Goal: Check status: Check status

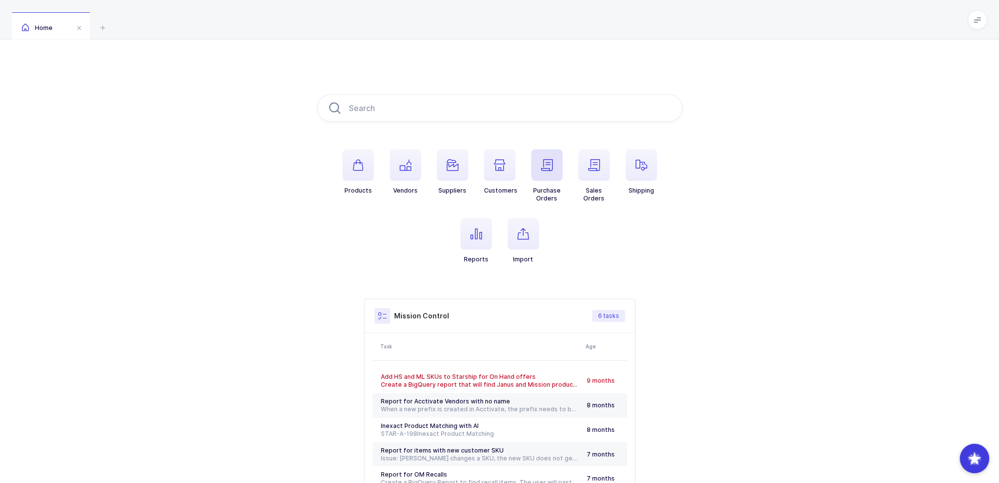
click at [539, 174] on span "button" at bounding box center [546, 164] width 31 height 31
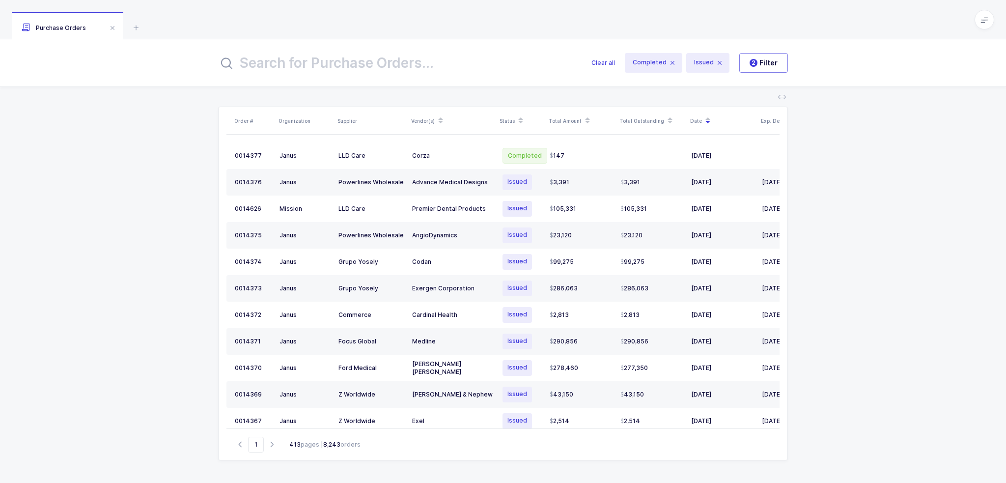
click at [398, 57] on input "text" at bounding box center [399, 63] width 362 height 24
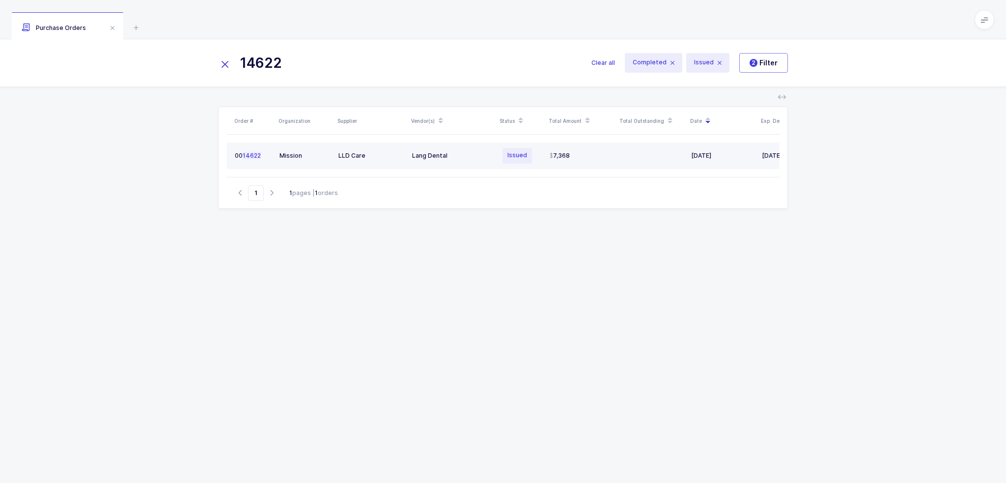
type input "14622"
click at [472, 155] on div "Lang Dental" at bounding box center [452, 156] width 81 height 8
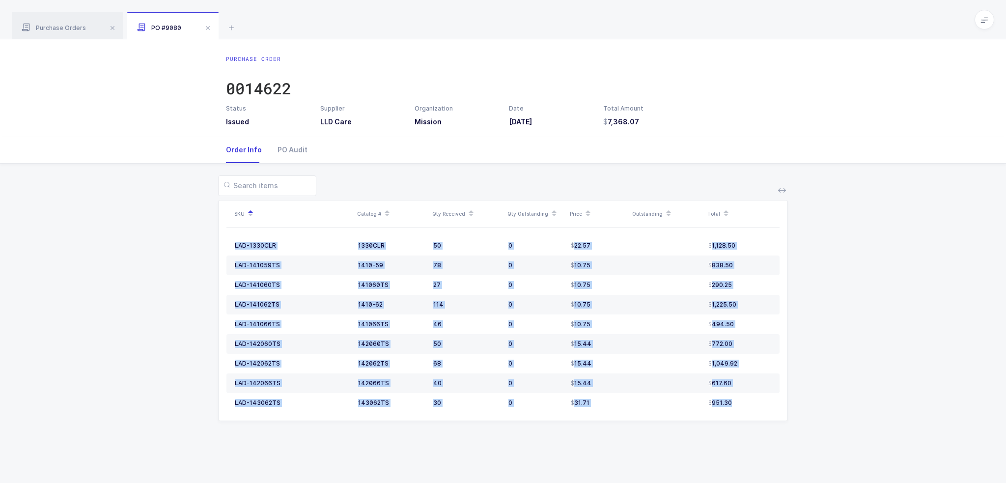
drag, startPoint x: 741, startPoint y: 399, endPoint x: 789, endPoint y: 396, distance: 48.3
click at [789, 396] on div "SKU Catalog # Qty Received Qty Outstanding Price Outstanding Total LAD-1330CLR …" at bounding box center [503, 304] width 991 height 281
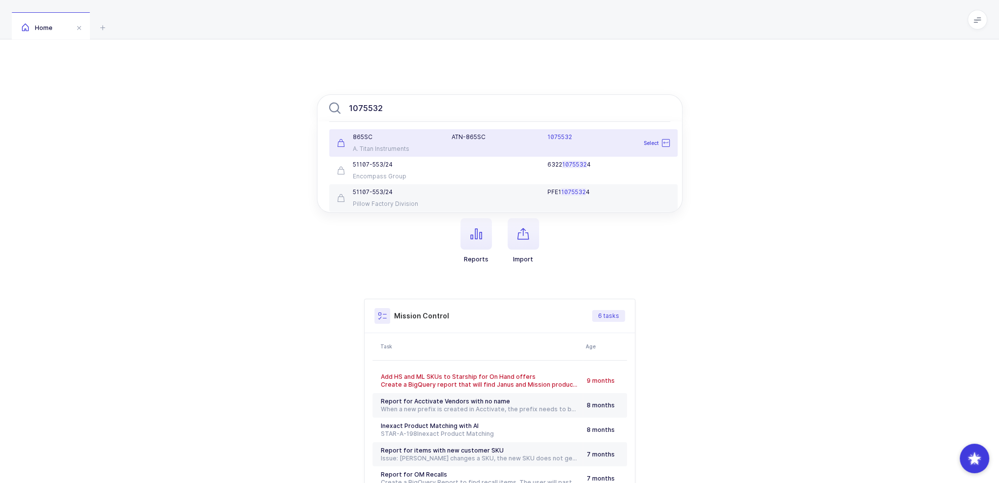
type input "1075532"
click at [466, 139] on div "ATN-865SC" at bounding box center [494, 137] width 84 height 8
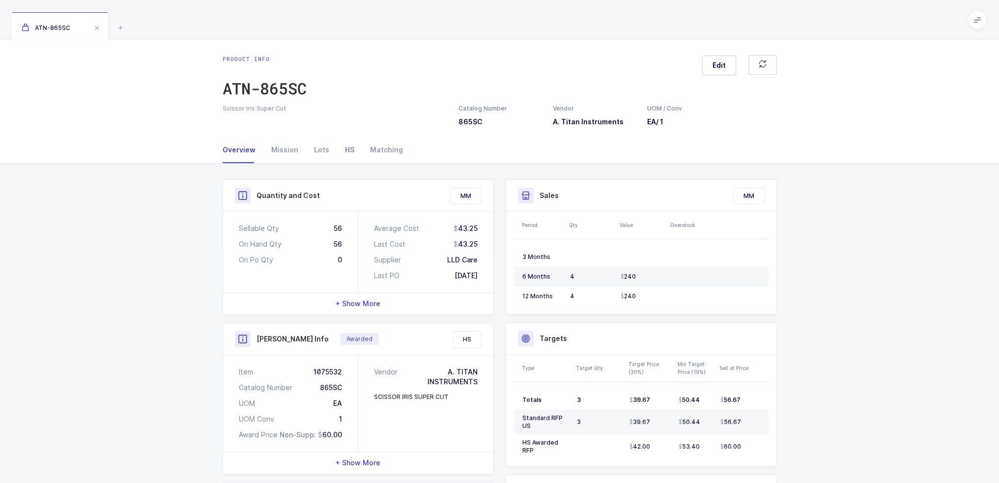
click at [348, 142] on div "HS" at bounding box center [349, 150] width 25 height 27
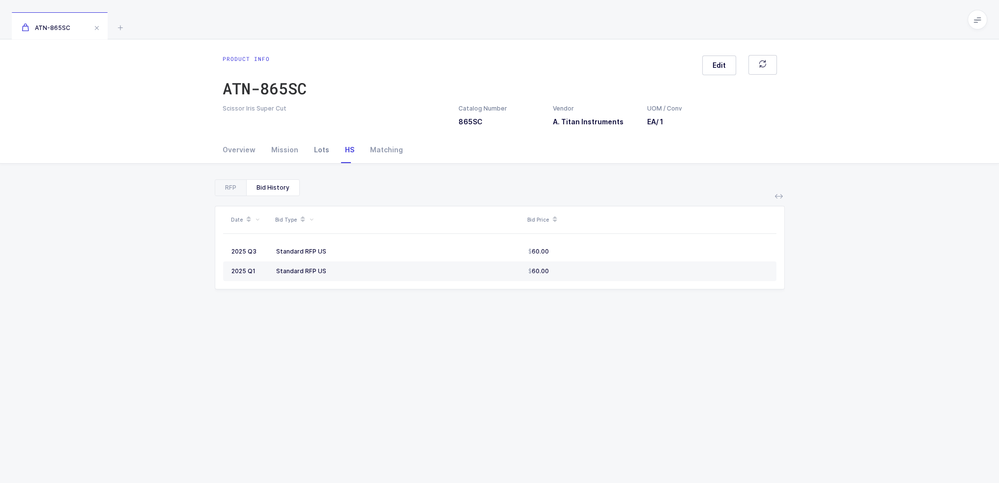
click at [320, 153] on div "Lots" at bounding box center [321, 150] width 31 height 27
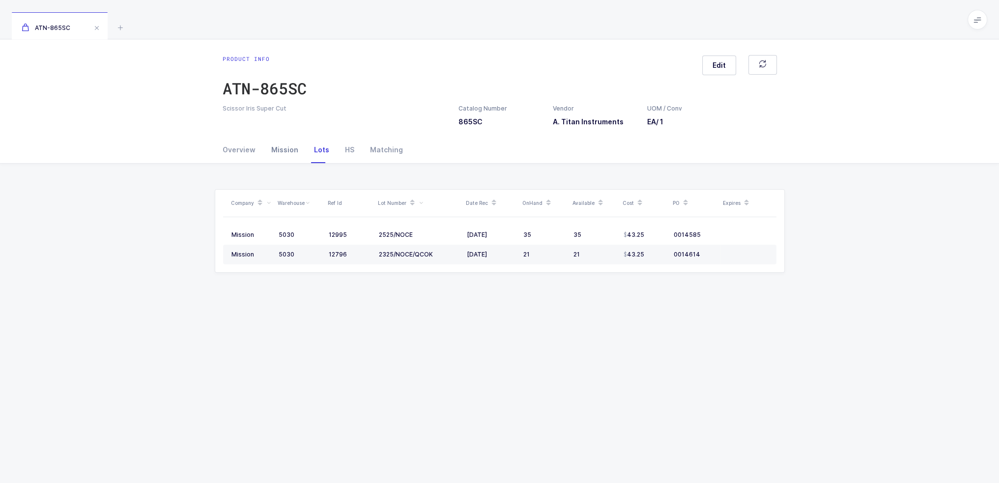
click at [287, 153] on div "Mission" at bounding box center [284, 150] width 43 height 27
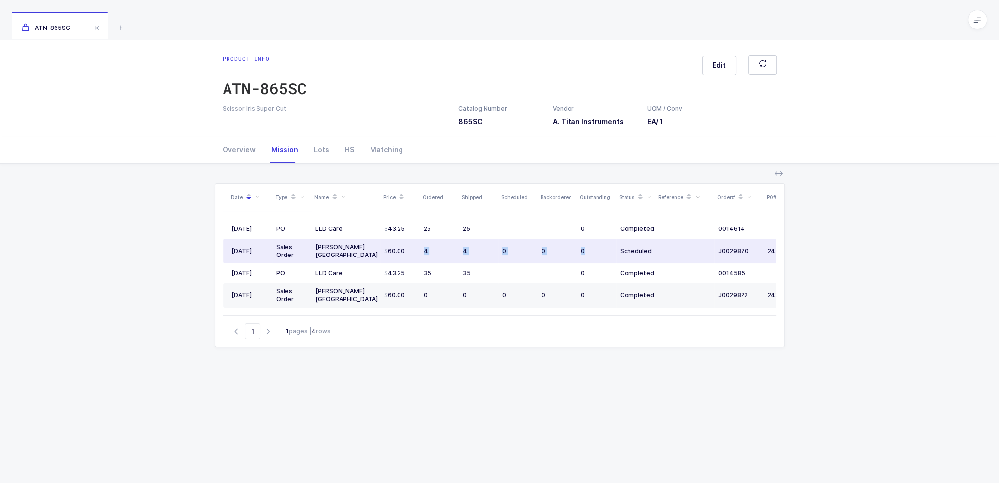
drag, startPoint x: 419, startPoint y: 253, endPoint x: 593, endPoint y: 258, distance: 174.0
click at [593, 258] on tr "[DATE] Sales Order [PERSON_NAME] [GEOGRAPHIC_DATA] 60.00 4 4 0 0 0 Scheduled J0…" at bounding box center [532, 251] width 619 height 25
click at [590, 254] on div "0" at bounding box center [596, 251] width 31 height 8
click at [589, 254] on div "0" at bounding box center [596, 251] width 31 height 8
drag, startPoint x: 589, startPoint y: 254, endPoint x: 579, endPoint y: 251, distance: 10.3
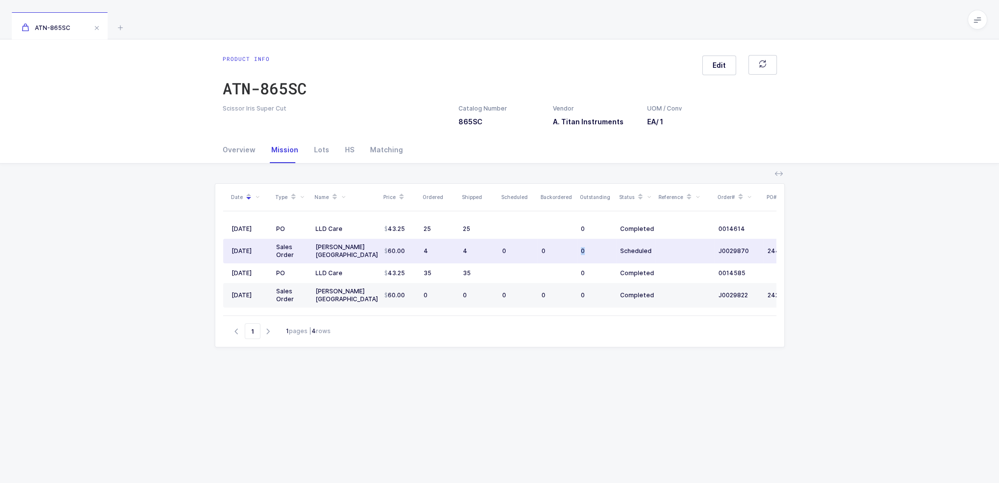
click at [579, 251] on td "0" at bounding box center [596, 251] width 39 height 25
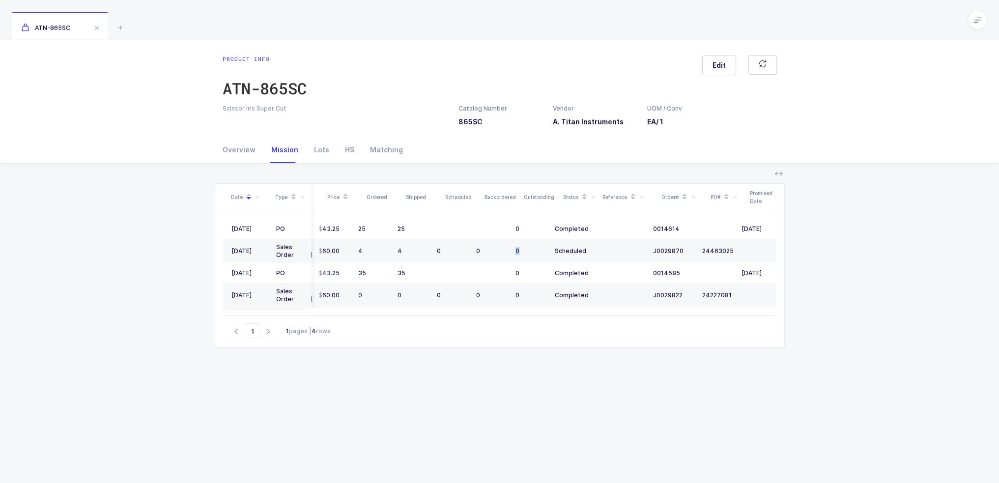
scroll to position [0, 65]
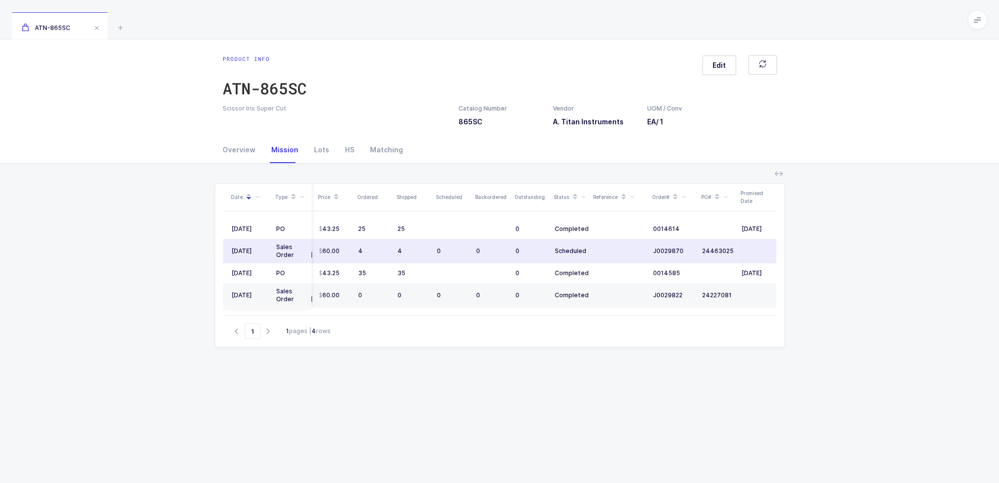
drag, startPoint x: 697, startPoint y: 253, endPoint x: 610, endPoint y: 253, distance: 87.0
click at [610, 253] on td at bounding box center [619, 251] width 59 height 25
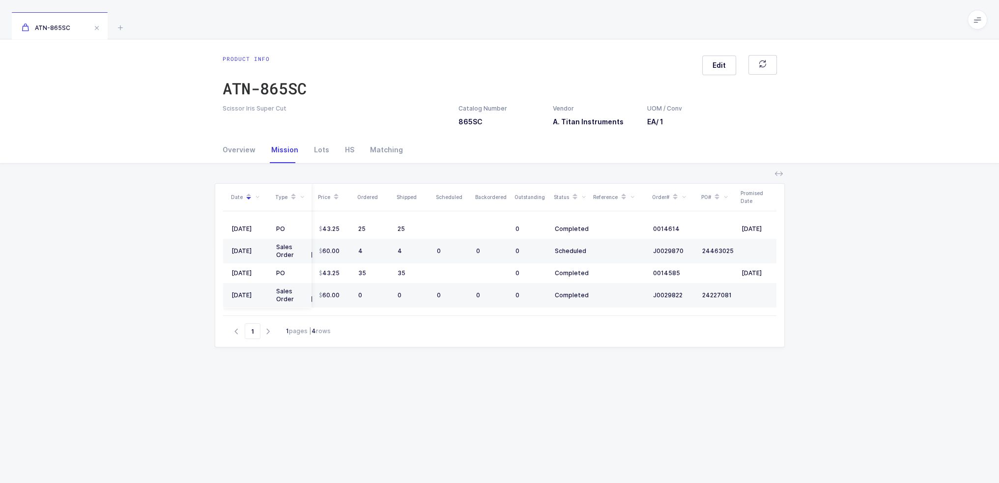
scroll to position [0, 0]
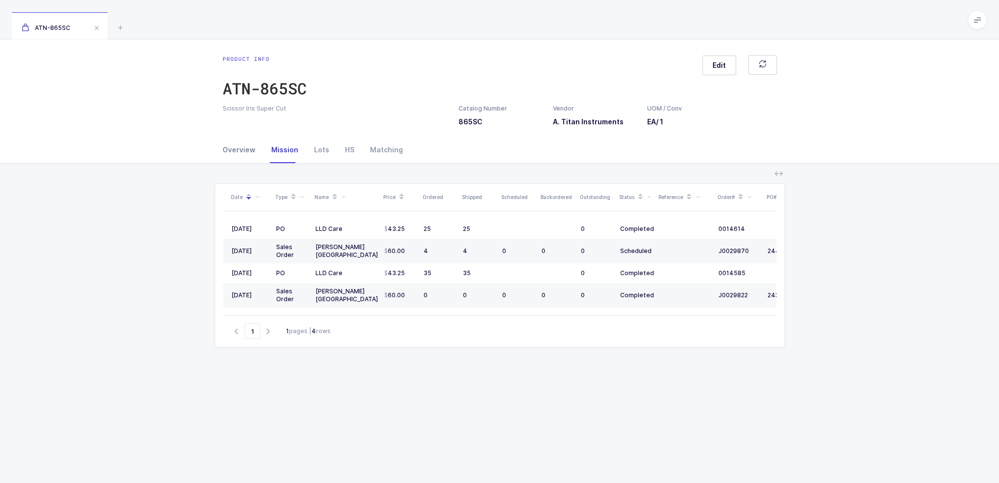
click at [235, 150] on div "Overview" at bounding box center [243, 150] width 41 height 27
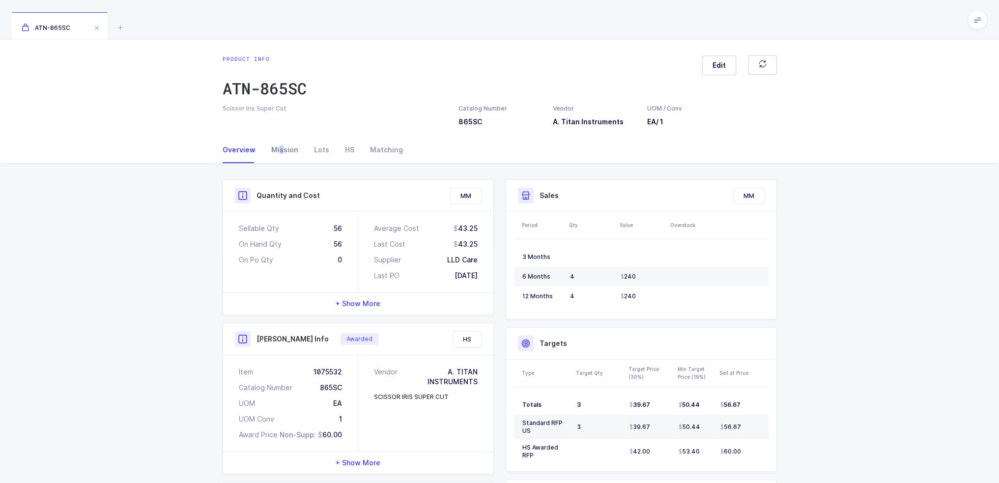
click at [280, 147] on div "Mission" at bounding box center [284, 150] width 43 height 27
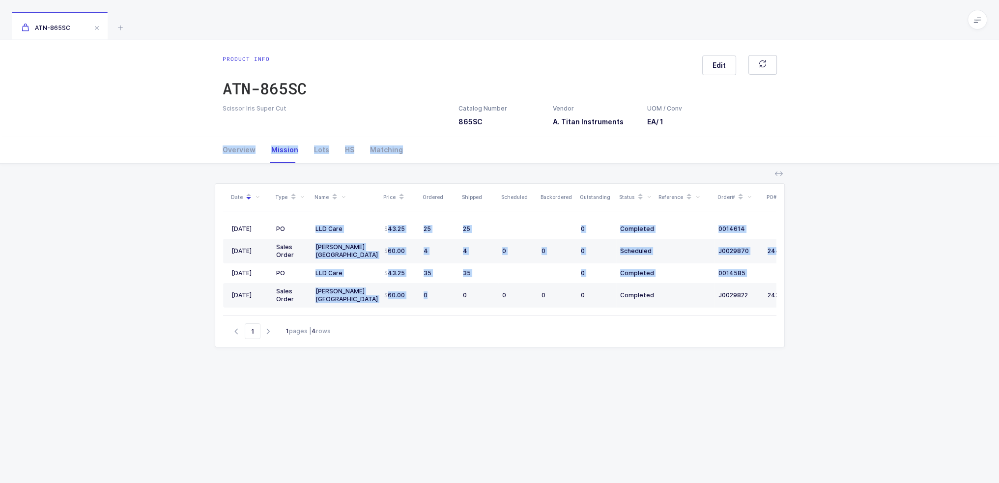
drag, startPoint x: 173, startPoint y: 148, endPoint x: 430, endPoint y: 310, distance: 303.6
click at [430, 310] on div "Overview Mission Lots HS Matching Quantity and Cost MM Sellable Qty 56 On Hand …" at bounding box center [499, 359] width 999 height 444
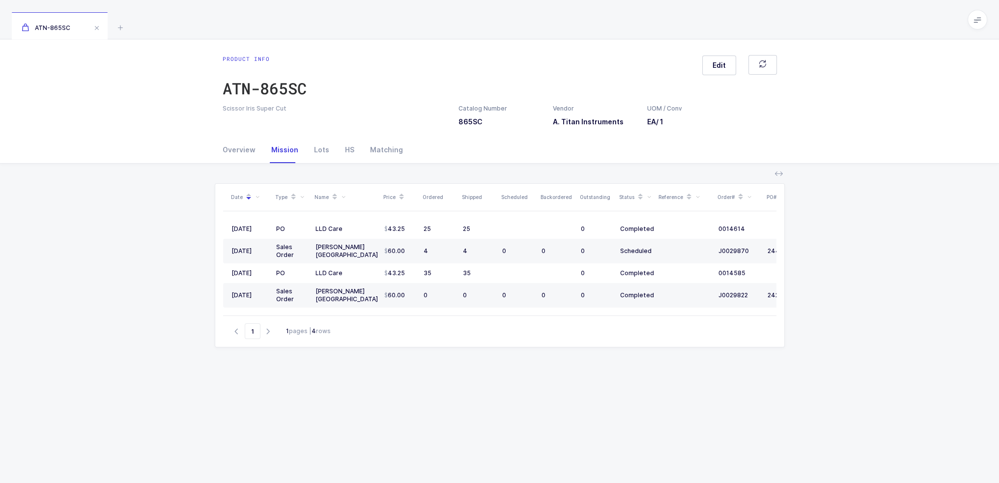
click at [427, 358] on div "Date Type Name Price Ordered Shipped Scheduled Backordered Outstanding Status R…" at bounding box center [500, 369] width 570 height 373
drag, startPoint x: 416, startPoint y: 375, endPoint x: 427, endPoint y: 402, distance: 29.6
click at [427, 402] on div "Date Type Name Price Ordered Shipped Scheduled Backordered Outstanding Status R…" at bounding box center [500, 369] width 570 height 373
click at [117, 25] on icon at bounding box center [120, 28] width 12 height 12
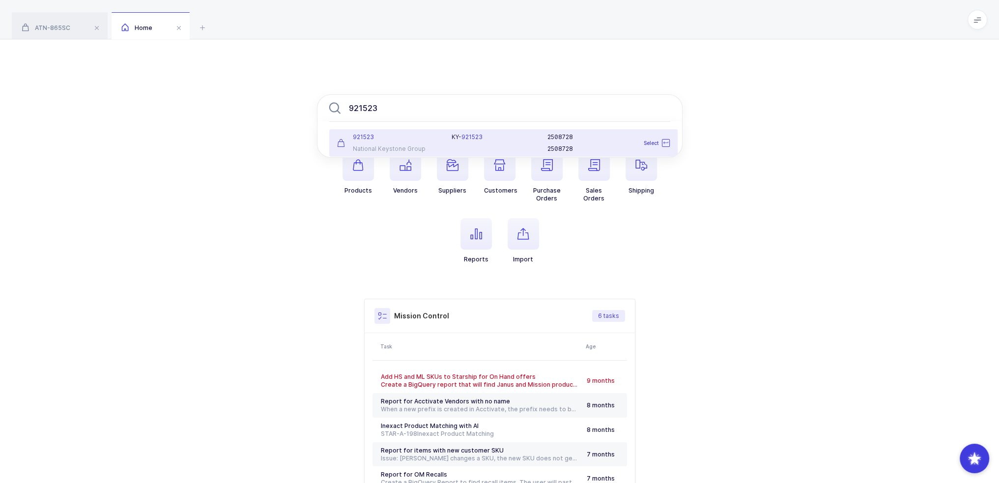
type input "921523"
click at [468, 145] on div "KY- 921523" at bounding box center [494, 143] width 96 height 20
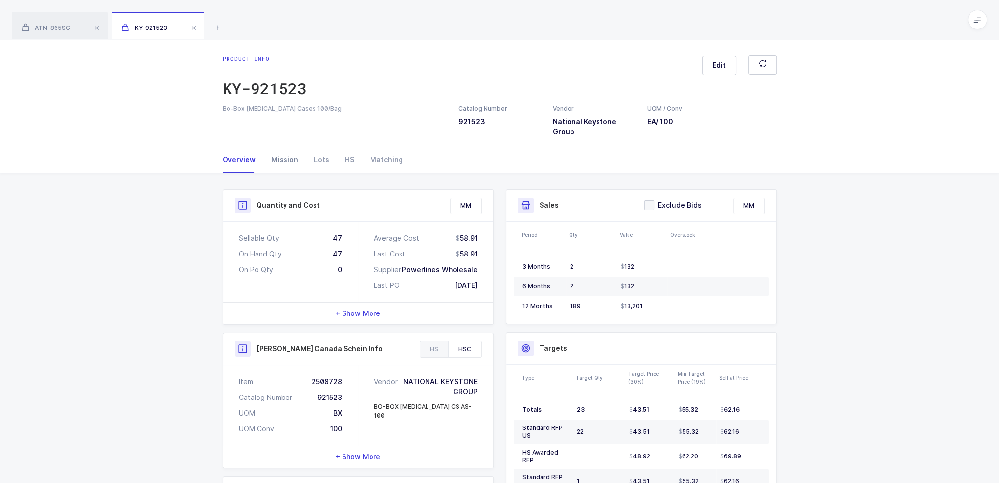
click at [273, 148] on div "Mission" at bounding box center [284, 159] width 43 height 27
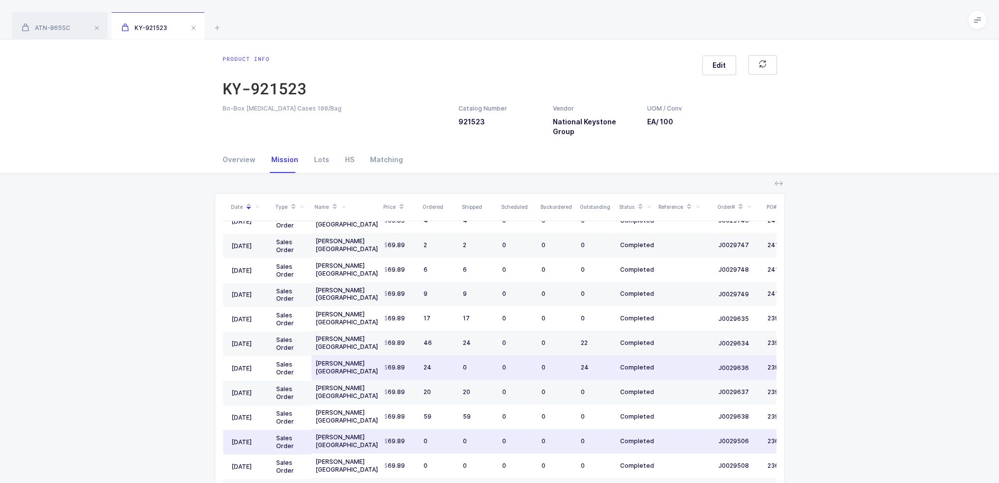
scroll to position [71, 0]
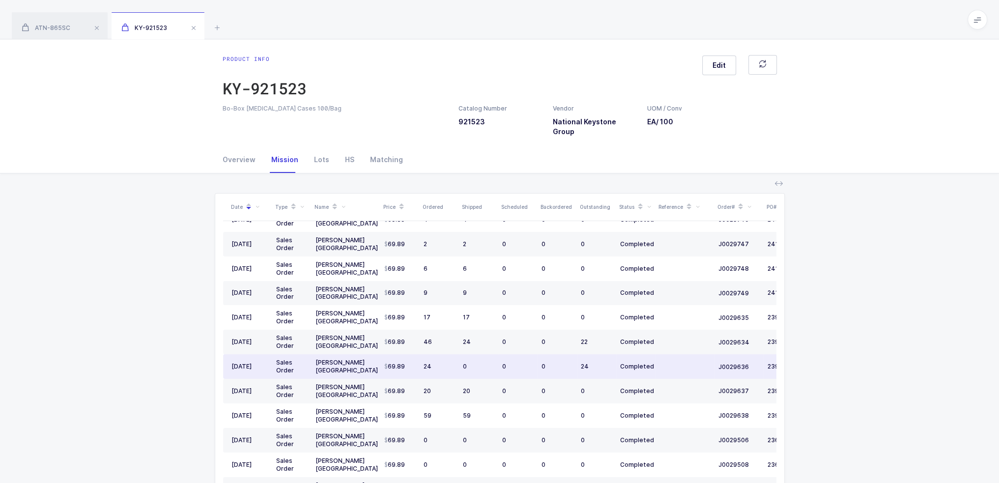
click at [479, 359] on td "0" at bounding box center [478, 366] width 39 height 25
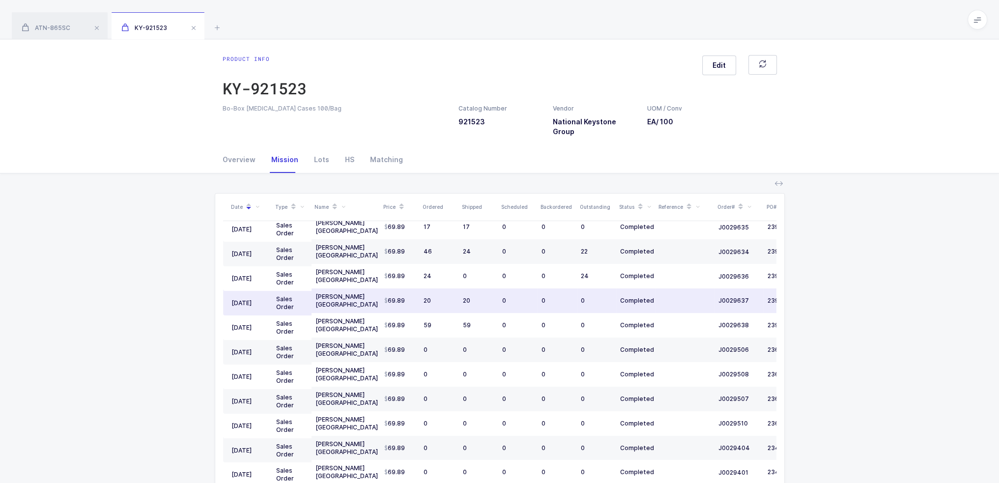
scroll to position [162, 0]
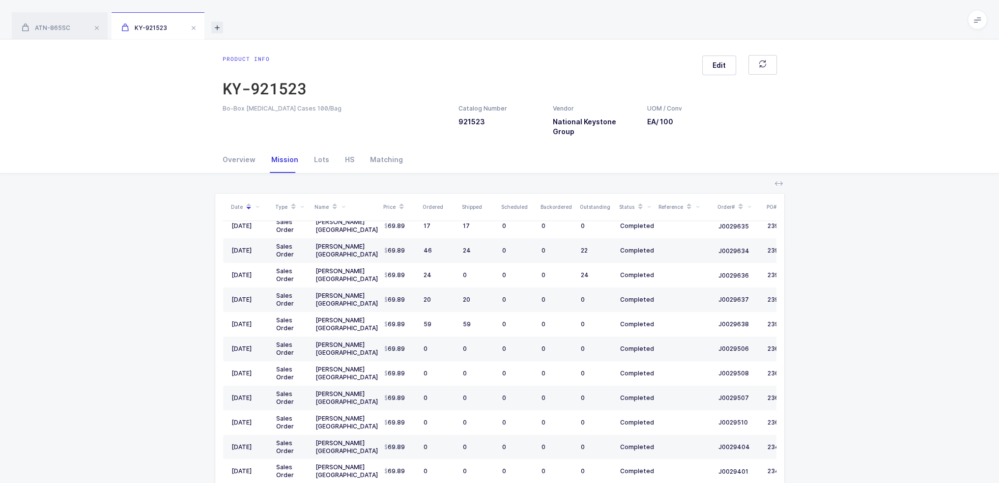
click at [220, 27] on icon at bounding box center [217, 28] width 12 height 12
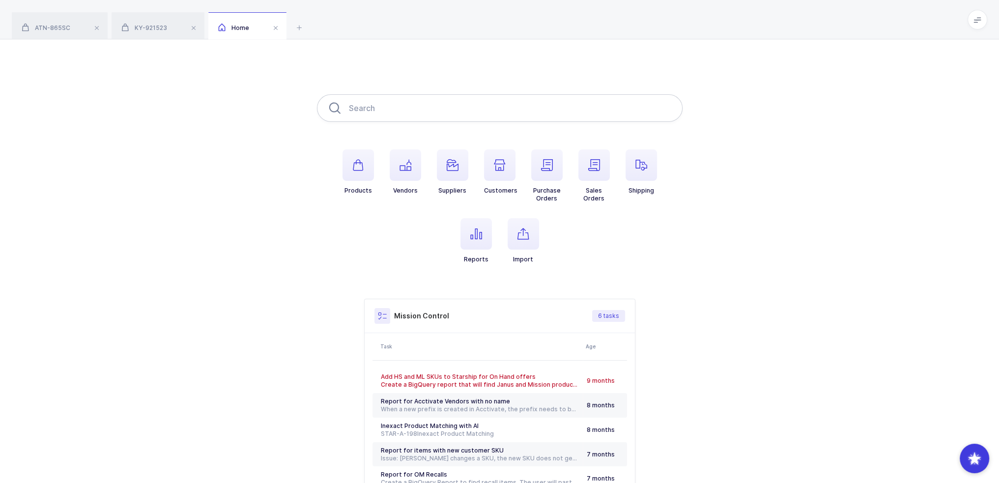
click at [388, 106] on input "text" at bounding box center [500, 108] width 366 height 28
click at [73, 33] on div "ATN-865SC" at bounding box center [60, 26] width 96 height 28
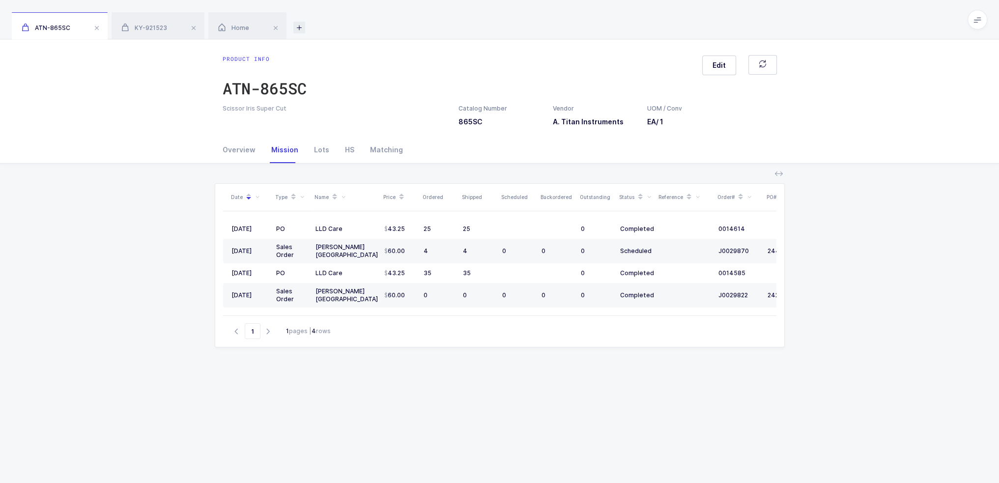
click at [297, 25] on icon at bounding box center [299, 28] width 12 height 12
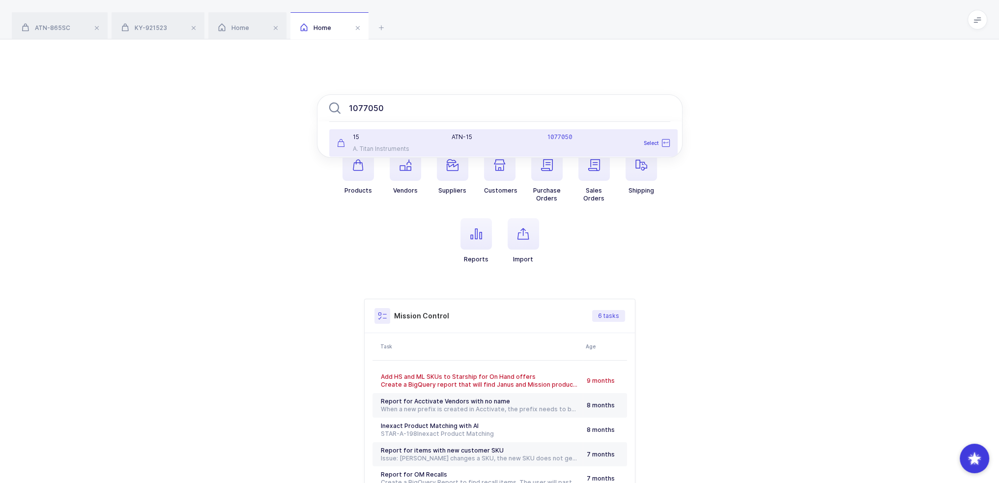
type input "1077050"
click at [489, 147] on div "ATN-15 1077050" at bounding box center [560, 143] width 229 height 20
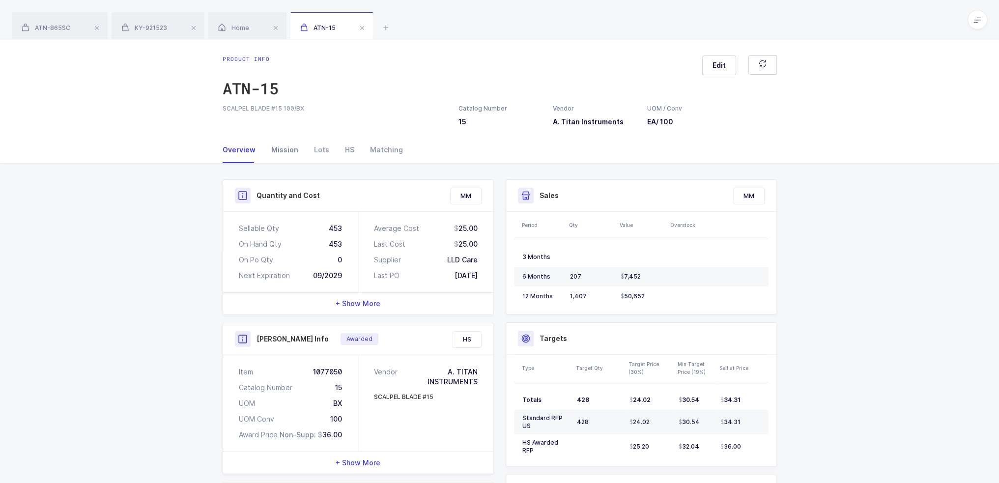
click at [293, 153] on div "Mission" at bounding box center [284, 150] width 43 height 27
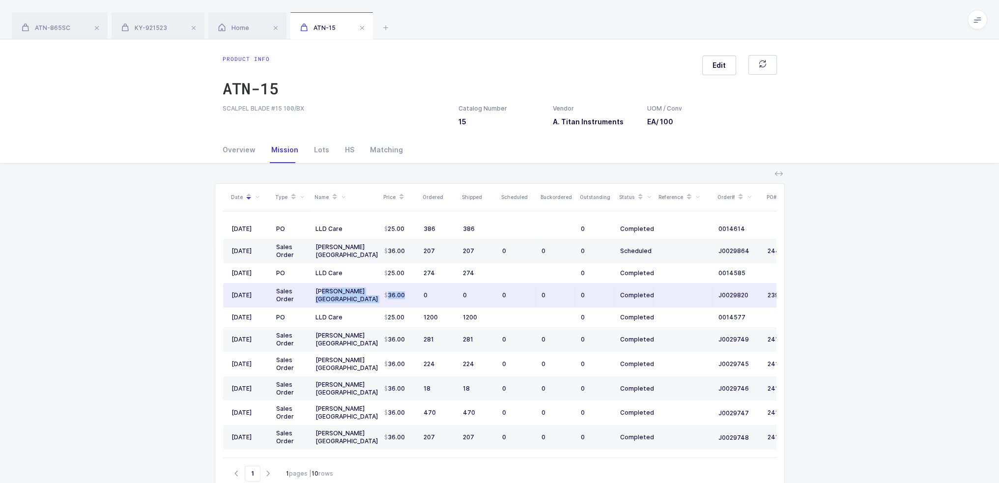
drag, startPoint x: 322, startPoint y: 294, endPoint x: 389, endPoint y: 300, distance: 67.6
click at [389, 300] on tr "[DATE] Sales Order [PERSON_NAME] [GEOGRAPHIC_DATA] 36.00 0 0 0 0 0 Completed J0…" at bounding box center [532, 295] width 619 height 25
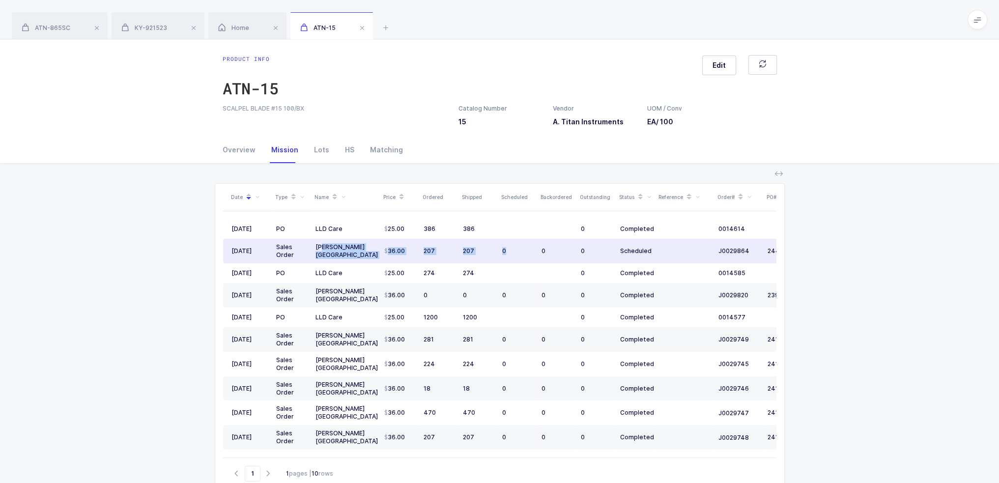
drag, startPoint x: 323, startPoint y: 255, endPoint x: 507, endPoint y: 247, distance: 184.4
click at [507, 247] on tr "[DATE] Sales Order [PERSON_NAME] [GEOGRAPHIC_DATA] 36.00 207 207 0 0 0 Schedule…" at bounding box center [532, 251] width 619 height 25
click at [507, 247] on div "0" at bounding box center [517, 251] width 31 height 8
drag, startPoint x: 507, startPoint y: 247, endPoint x: 499, endPoint y: 260, distance: 16.1
click at [499, 260] on td "0" at bounding box center [517, 251] width 39 height 25
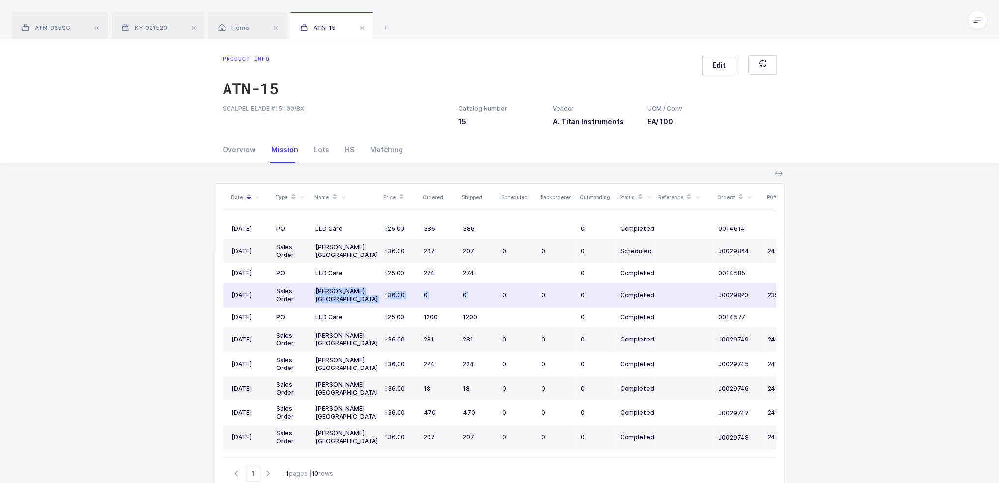
drag, startPoint x: 314, startPoint y: 296, endPoint x: 484, endPoint y: 294, distance: 169.5
click at [484, 294] on tr "[DATE] Sales Order [PERSON_NAME] [GEOGRAPHIC_DATA] 36.00 0 0 0 0 0 Completed J0…" at bounding box center [532, 295] width 619 height 25
click at [484, 294] on div "0" at bounding box center [478, 295] width 31 height 8
drag, startPoint x: 543, startPoint y: 296, endPoint x: 379, endPoint y: 298, distance: 164.6
click at [379, 298] on tr "[DATE] Sales Order [PERSON_NAME] [GEOGRAPHIC_DATA] 36.00 0 0 0 0 0 Completed J0…" at bounding box center [532, 295] width 619 height 25
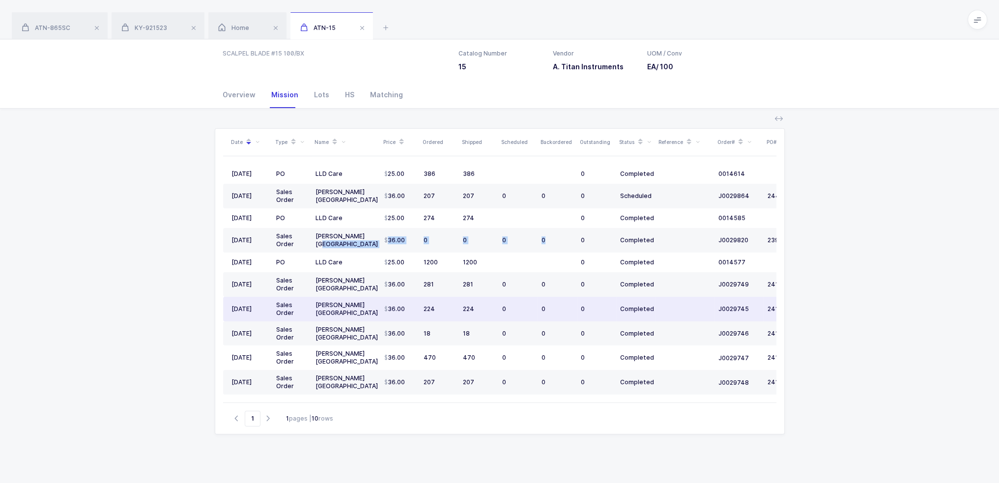
scroll to position [97, 0]
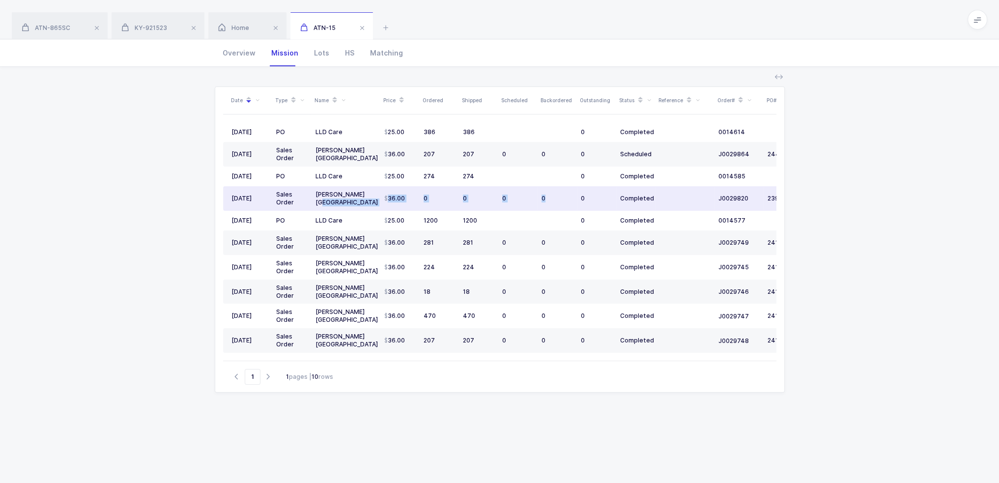
click at [370, 194] on div "[PERSON_NAME] [GEOGRAPHIC_DATA]" at bounding box center [345, 199] width 61 height 16
drag, startPoint x: 370, startPoint y: 194, endPoint x: 538, endPoint y: 198, distance: 168.1
click at [538, 198] on tr "[DATE] Sales Order [PERSON_NAME] [GEOGRAPHIC_DATA] 36.00 0 0 0 0 0 Completed J0…" at bounding box center [532, 198] width 619 height 25
click at [538, 198] on td "0" at bounding box center [557, 198] width 39 height 25
drag, startPoint x: 605, startPoint y: 191, endPoint x: 380, endPoint y: 196, distance: 225.6
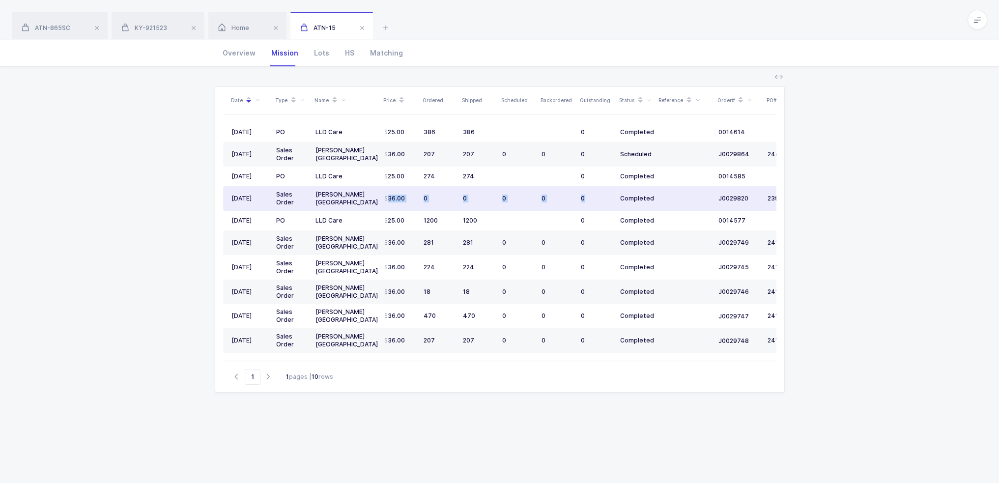
click at [380, 196] on tr "[DATE] Sales Order [PERSON_NAME] [GEOGRAPHIC_DATA] 36.00 0 0 0 0 0 Completed J0…" at bounding box center [532, 198] width 619 height 25
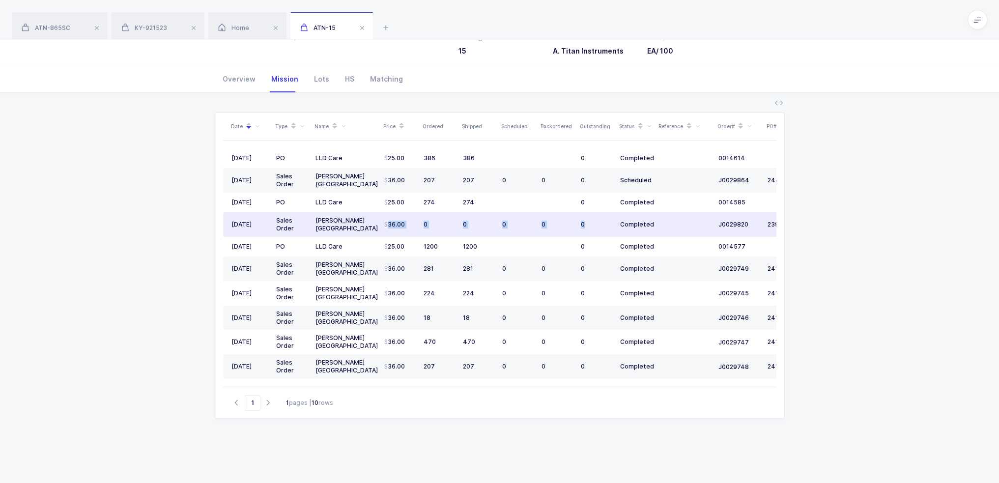
scroll to position [65, 0]
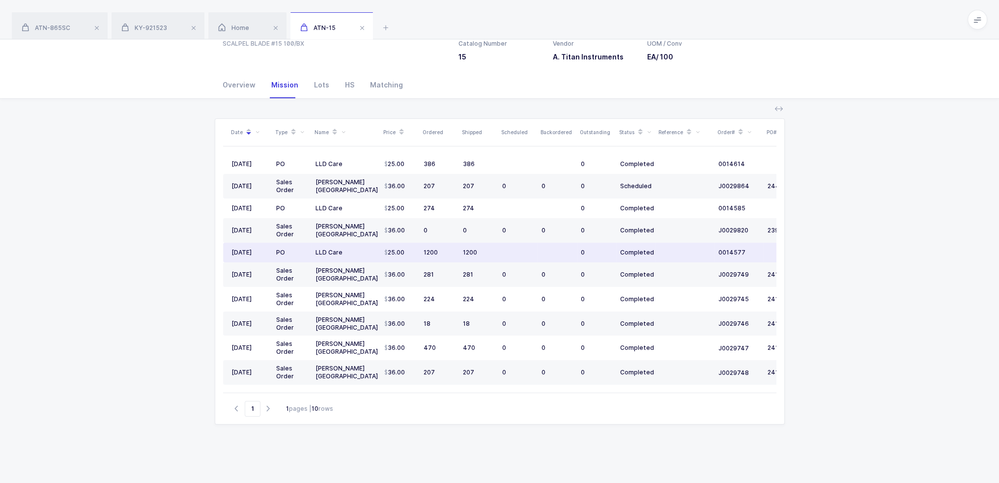
click at [381, 245] on td "25.00" at bounding box center [399, 253] width 39 height 20
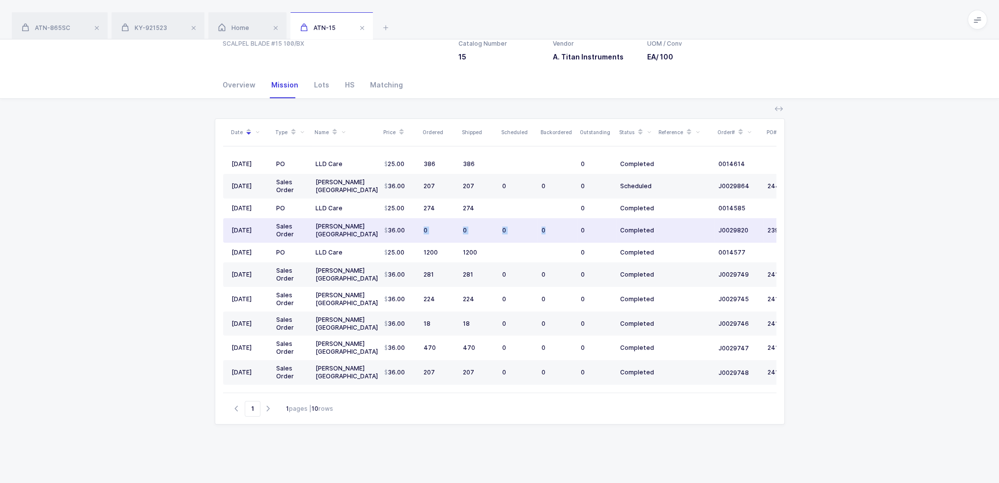
drag, startPoint x: 386, startPoint y: 236, endPoint x: 551, endPoint y: 234, distance: 165.6
click at [551, 234] on tr "[DATE] Sales Order [PERSON_NAME] [GEOGRAPHIC_DATA] 36.00 0 0 0 0 0 Completed J0…" at bounding box center [532, 230] width 619 height 25
click at [551, 234] on td "0" at bounding box center [557, 230] width 39 height 25
drag, startPoint x: 598, startPoint y: 227, endPoint x: 519, endPoint y: 229, distance: 78.7
click at [519, 229] on tr "[DATE] Sales Order [PERSON_NAME] [GEOGRAPHIC_DATA] 36.00 0 0 0 0 0 Completed J0…" at bounding box center [532, 230] width 619 height 25
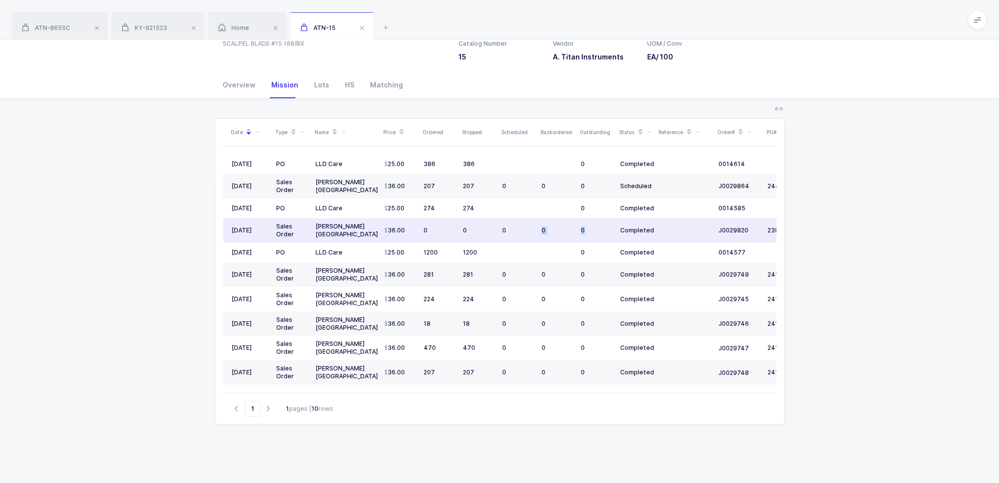
click at [585, 231] on div "0" at bounding box center [596, 231] width 31 height 8
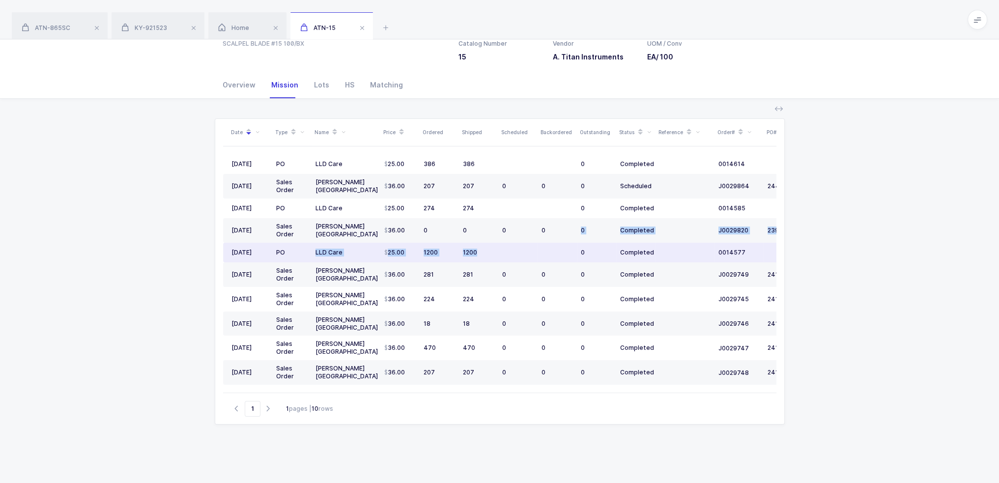
drag, startPoint x: 585, startPoint y: 231, endPoint x: 490, endPoint y: 254, distance: 98.0
click at [490, 254] on tbody "[DATE] PO LLD Care 25.00 386 386 0 Completed 0014614 [DATE] [DATE] Sales Order …" at bounding box center [532, 269] width 619 height 230
click at [490, 254] on div "1200" at bounding box center [478, 253] width 31 height 8
click at [491, 253] on div "1200" at bounding box center [478, 253] width 31 height 8
drag, startPoint x: 491, startPoint y: 253, endPoint x: 508, endPoint y: 252, distance: 16.7
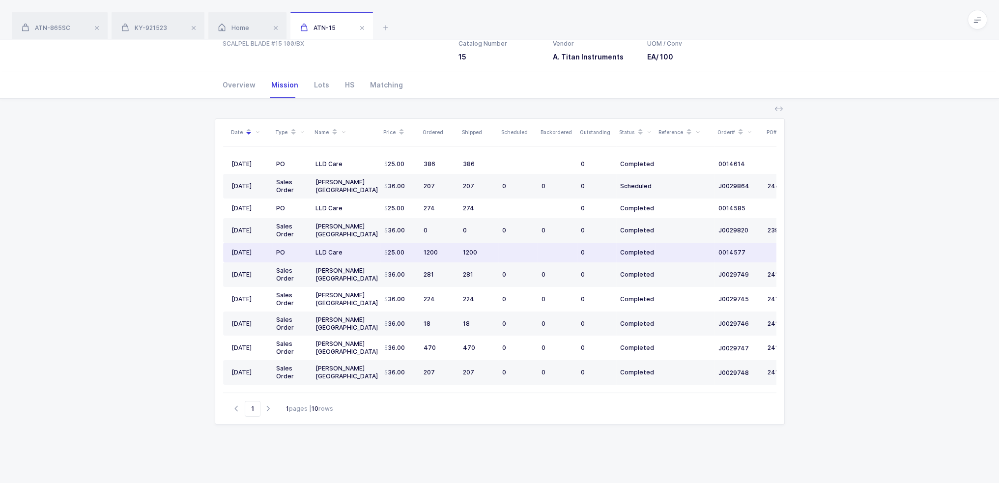
click at [508, 252] on tr "[DATE] PO LLD Care 25.00 1200 1200 0 Completed 0014577" at bounding box center [532, 253] width 619 height 20
drag, startPoint x: 417, startPoint y: 253, endPoint x: 481, endPoint y: 253, distance: 64.4
click at [481, 253] on tr "[DATE] PO LLD Care 25.00 1200 1200 0 Completed 0014577" at bounding box center [532, 253] width 619 height 20
click at [481, 253] on div "1200" at bounding box center [478, 253] width 31 height 8
drag, startPoint x: 481, startPoint y: 253, endPoint x: 493, endPoint y: 253, distance: 11.8
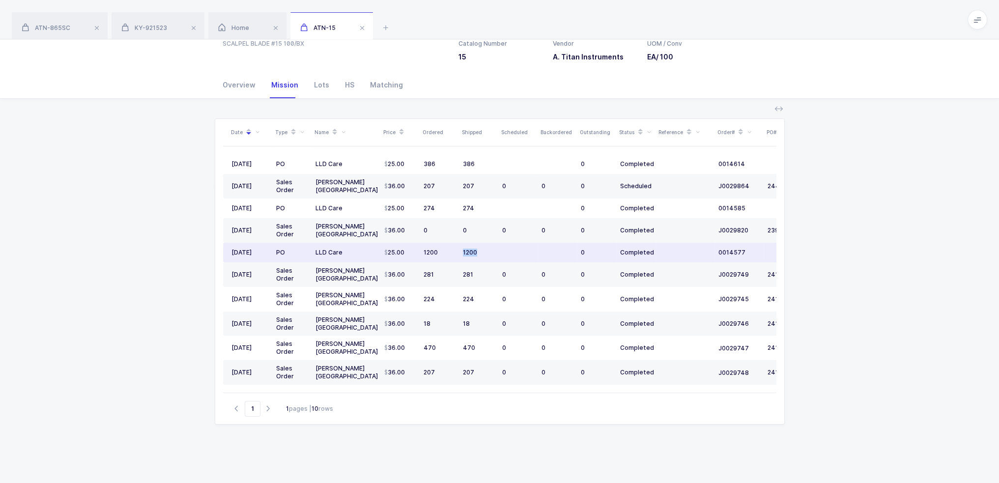
click at [493, 253] on div "1200" at bounding box center [478, 253] width 31 height 8
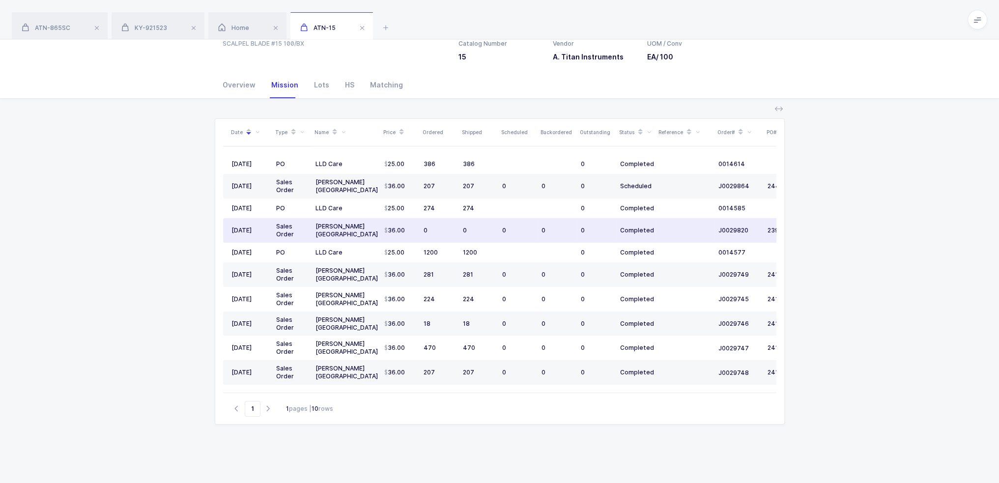
drag, startPoint x: 477, startPoint y: 228, endPoint x: 489, endPoint y: 231, distance: 12.2
click at [489, 231] on div "0" at bounding box center [478, 231] width 31 height 8
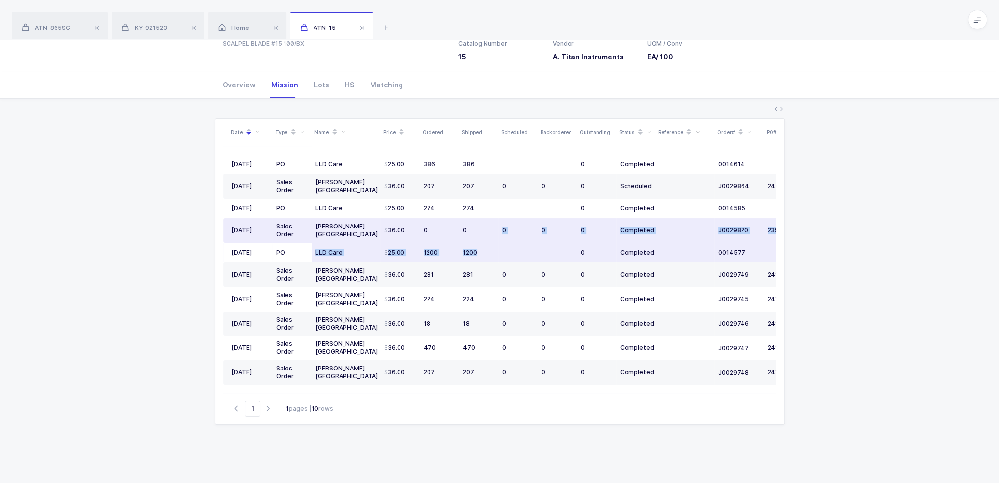
drag, startPoint x: 489, startPoint y: 231, endPoint x: 484, endPoint y: 245, distance: 14.6
click at [484, 245] on tbody "[DATE] PO LLD Care 25.00 386 386 0 Completed 0014614 [DATE] [DATE] Sales Order …" at bounding box center [532, 269] width 619 height 230
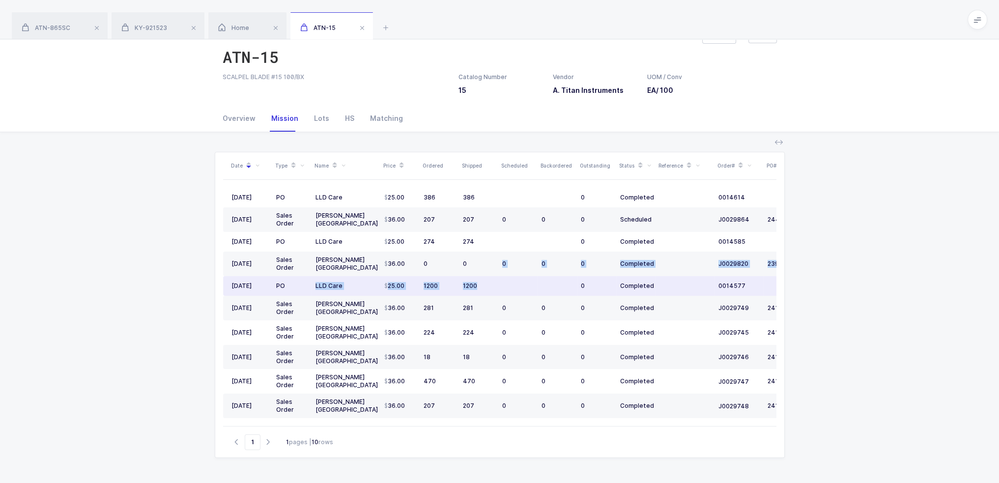
scroll to position [0, 0]
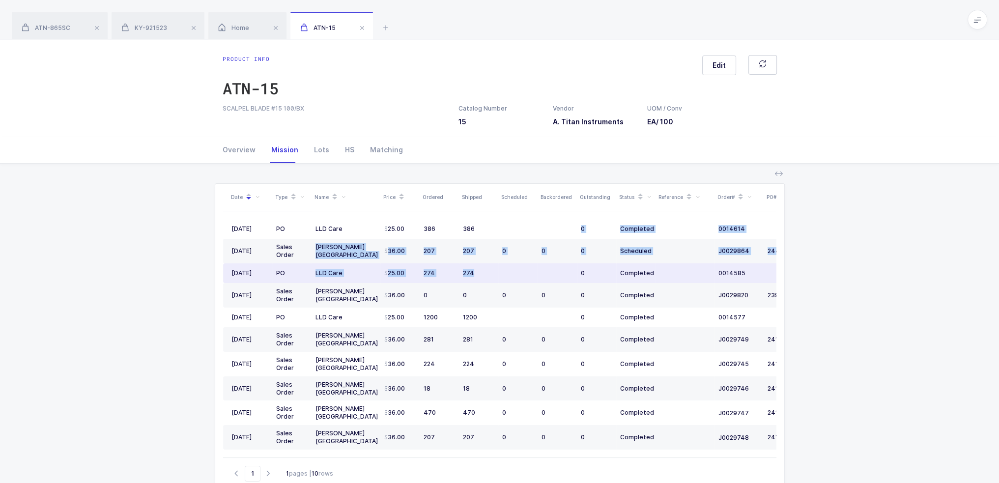
drag, startPoint x: 474, startPoint y: 229, endPoint x: 516, endPoint y: 277, distance: 63.7
click at [516, 277] on tbody "[DATE] PO LLD Care 25.00 386 386 0 Completed 0014614 [DATE] [DATE] Sales Order …" at bounding box center [532, 334] width 619 height 230
click at [516, 277] on td at bounding box center [517, 273] width 39 height 20
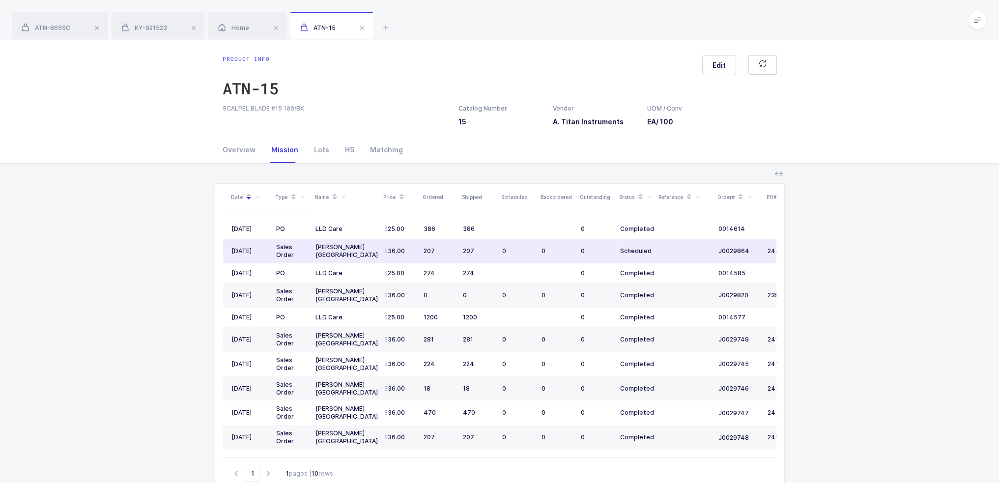
drag, startPoint x: 491, startPoint y: 260, endPoint x: 485, endPoint y: 253, distance: 9.8
click at [485, 253] on td "207" at bounding box center [478, 251] width 39 height 25
click at [485, 253] on div "207" at bounding box center [478, 251] width 31 height 8
drag, startPoint x: 485, startPoint y: 253, endPoint x: 485, endPoint y: 247, distance: 5.9
click at [485, 247] on div "207" at bounding box center [478, 251] width 31 height 8
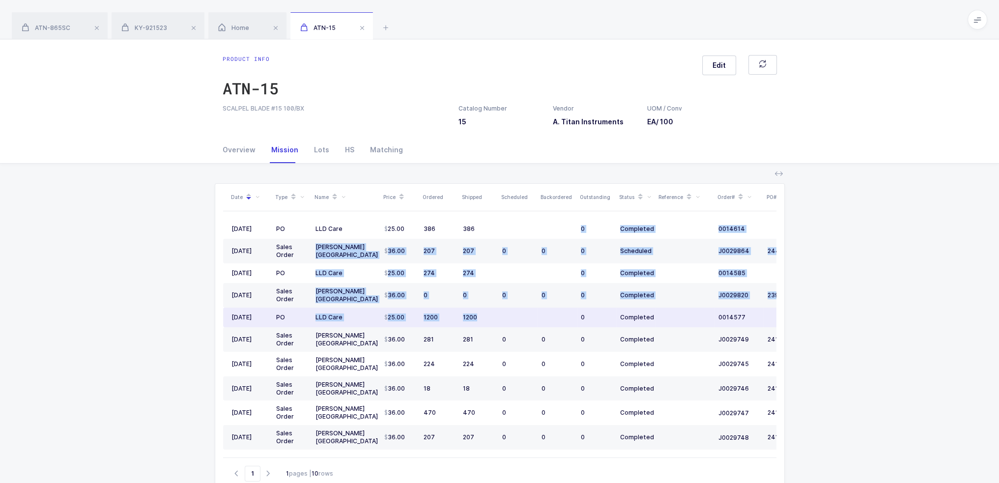
drag, startPoint x: 485, startPoint y: 227, endPoint x: 511, endPoint y: 315, distance: 92.2
click at [511, 315] on tbody "[DATE] PO LLD Care 25.00 386 386 0 Completed 0014614 [DATE] [DATE] Sales Order …" at bounding box center [532, 334] width 619 height 230
click at [511, 315] on td at bounding box center [517, 318] width 39 height 20
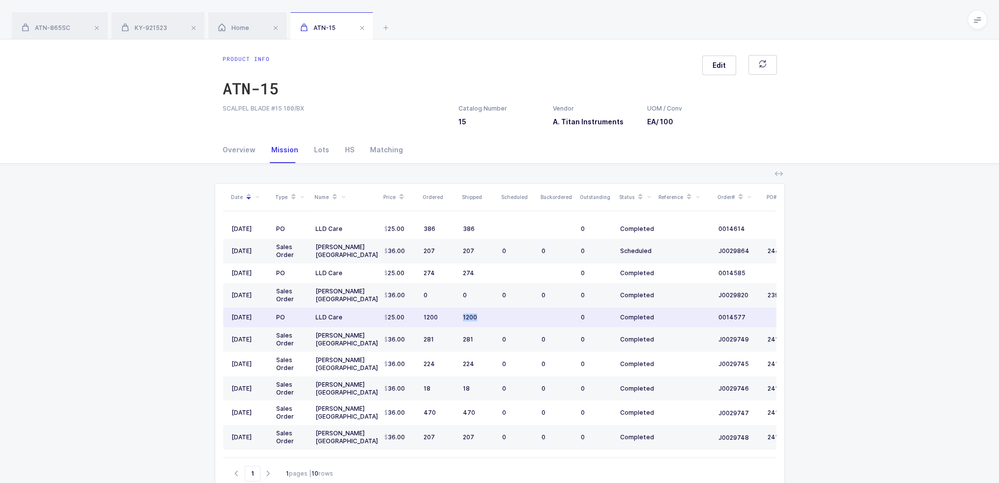
drag, startPoint x: 511, startPoint y: 315, endPoint x: 501, endPoint y: 318, distance: 10.6
click at [501, 318] on td at bounding box center [517, 318] width 39 height 20
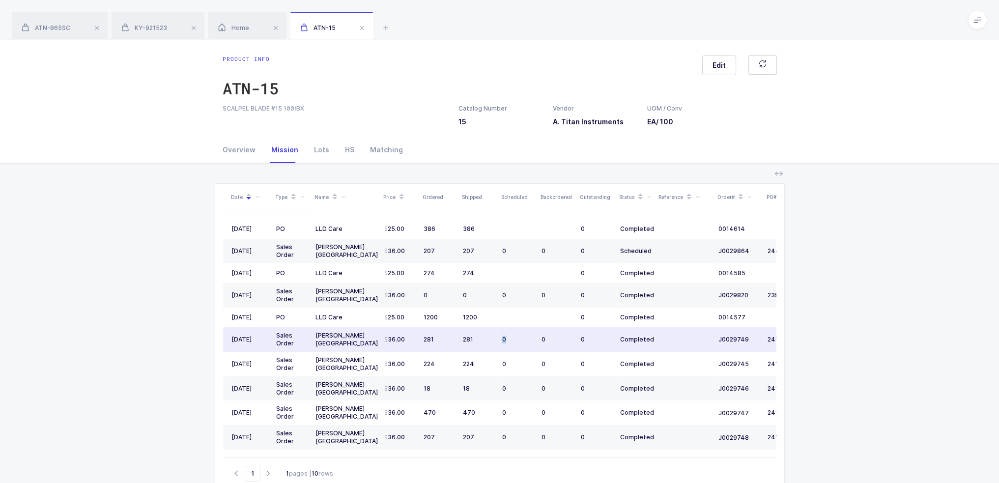
drag, startPoint x: 506, startPoint y: 343, endPoint x: 499, endPoint y: 342, distance: 7.2
click at [499, 342] on td "0" at bounding box center [517, 339] width 39 height 25
click at [391, 27] on icon at bounding box center [386, 28] width 12 height 12
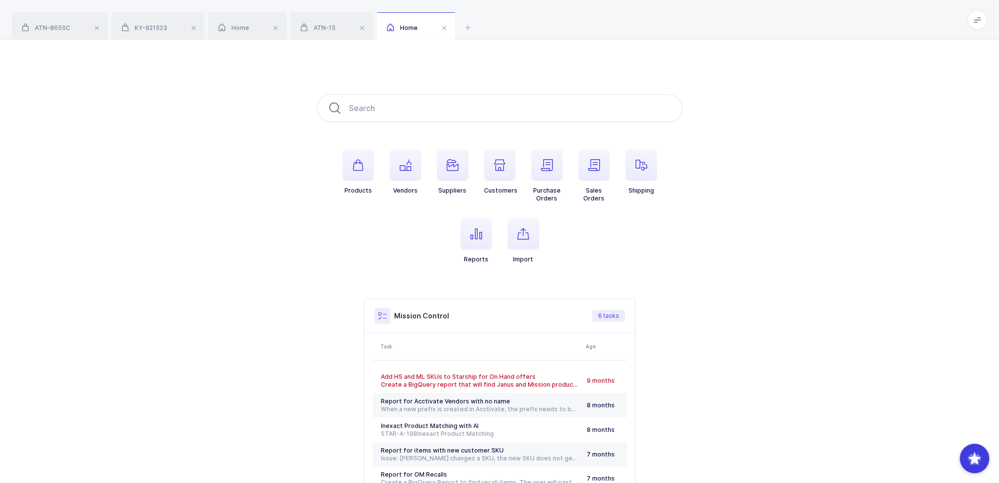
type input "2501536"
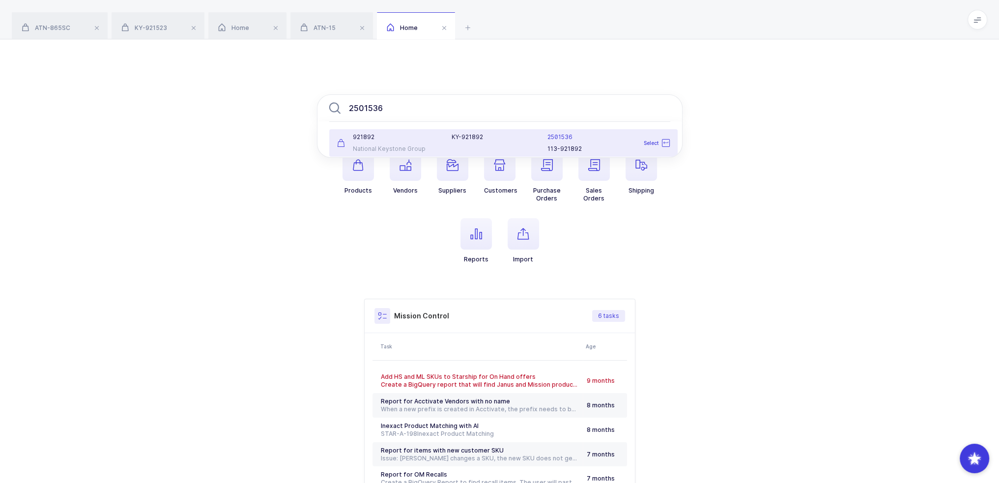
click at [432, 142] on div "921892 National Keystone Group" at bounding box center [388, 143] width 115 height 20
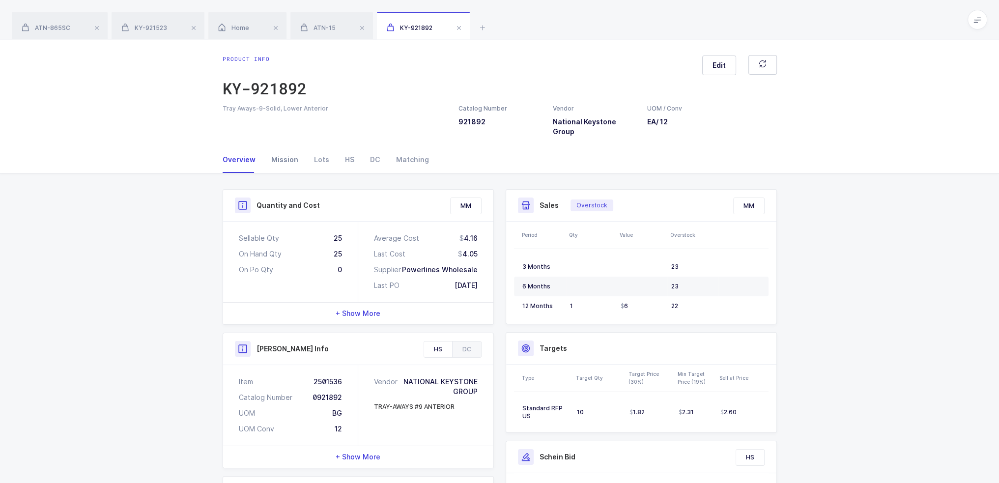
click at [284, 150] on div "Mission" at bounding box center [284, 159] width 43 height 27
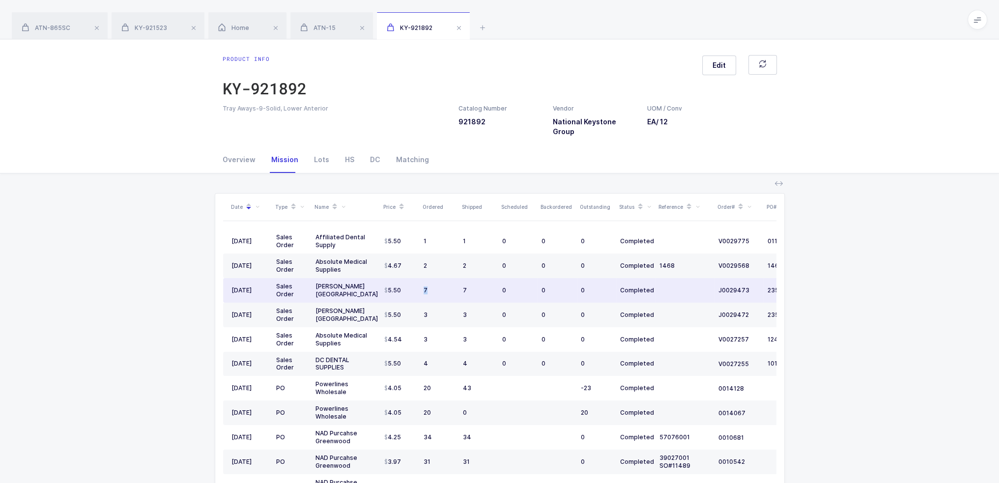
drag, startPoint x: 443, startPoint y: 286, endPoint x: 421, endPoint y: 287, distance: 22.1
click at [421, 287] on td "7" at bounding box center [439, 290] width 39 height 25
drag, startPoint x: 477, startPoint y: 286, endPoint x: 480, endPoint y: 279, distance: 7.9
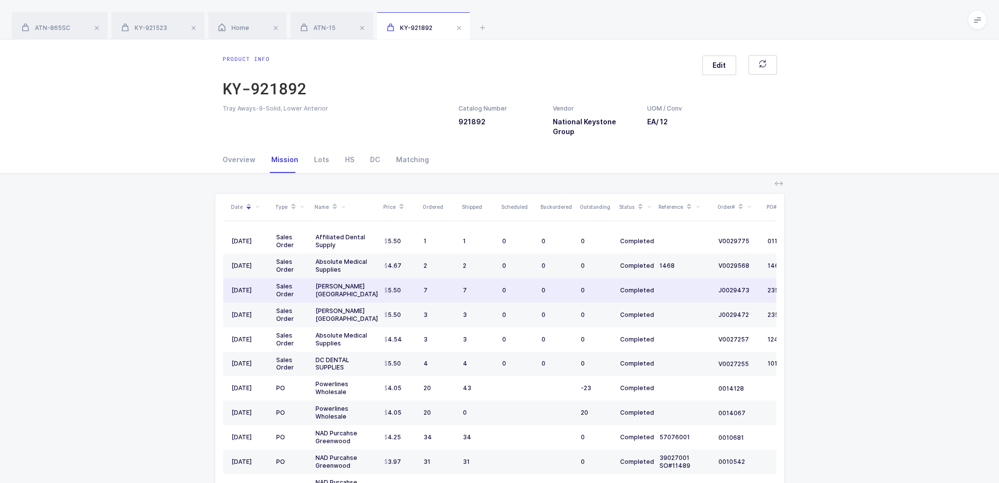
click at [480, 279] on td "7" at bounding box center [478, 290] width 39 height 25
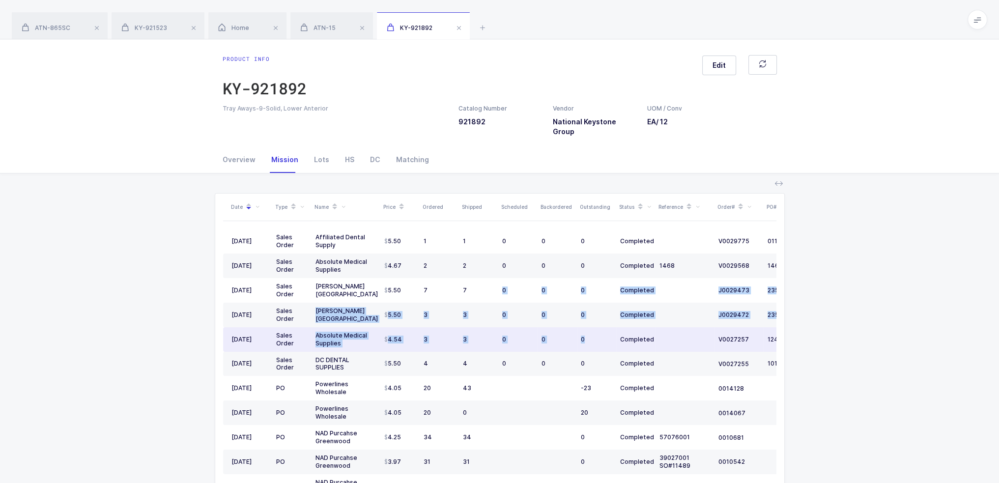
drag, startPoint x: 480, startPoint y: 279, endPoint x: 603, endPoint y: 329, distance: 132.7
click at [603, 329] on tbody "[DATE] Sales Order Affiliated Dental Supply 5.50 1 1 0 0 0 Completed V0029775 0…" at bounding box center [532, 364] width 619 height 270
click at [603, 336] on div "0" at bounding box center [596, 340] width 31 height 8
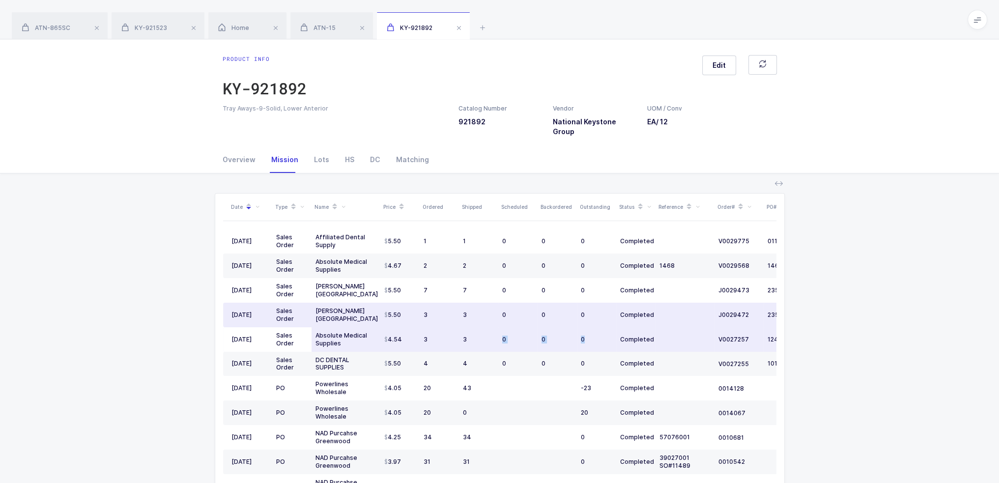
drag, startPoint x: 603, startPoint y: 329, endPoint x: 483, endPoint y: 329, distance: 119.9
click at [483, 329] on tr "[DATE] Sales Order Absolute Medical Supplies 4.54 3 3 0 0 0 Completed V0027257 …" at bounding box center [532, 339] width 619 height 25
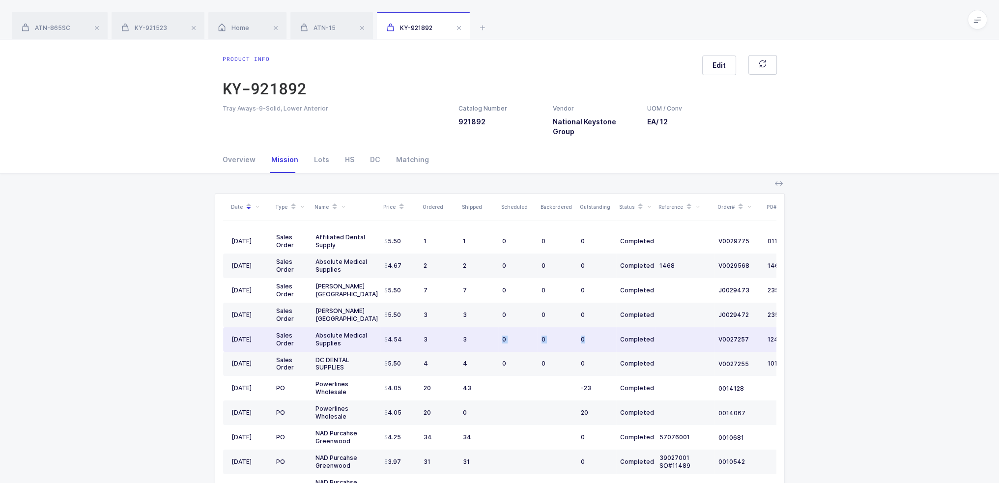
click at [483, 336] on div "3" at bounding box center [478, 340] width 31 height 8
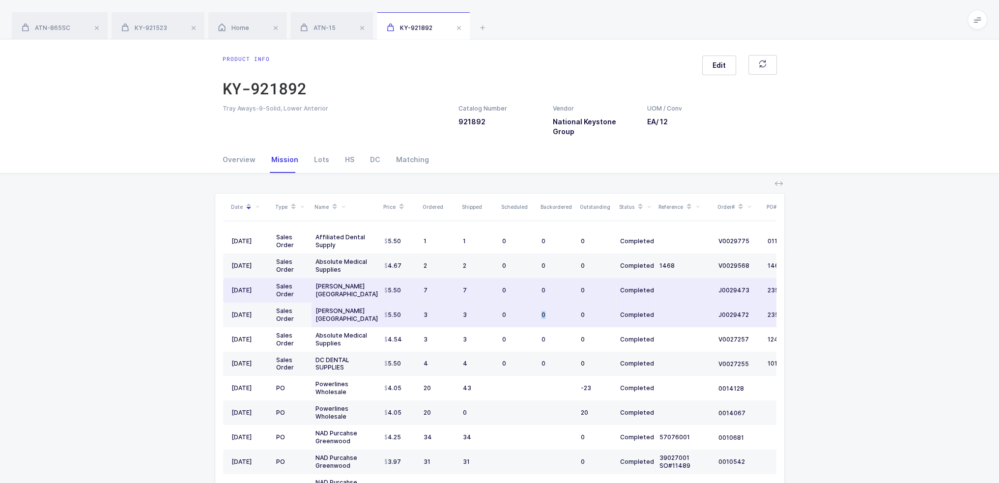
drag, startPoint x: 564, startPoint y: 315, endPoint x: 514, endPoint y: 311, distance: 49.8
click at [514, 311] on tr "[DATE] Sales Order [PERSON_NAME] [GEOGRAPHIC_DATA] 5.50 3 3 0 0 0 Completed J00…" at bounding box center [532, 315] width 619 height 25
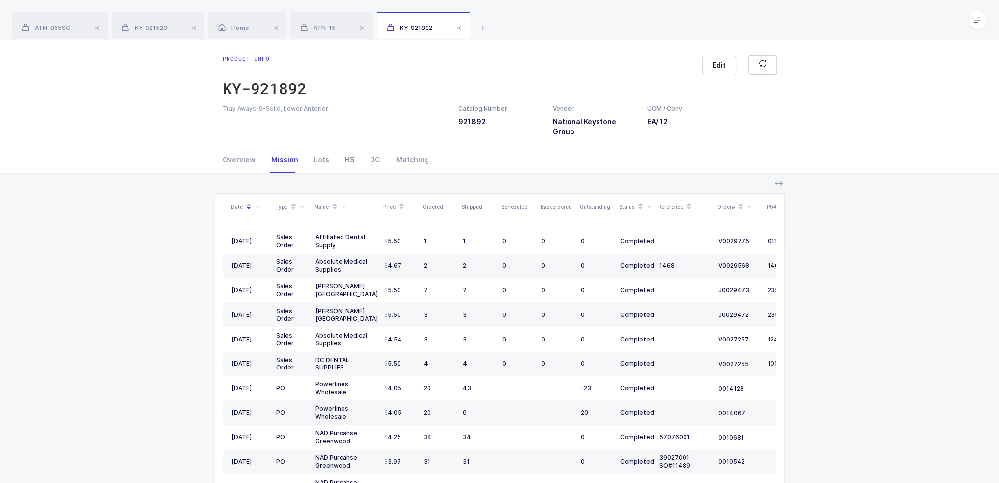
click at [346, 152] on div "HS" at bounding box center [349, 159] width 25 height 27
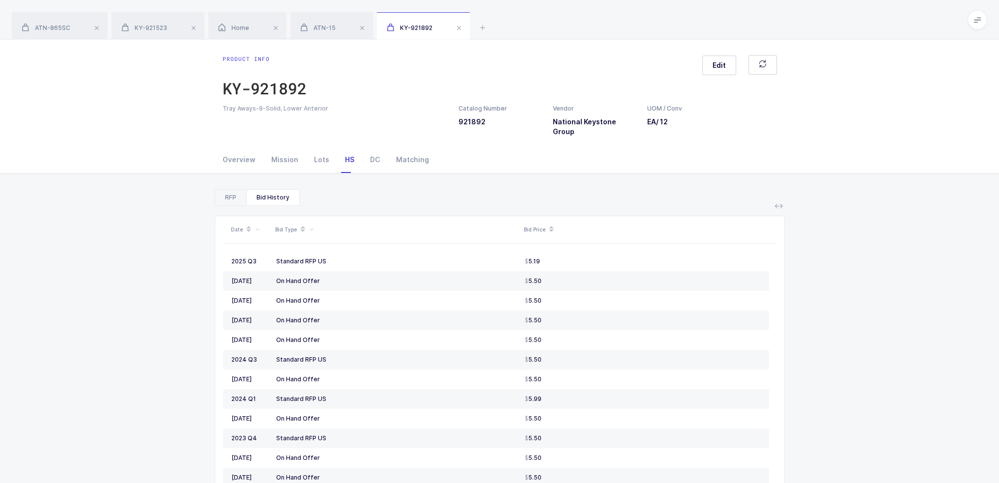
click at [229, 190] on div "RFP" at bounding box center [230, 198] width 31 height 16
click at [238, 146] on div "Overview" at bounding box center [243, 159] width 41 height 27
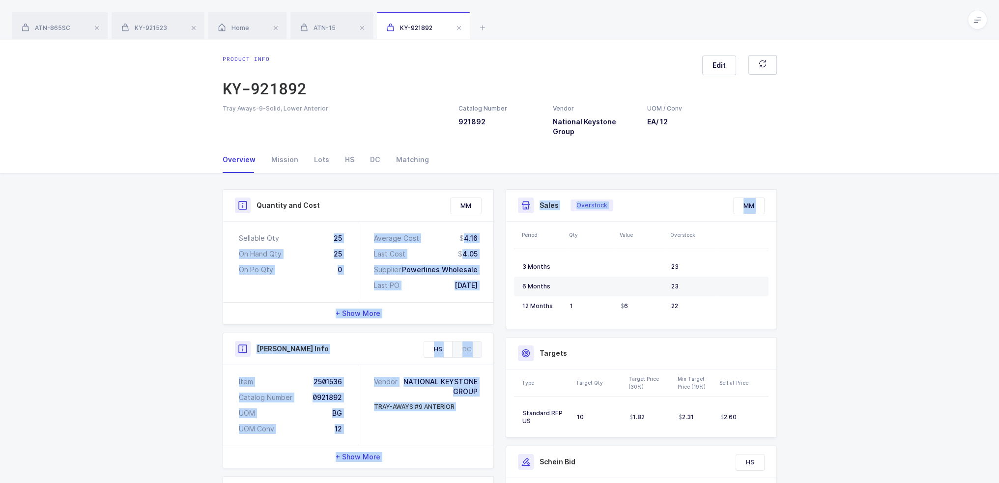
drag, startPoint x: 322, startPoint y: 228, endPoint x: 505, endPoint y: 282, distance: 189.9
click at [505, 282] on div "Quantity and Cost MM Sellable Qty 25 On Hand Qty 25 On Po Qty 0 Average Cost 4.…" at bounding box center [500, 394] width 566 height 411
click at [502, 281] on div "Sales Overstock Exclude Bids MM Period Qty Value Overstock 3 Months 23 6 Months…" at bounding box center [641, 394] width 283 height 411
click at [491, 282] on div "Average Cost 4.16 Last Cost 4.05 Supplier Powerlines Wholesale Last PO [DATE]" at bounding box center [425, 262] width 135 height 81
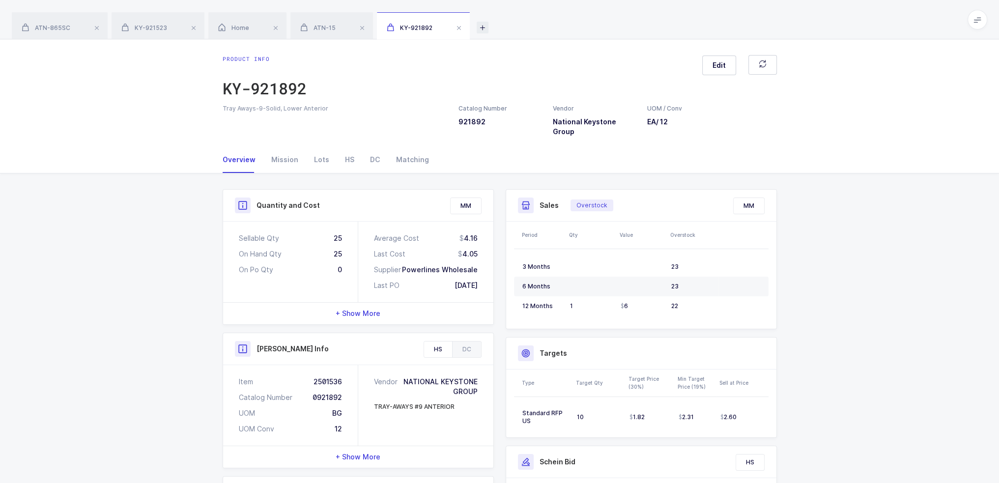
click at [485, 27] on icon at bounding box center [483, 28] width 12 height 12
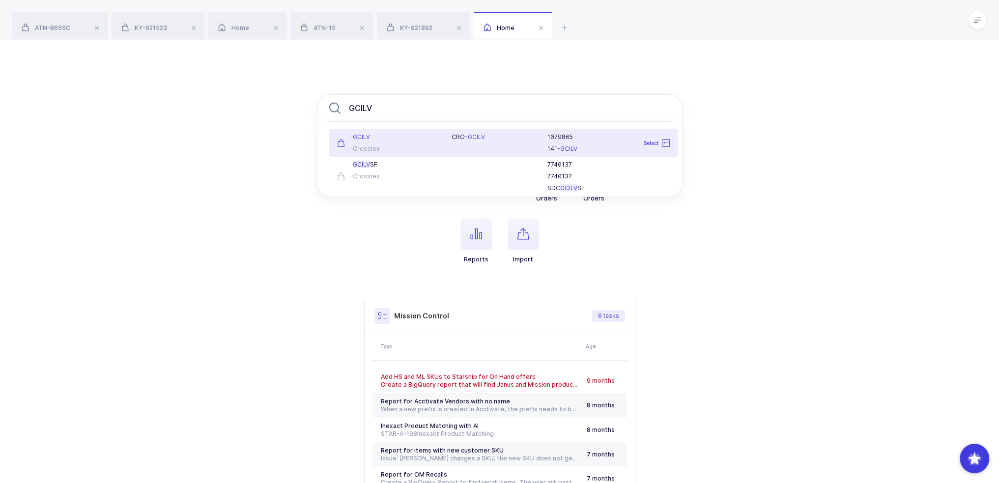
type input "GCILV"
click at [466, 142] on div "C R O - GCILV" at bounding box center [494, 143] width 96 height 20
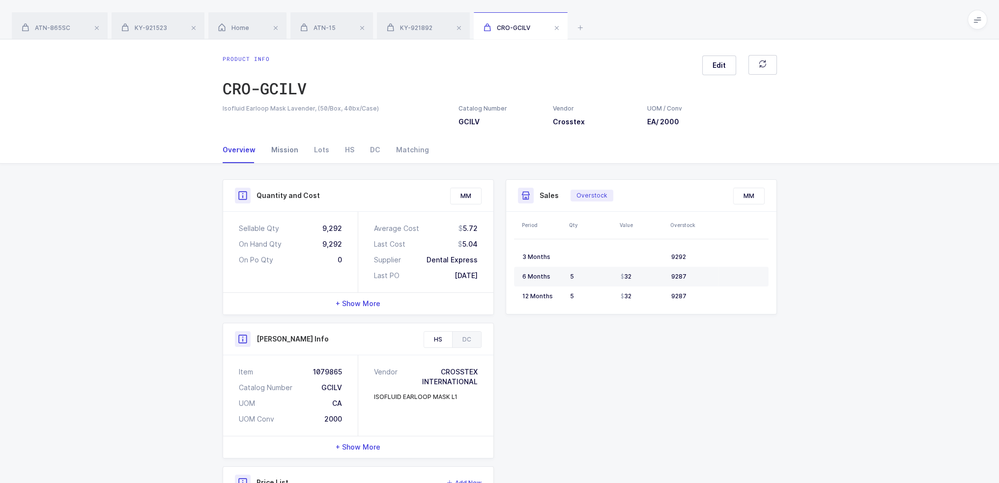
click at [273, 158] on div "Mission" at bounding box center [284, 150] width 43 height 27
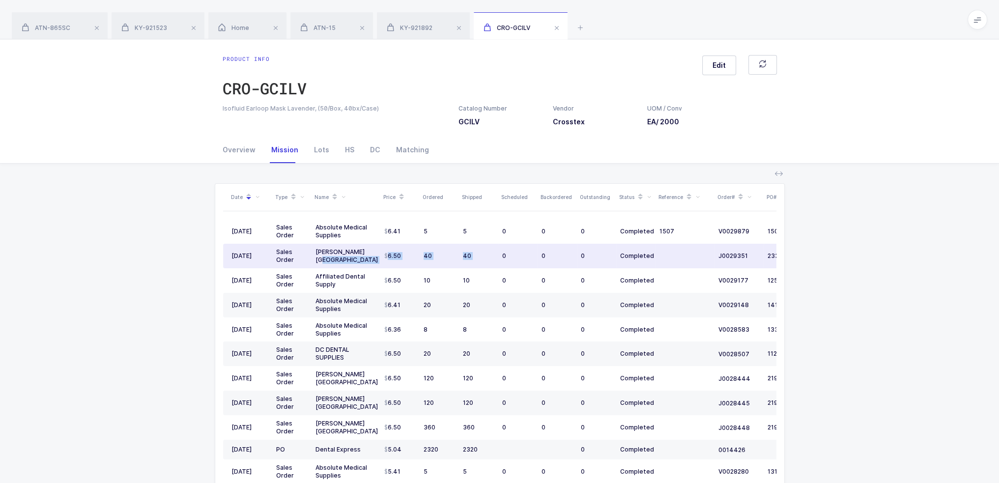
drag, startPoint x: 377, startPoint y: 255, endPoint x: 501, endPoint y: 250, distance: 124.4
click at [501, 250] on tr "[DATE] Sales Order [PERSON_NAME] [GEOGRAPHIC_DATA] 6.50 40 40 0 0 0 Completed J…" at bounding box center [532, 256] width 619 height 25
click at [501, 250] on td "0" at bounding box center [517, 256] width 39 height 25
drag, startPoint x: 579, startPoint y: 264, endPoint x: 316, endPoint y: 256, distance: 263.0
click at [316, 256] on tr "[DATE] Sales Order [PERSON_NAME] [GEOGRAPHIC_DATA] 6.50 40 40 0 0 0 Completed J…" at bounding box center [532, 256] width 619 height 25
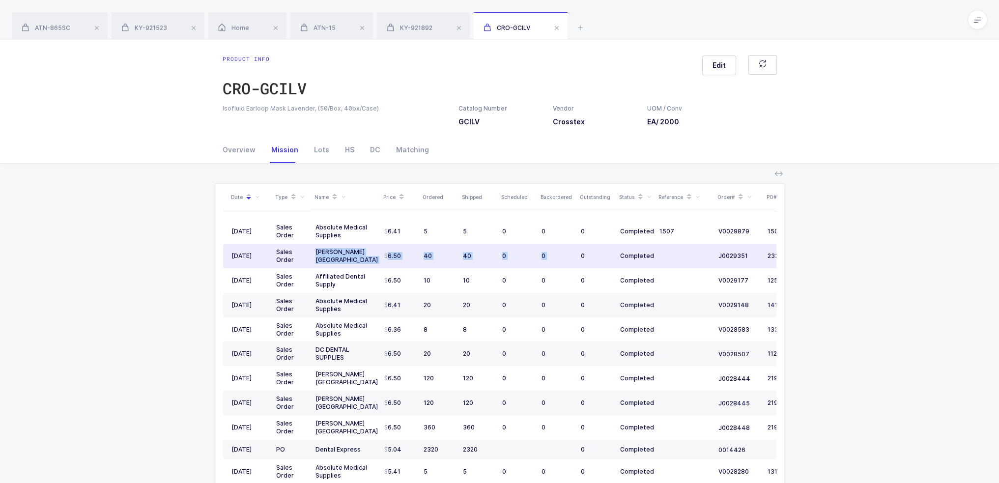
click at [315, 256] on div "[PERSON_NAME] [GEOGRAPHIC_DATA]" at bounding box center [345, 256] width 61 height 16
drag, startPoint x: 314, startPoint y: 256, endPoint x: 474, endPoint y: 251, distance: 160.3
click at [474, 251] on tr "[DATE] Sales Order [PERSON_NAME] [GEOGRAPHIC_DATA] 6.50 40 40 0 0 0 Completed J…" at bounding box center [532, 256] width 619 height 25
click at [474, 252] on div "40" at bounding box center [478, 256] width 31 height 8
drag, startPoint x: 469, startPoint y: 250, endPoint x: 440, endPoint y: 256, distance: 29.7
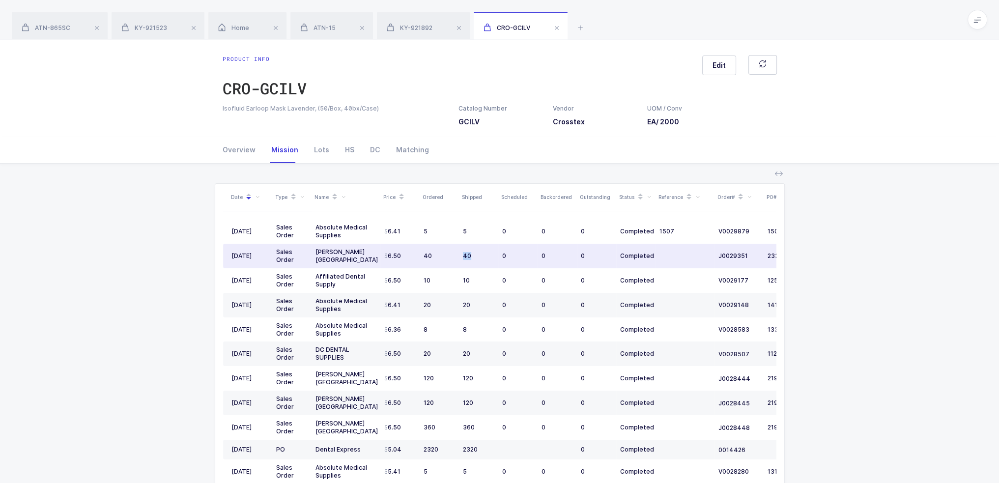
click at [440, 256] on tr "[DATE] Sales Order [PERSON_NAME] [GEOGRAPHIC_DATA] 6.50 40 40 0 0 0 Completed J…" at bounding box center [532, 256] width 619 height 25
click at [440, 256] on div "40" at bounding box center [439, 256] width 31 height 8
drag, startPoint x: 660, startPoint y: 253, endPoint x: 314, endPoint y: 258, distance: 346.0
click at [314, 258] on tr "[DATE] Sales Order [PERSON_NAME] [GEOGRAPHIC_DATA] 6.50 40 40 0 0 0 Completed J…" at bounding box center [532, 256] width 619 height 25
click at [315, 258] on div "[PERSON_NAME] [GEOGRAPHIC_DATA]" at bounding box center [345, 256] width 61 height 16
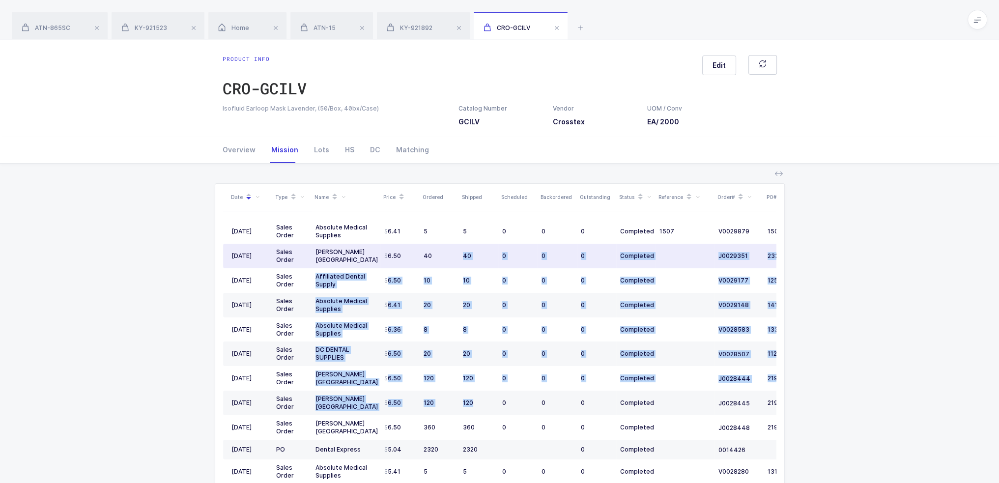
drag, startPoint x: 487, startPoint y: 399, endPoint x: 445, endPoint y: 256, distance: 149.2
click at [445, 256] on tbody "[DATE] Sales Order Absolute Medical Supplies 6.41 5 5 0 0 0 Completed 1507 V002…" at bounding box center [532, 420] width 619 height 402
click at [445, 256] on div "40" at bounding box center [439, 256] width 31 height 8
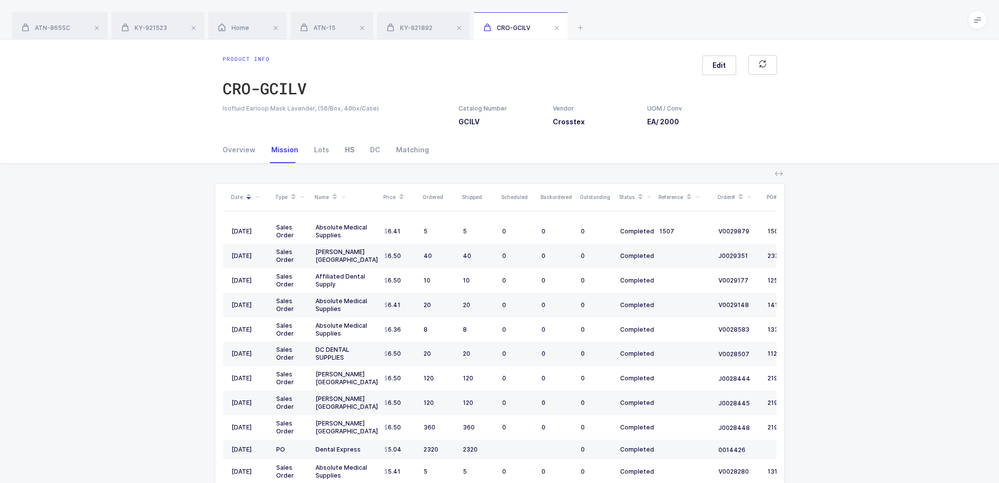
click at [346, 155] on div "HS" at bounding box center [349, 150] width 25 height 27
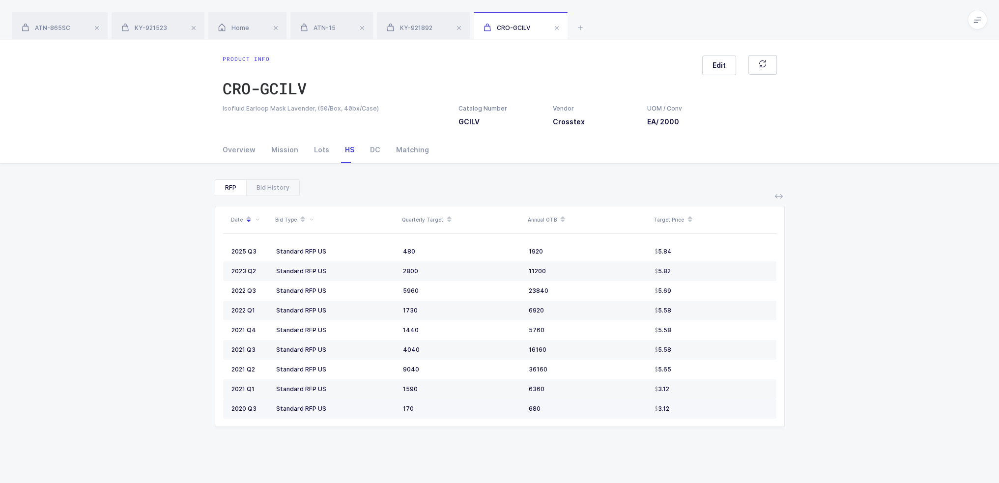
drag, startPoint x: 326, startPoint y: 249, endPoint x: 625, endPoint y: 409, distance: 339.2
click at [625, 409] on tbody "2025 Q3 Standard RFP US 480 1920 5.84 2023 Q2 Standard RFP US 2800 11200 5.82 2…" at bounding box center [499, 330] width 553 height 177
click at [685, 444] on div "Date Bid Type Quarterly Target Annual OTB Target Price 2025 Q3 Standard RFP US …" at bounding box center [500, 376] width 570 height 361
drag, startPoint x: 685, startPoint y: 444, endPoint x: 676, endPoint y: 415, distance: 29.8
click at [676, 415] on div "Date Bid Type Quarterly Target Annual OTB Target Price 2025 Q3 Standard RFP US …" at bounding box center [500, 376] width 570 height 361
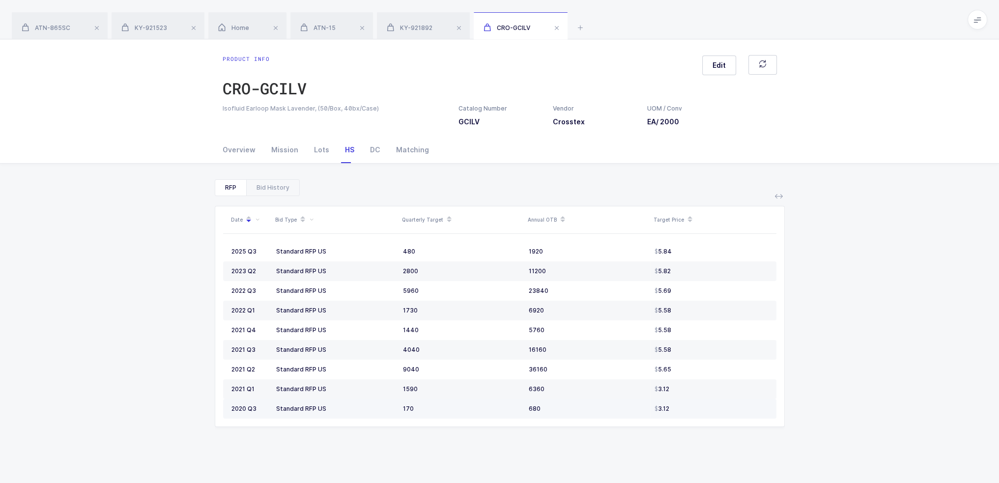
click at [676, 415] on td "3.12" at bounding box center [714, 409] width 126 height 20
click at [285, 145] on div "Mission" at bounding box center [284, 150] width 43 height 27
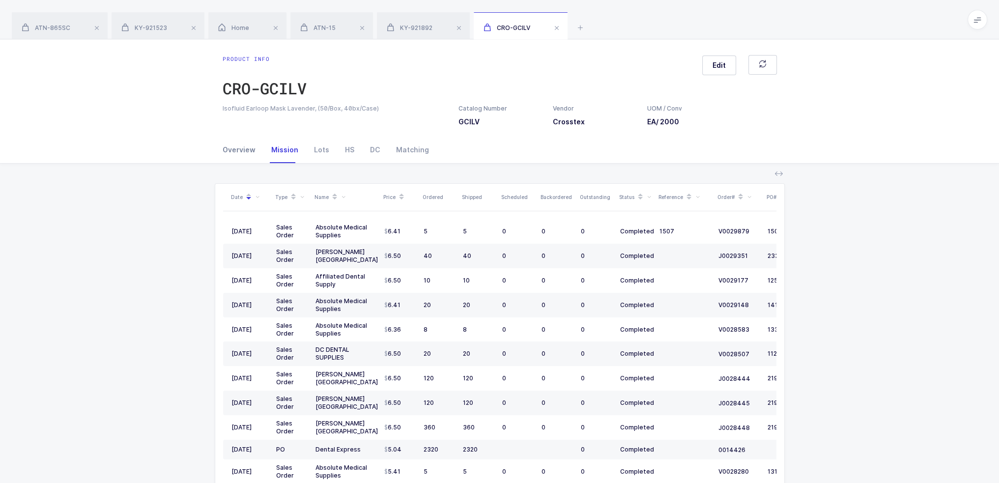
click at [243, 151] on div "Overview" at bounding box center [243, 150] width 41 height 27
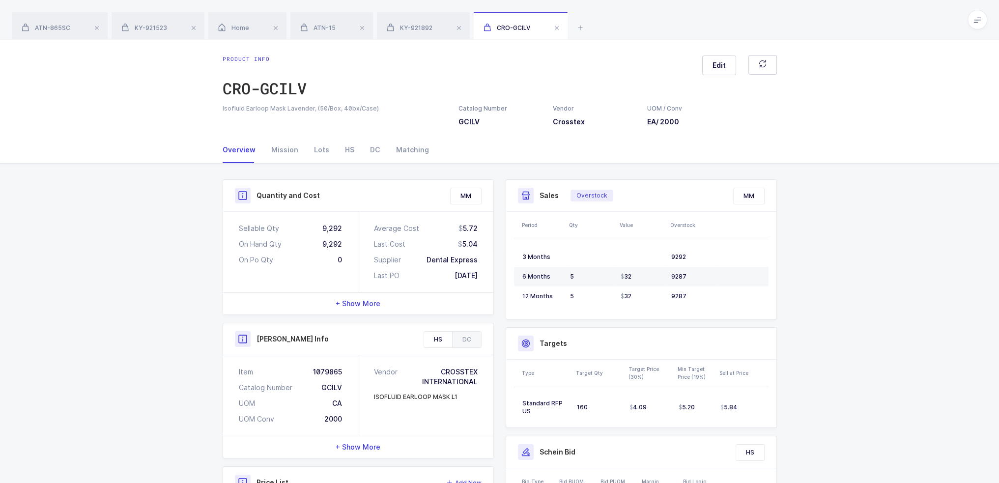
drag, startPoint x: 370, startPoint y: 200, endPoint x: 482, endPoint y: 284, distance: 140.0
click at [482, 284] on div "Quantity and Cost MM Sellable Qty 9,292 On Hand Qty 9,292 On Po Qty 0 Average C…" at bounding box center [358, 247] width 271 height 136
click at [482, 284] on div "Average Cost 5.72 Last Cost 5.04 Supplier Dental Express Last PO [DATE]" at bounding box center [425, 252] width 135 height 81
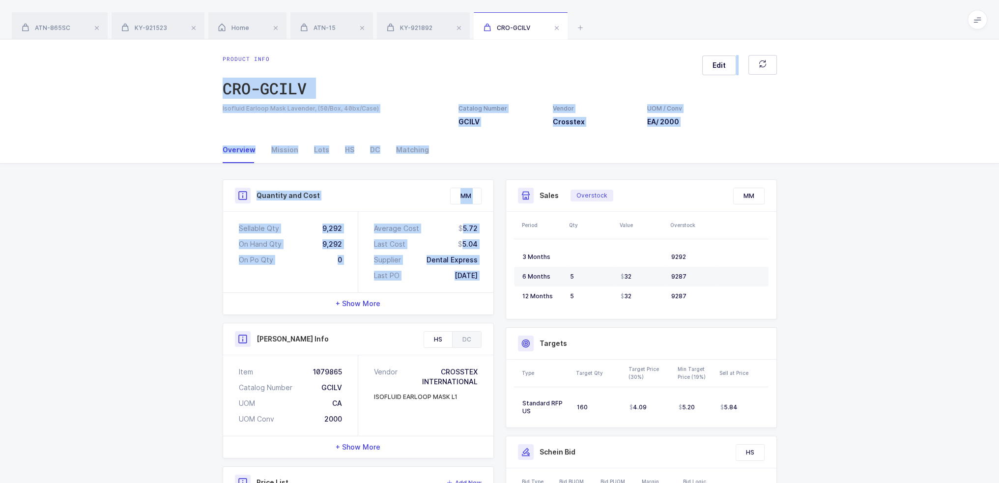
drag, startPoint x: 482, startPoint y: 284, endPoint x: 412, endPoint y: 58, distance: 236.1
click at [412, 58] on div "Product info CRO-GCILV Edit Isofluid Earloop Mask Lavender, (50/Box, 40bx/Case)…" at bounding box center [499, 326] width 999 height 575
click at [412, 58] on div "Product info CRO-GCILV Edit" at bounding box center [500, 79] width 554 height 49
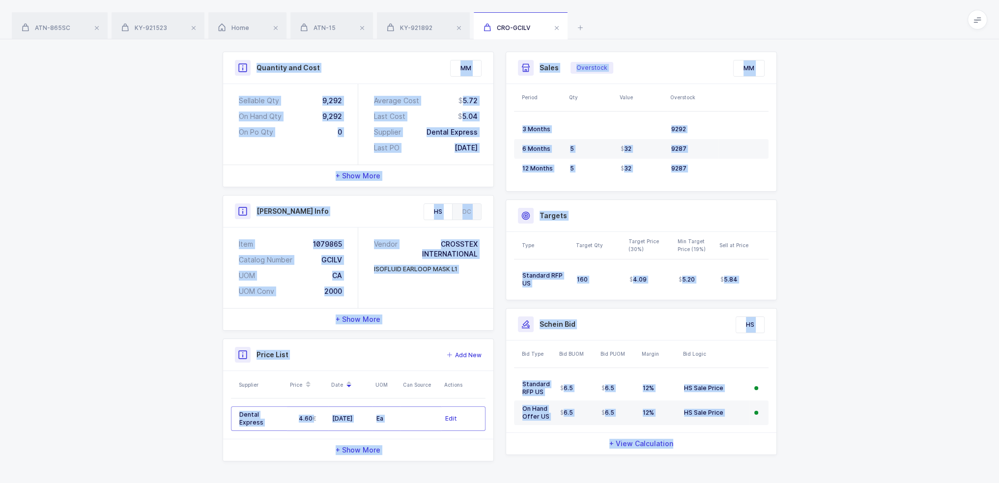
scroll to position [130, 0]
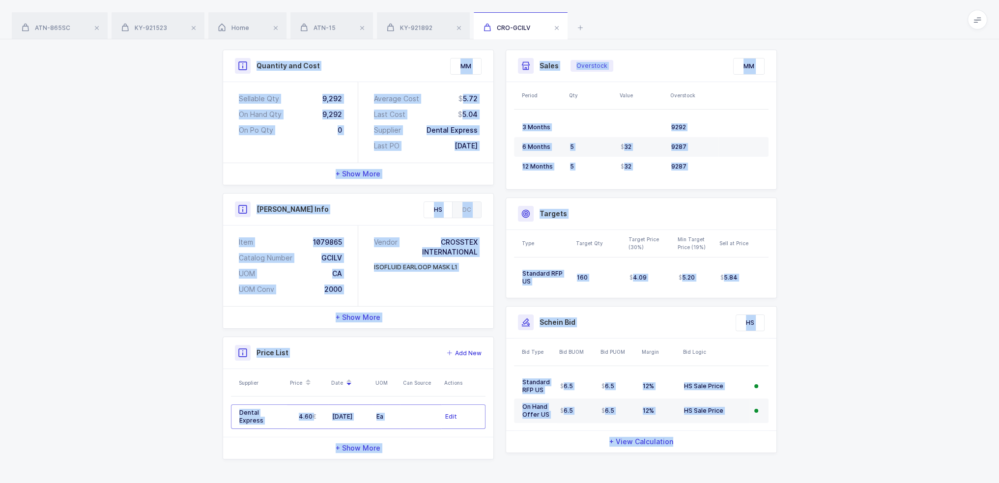
drag, startPoint x: 412, startPoint y: 58, endPoint x: 753, endPoint y: 475, distance: 538.1
click at [753, 475] on div "Product info CRO-GCILV Edit Isofluid Earloop Mask Lavender, (50/Box, 40bx/Case)…" at bounding box center [499, 197] width 999 height 575
click at [753, 475] on div "Quantity and Cost MM Sellable Qty 9,292 On Hand Qty 9,292 On Po Qty 0 Average C…" at bounding box center [500, 259] width 570 height 451
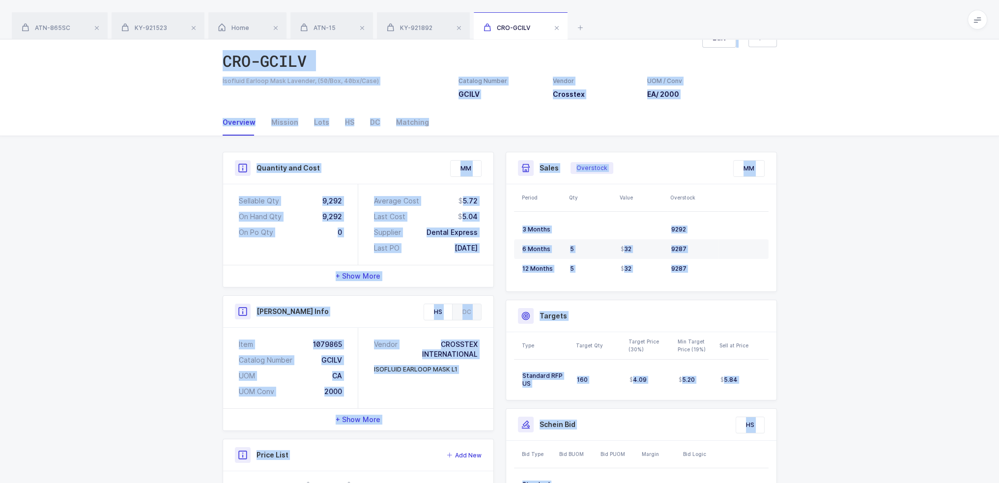
scroll to position [0, 0]
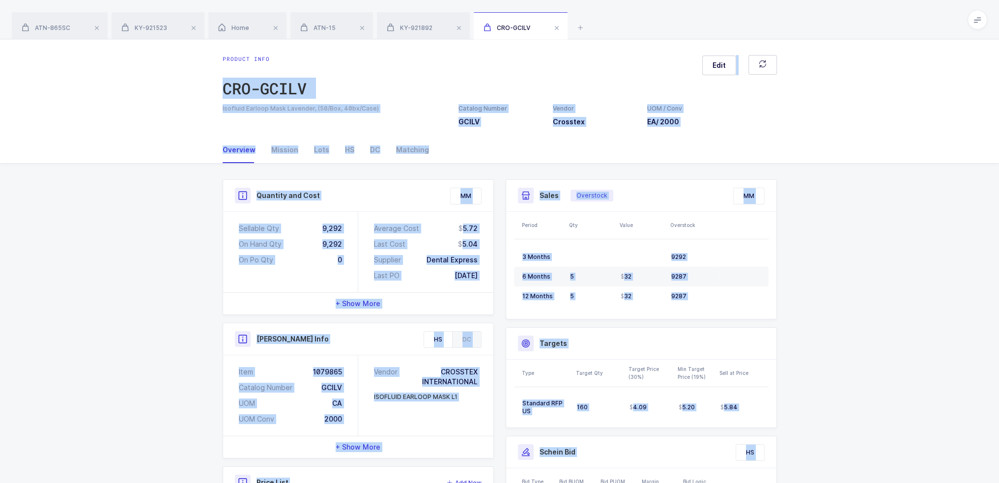
drag, startPoint x: 753, startPoint y: 475, endPoint x: 382, endPoint y: 42, distance: 570.1
click at [382, 42] on div "Product info CRO-GCILV Edit Isofluid Earloop Mask Lavender, (50/Box, 40bx/Case)…" at bounding box center [499, 326] width 999 height 575
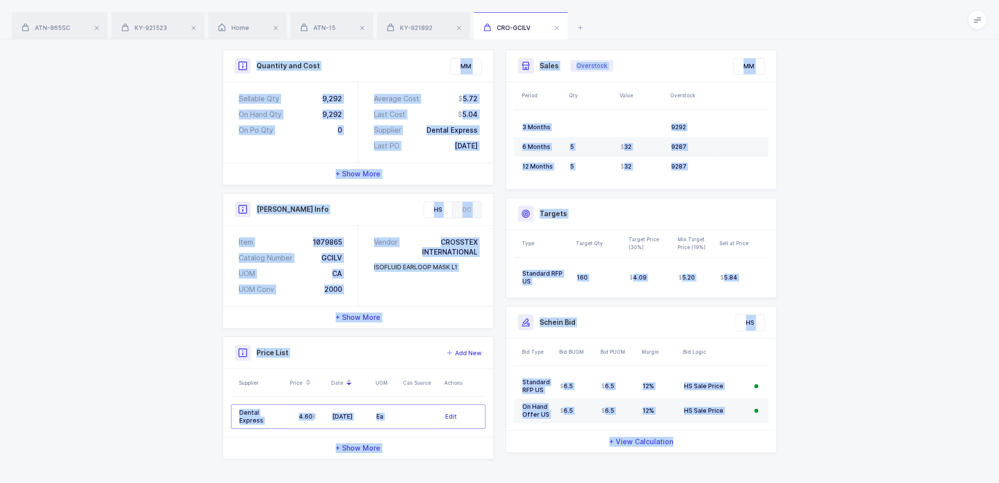
drag, startPoint x: 205, startPoint y: 58, endPoint x: 691, endPoint y: 465, distance: 633.8
click at [691, 465] on div "Product info CRO-GCILV Edit Isofluid Earloop Mask Lavender, (50/Box, 40bx/Case)…" at bounding box center [499, 197] width 999 height 575
click at [691, 465] on div "Quantity and Cost MM Sellable Qty 9,292 On Hand Qty 9,292 On Po Qty 0 Average C…" at bounding box center [500, 259] width 570 height 451
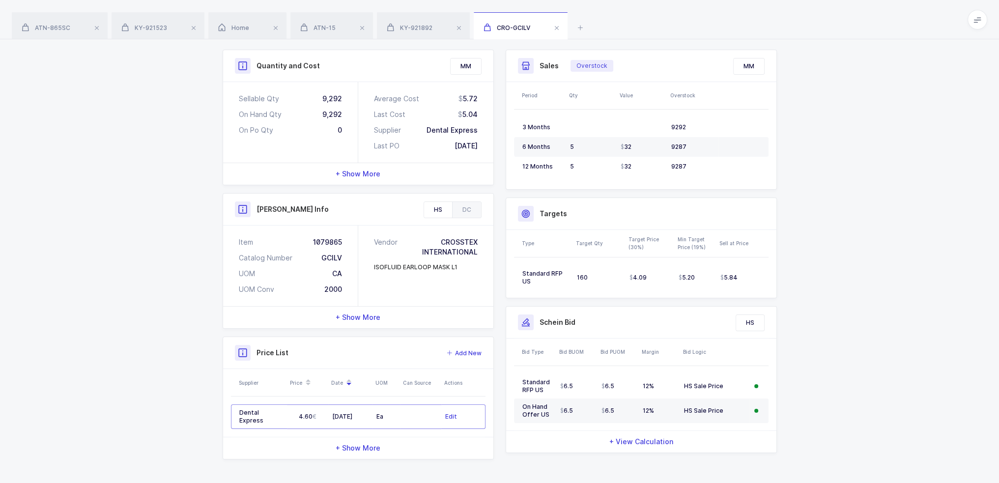
click at [644, 440] on span "+ View Calculation" at bounding box center [641, 442] width 64 height 10
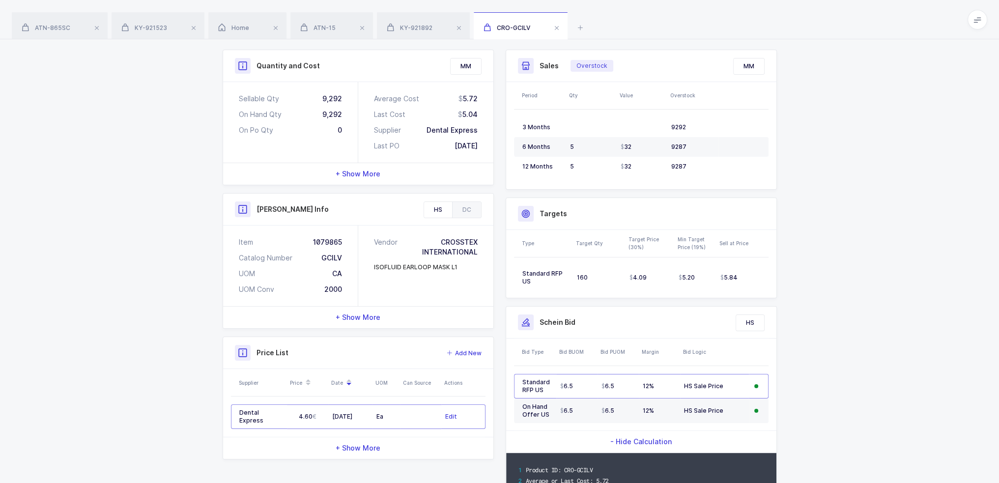
click at [644, 442] on span "- Hide Calculation" at bounding box center [640, 442] width 61 height 10
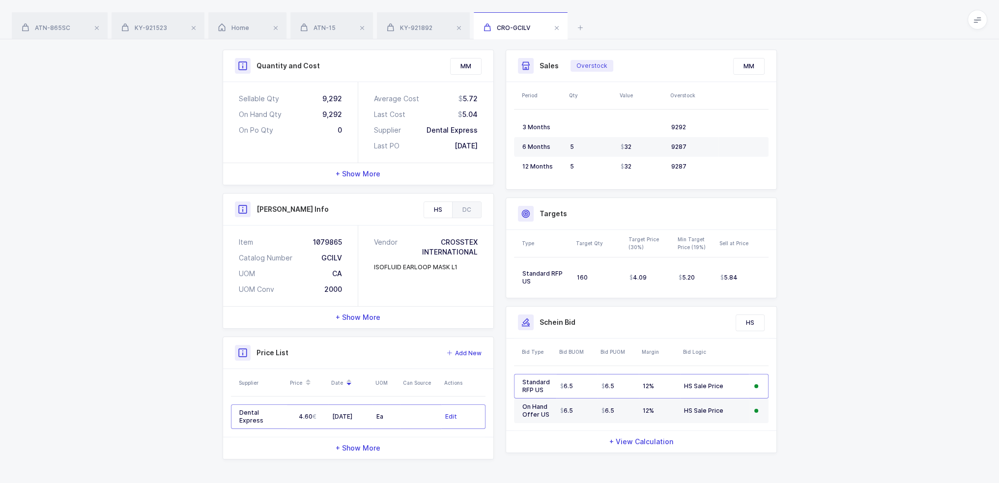
click at [583, 450] on div "+ View Calculation" at bounding box center [641, 442] width 270 height 22
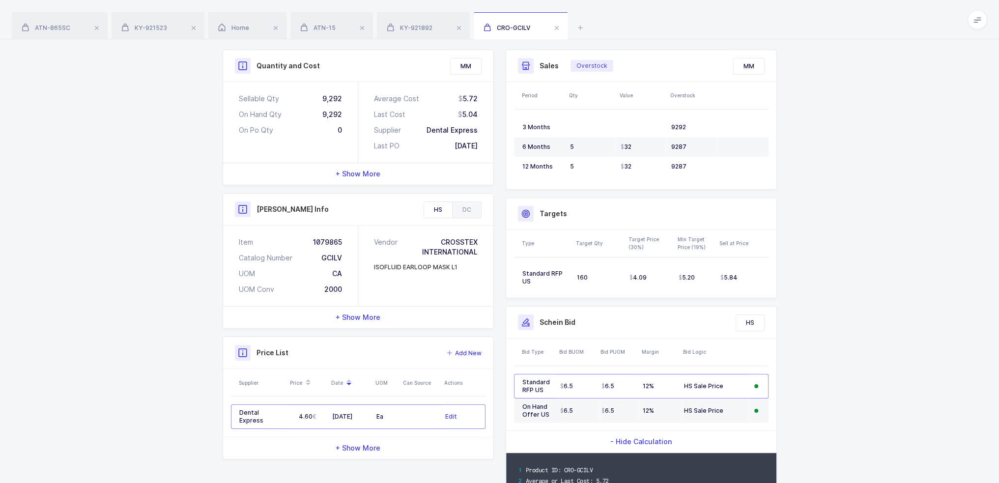
click at [597, 442] on div "- Hide Calculation" at bounding box center [641, 442] width 270 height 22
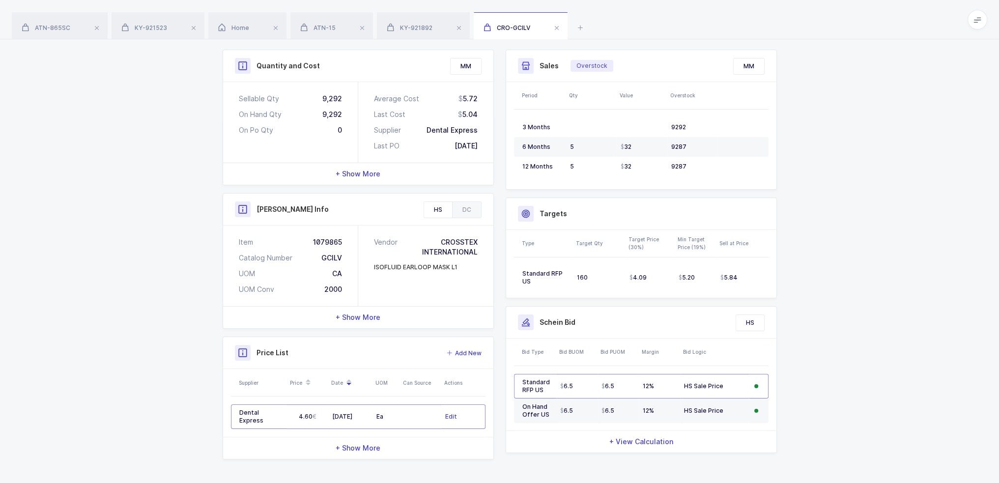
scroll to position [0, 0]
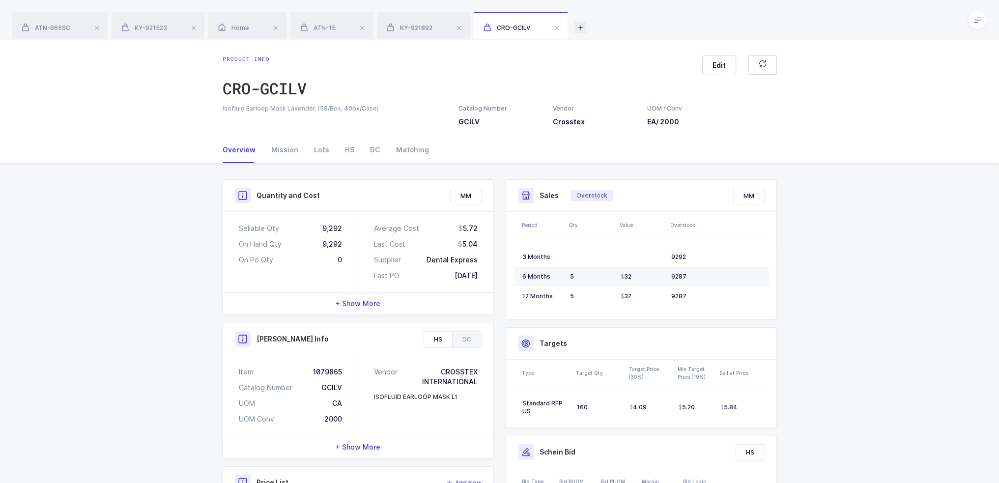
click at [583, 25] on icon at bounding box center [580, 28] width 12 height 12
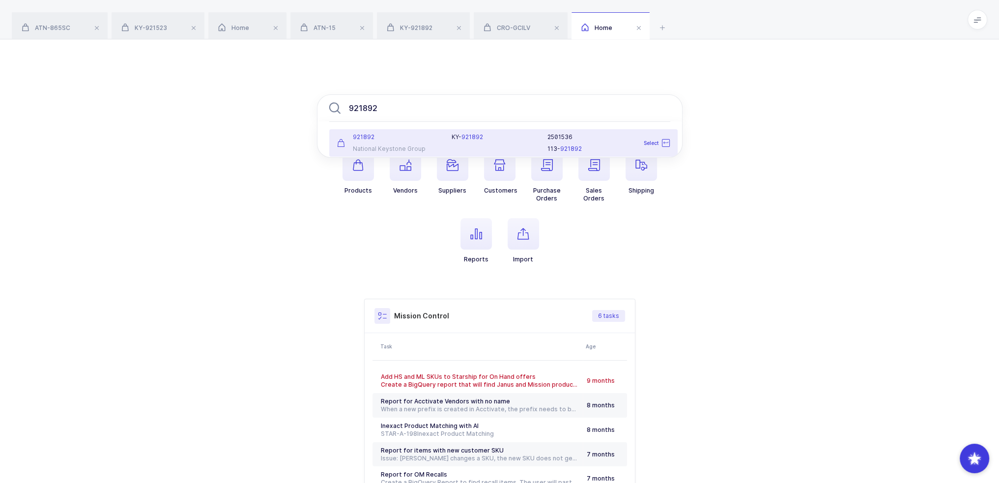
type input "921892"
click at [454, 151] on div "KY- 921892" at bounding box center [494, 143] width 96 height 20
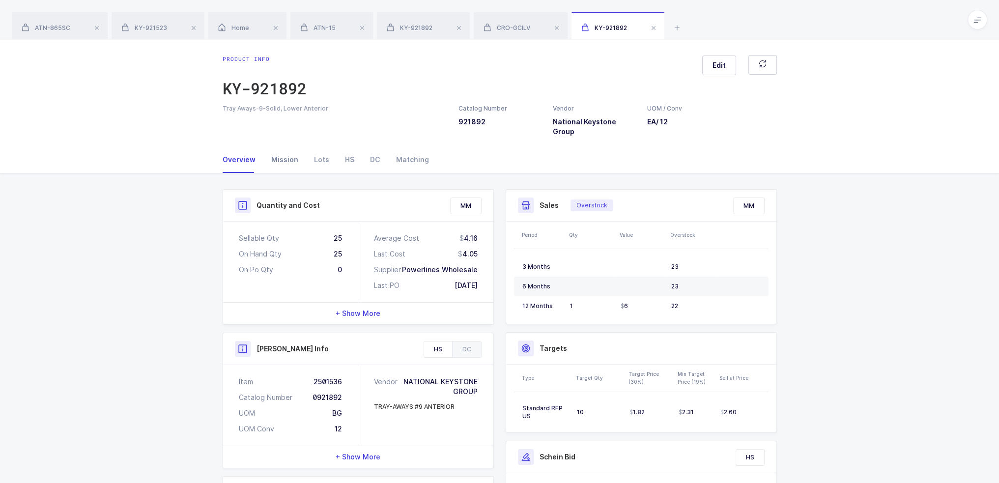
click at [290, 151] on div "Mission" at bounding box center [284, 159] width 43 height 27
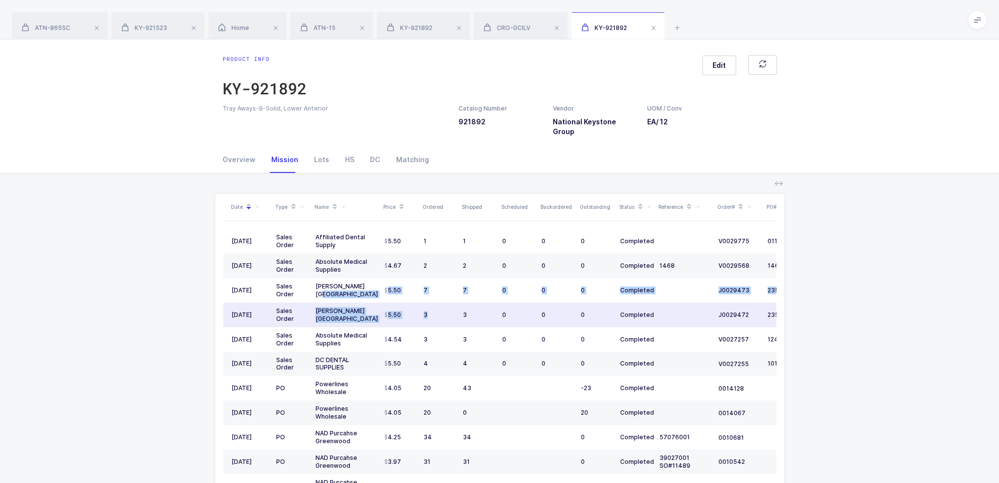
drag, startPoint x: 366, startPoint y: 282, endPoint x: 457, endPoint y: 305, distance: 94.7
click at [457, 305] on tbody "[DATE] Sales Order Affiliated Dental Supply 5.50 1 1 0 0 0 Completed V0029775 0…" at bounding box center [532, 364] width 619 height 270
click at [457, 305] on td "3" at bounding box center [439, 315] width 39 height 25
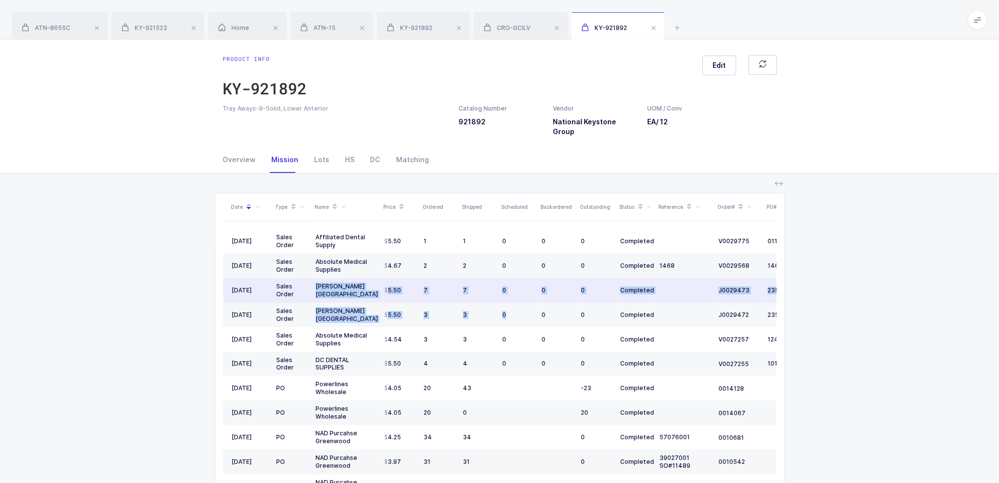
drag, startPoint x: 506, startPoint y: 303, endPoint x: 316, endPoint y: 276, distance: 192.1
click at [316, 276] on tbody "[DATE] Sales Order Affiliated Dental Supply 5.50 1 1 0 0 0 Completed V0029775 0…" at bounding box center [532, 364] width 619 height 270
click at [316, 283] on div "[PERSON_NAME] [GEOGRAPHIC_DATA]" at bounding box center [345, 291] width 61 height 16
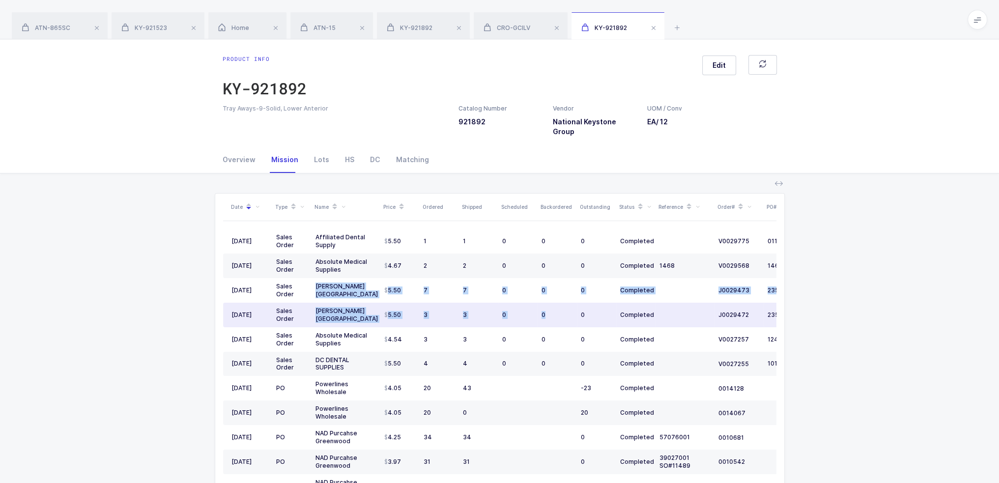
drag, startPoint x: 316, startPoint y: 276, endPoint x: 568, endPoint y: 302, distance: 253.4
click at [568, 302] on tbody "[DATE] Sales Order Affiliated Dental Supply 5.50 1 1 0 0 0 Completed V0029775 0…" at bounding box center [532, 364] width 619 height 270
drag, startPoint x: 694, startPoint y: 298, endPoint x: 679, endPoint y: 302, distance: 15.3
click at [679, 303] on td at bounding box center [684, 315] width 59 height 25
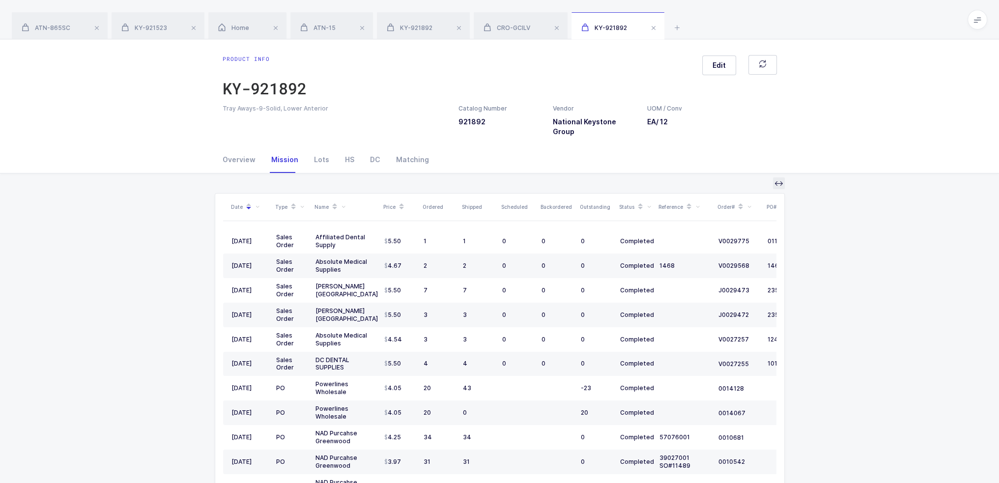
click at [781, 178] on button at bounding box center [779, 183] width 12 height 12
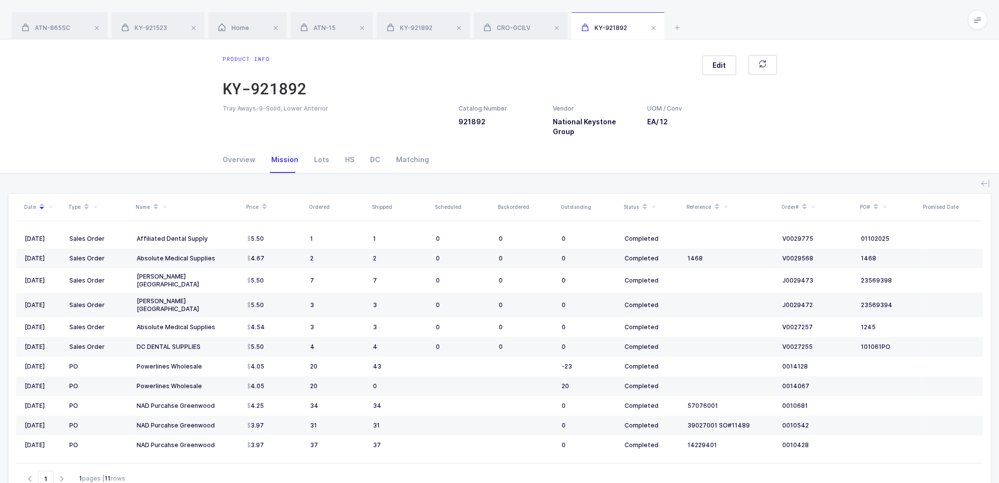
click at [984, 179] on icon at bounding box center [985, 183] width 8 height 8
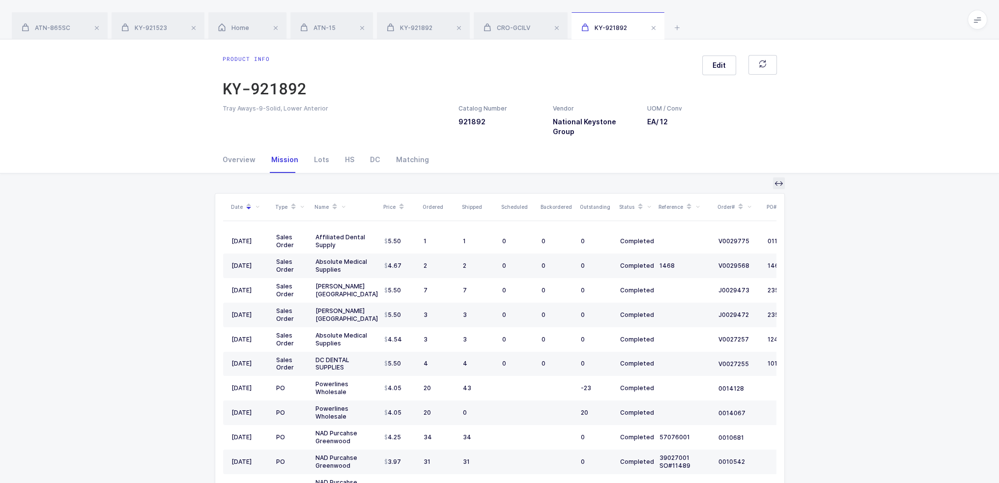
click at [784, 177] on button at bounding box center [779, 183] width 12 height 12
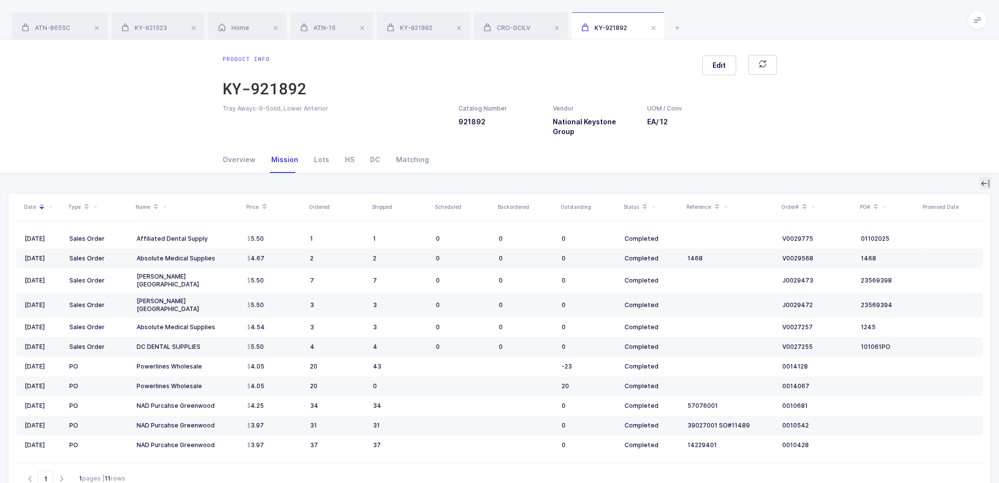
click at [985, 179] on icon at bounding box center [985, 183] width 8 height 8
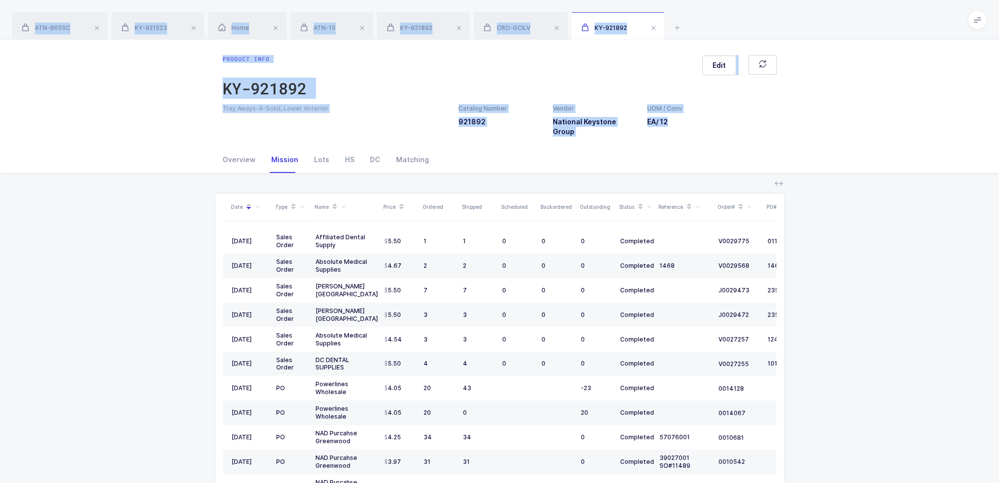
drag, startPoint x: 768, startPoint y: 159, endPoint x: 739, endPoint y: 19, distance: 143.1
click at [739, 19] on div "ATN-865SC KY-921523 Home ATN-15 KY-921892 CRO-GCILV [GEOGRAPHIC_DATA]-921892 Pr…" at bounding box center [499, 295] width 999 height 590
click at [739, 19] on div "ATN-865SC KY-921523 Home ATN-15 KY-921892 CRO-GCILV KY-921892" at bounding box center [499, 19] width 999 height 39
drag, startPoint x: 739, startPoint y: 19, endPoint x: 684, endPoint y: 171, distance: 161.0
click at [684, 171] on div "ATN-865SC KY-921523 Home ATN-15 KY-921892 CRO-GCILV [GEOGRAPHIC_DATA]-921892 Pr…" at bounding box center [499, 295] width 999 height 590
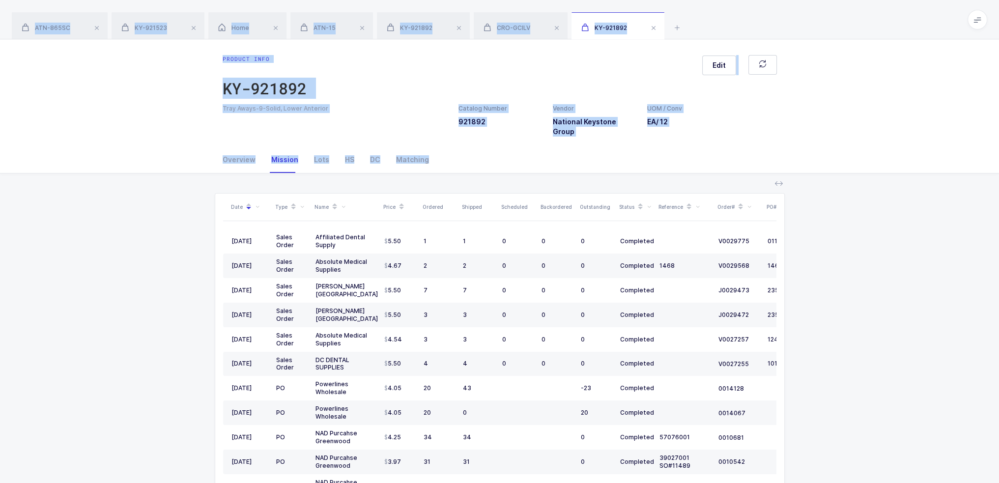
click at [684, 173] on div "Date Type Name Price Ordered Shipped Scheduled Backordered Outstanding Status R…" at bounding box center [499, 381] width 983 height 417
drag, startPoint x: 684, startPoint y: 171, endPoint x: 710, endPoint y: 16, distance: 156.9
click at [710, 16] on div "ATN-865SC KY-921523 Home ATN-15 KY-921892 CRO-GCILV [GEOGRAPHIC_DATA]-921892 Pr…" at bounding box center [499, 295] width 999 height 590
click at [710, 16] on div "ATN-865SC KY-921523 Home ATN-15 KY-921892 CRO-GCILV KY-921892" at bounding box center [499, 19] width 999 height 39
drag, startPoint x: 710, startPoint y: 16, endPoint x: 656, endPoint y: 166, distance: 159.4
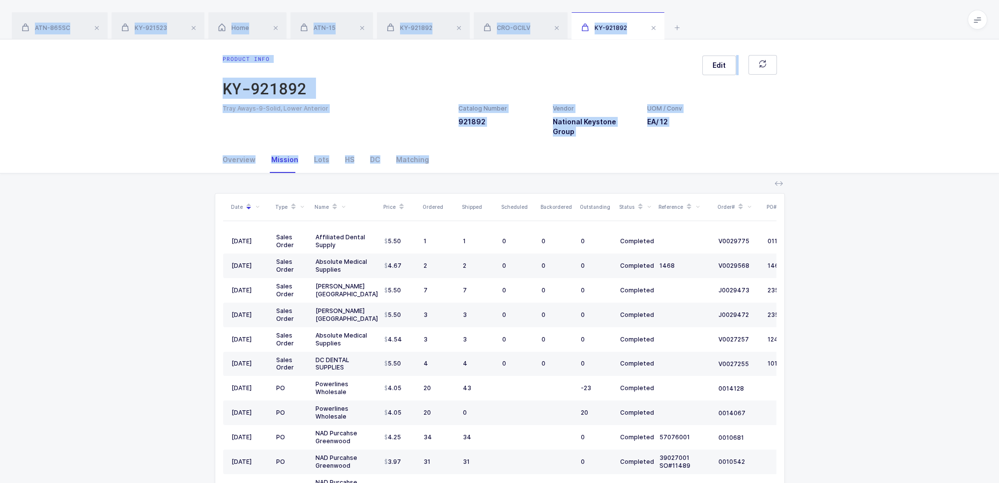
click at [656, 166] on div "ATN-865SC KY-921523 Home ATN-15 KY-921892 CRO-GCILV [GEOGRAPHIC_DATA]-921892 Pr…" at bounding box center [499, 295] width 999 height 590
click at [656, 173] on div "Date Type Name Price Ordered Shipped Scheduled Backordered Outstanding Status R…" at bounding box center [499, 381] width 983 height 417
drag, startPoint x: 656, startPoint y: 166, endPoint x: 707, endPoint y: 14, distance: 160.4
click at [707, 14] on div "ATN-865SC KY-921523 Home ATN-15 KY-921892 CRO-GCILV [GEOGRAPHIC_DATA]-921892 Pr…" at bounding box center [499, 295] width 999 height 590
click at [707, 14] on div "ATN-865SC KY-921523 Home ATN-15 KY-921892 CRO-GCILV KY-921892" at bounding box center [499, 19] width 999 height 39
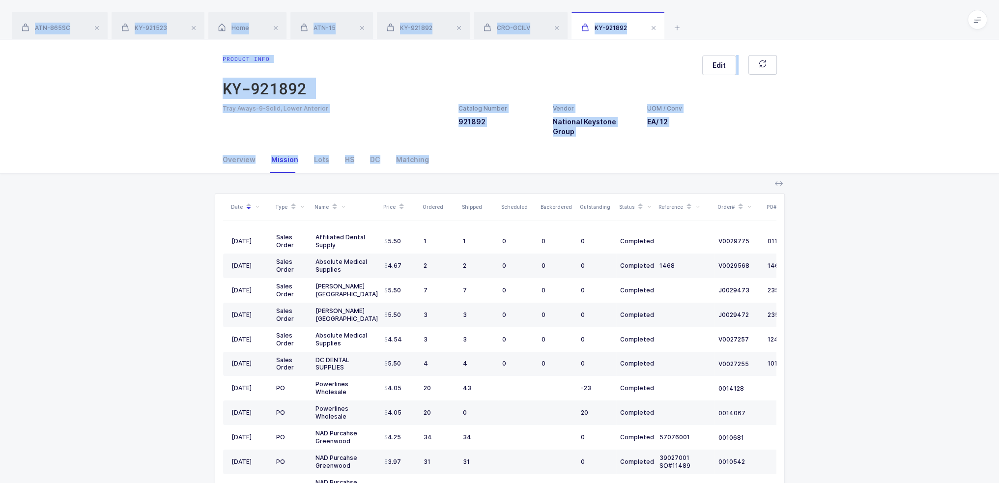
drag, startPoint x: 707, startPoint y: 14, endPoint x: 640, endPoint y: 167, distance: 166.8
click at [640, 167] on div "ATN-865SC KY-921523 Home ATN-15 KY-921892 CRO-GCILV [GEOGRAPHIC_DATA]-921892 Pr…" at bounding box center [499, 295] width 999 height 590
click at [640, 173] on div "Date Type Name Price Ordered Shipped Scheduled Backordered Outstanding Status R…" at bounding box center [499, 381] width 983 height 417
drag, startPoint x: 640, startPoint y: 167, endPoint x: 703, endPoint y: 11, distance: 167.7
click at [703, 11] on div "ATN-865SC KY-921523 Home ATN-15 KY-921892 CRO-GCILV [GEOGRAPHIC_DATA]-921892 Pr…" at bounding box center [499, 295] width 999 height 590
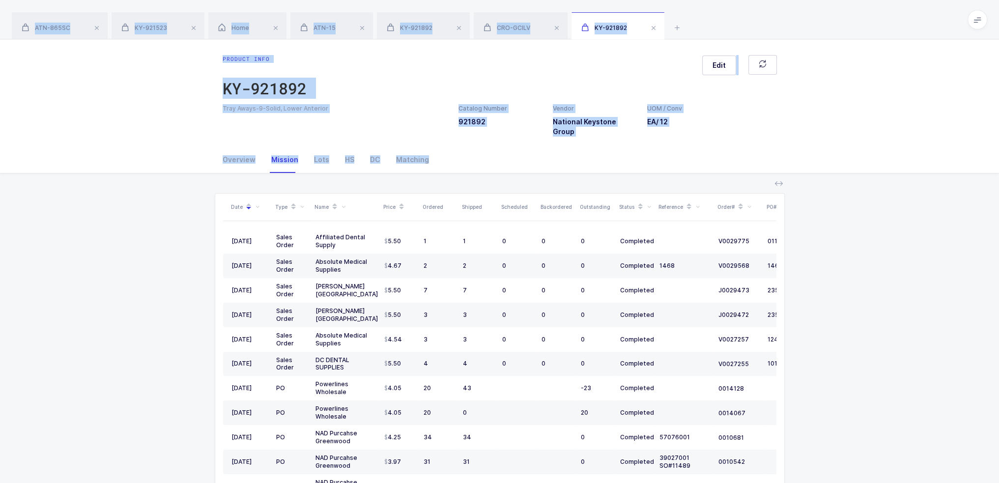
click at [703, 11] on div "ATN-865SC KY-921523 Home ATN-15 KY-921892 CRO-GCILV KY-921892" at bounding box center [499, 19] width 999 height 39
drag, startPoint x: 703, startPoint y: 11, endPoint x: 642, endPoint y: 164, distance: 164.7
click at [642, 164] on div "ATN-865SC KY-921523 Home ATN-15 KY-921892 CRO-GCILV [GEOGRAPHIC_DATA]-921892 Pr…" at bounding box center [499, 295] width 999 height 590
click at [642, 173] on div "Date Type Name Price Ordered Shipped Scheduled Backordered Outstanding Status R…" at bounding box center [499, 381] width 983 height 417
drag, startPoint x: 642, startPoint y: 164, endPoint x: 725, endPoint y: 20, distance: 166.9
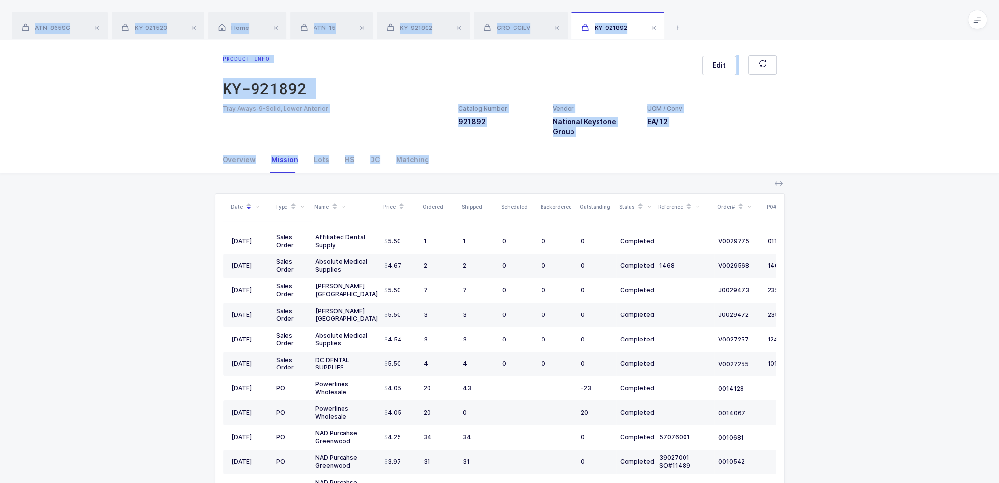
click at [725, 20] on div "ATN-865SC KY-921523 Home ATN-15 KY-921892 CRO-GCILV [GEOGRAPHIC_DATA]-921892 Pr…" at bounding box center [499, 295] width 999 height 590
click at [725, 20] on div "ATN-865SC KY-921523 Home ATN-15 KY-921892 CRO-GCILV KY-921892" at bounding box center [499, 19] width 999 height 39
drag, startPoint x: 725, startPoint y: 20, endPoint x: 650, endPoint y: 173, distance: 170.7
click at [650, 173] on div "ATN-865SC KY-921523 Home ATN-15 KY-921892 CRO-GCILV [GEOGRAPHIC_DATA]-921892 Pr…" at bounding box center [499, 295] width 999 height 590
click at [650, 173] on div "Date Type Name Price Ordered Shipped Scheduled Backordered Outstanding Status R…" at bounding box center [499, 381] width 983 height 417
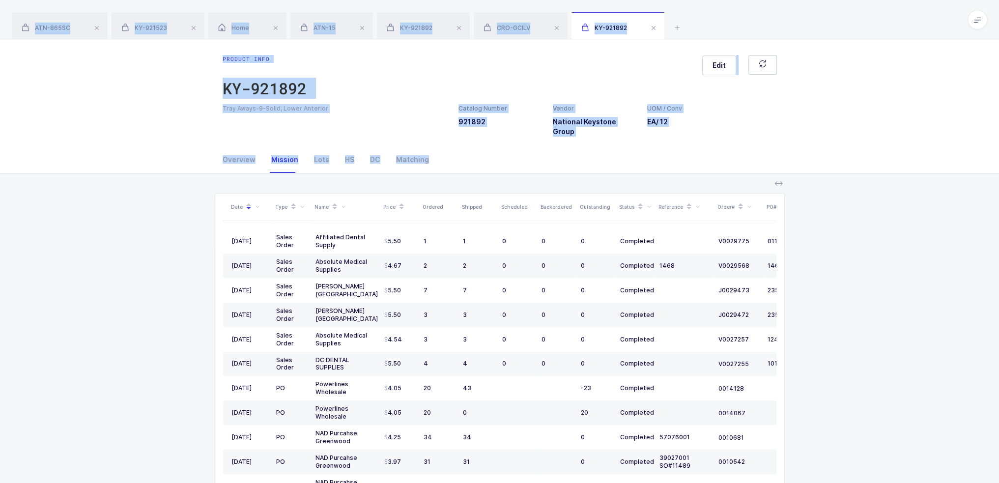
drag, startPoint x: 650, startPoint y: 173, endPoint x: 717, endPoint y: 11, distance: 175.1
click at [717, 11] on div "ATN-865SC KY-921523 Home ATN-15 KY-921892 CRO-GCILV [GEOGRAPHIC_DATA]-921892 Pr…" at bounding box center [499, 295] width 999 height 590
click at [717, 11] on div "ATN-865SC KY-921523 Home ATN-15 KY-921892 CRO-GCILV KY-921892" at bounding box center [499, 19] width 999 height 39
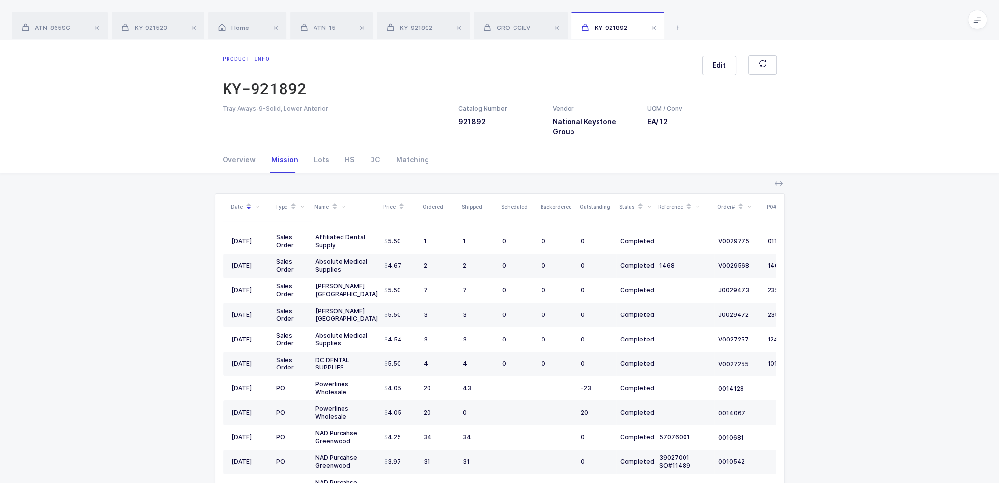
click at [717, 11] on div "ATN-865SC KY-921523 Home ATN-15 KY-921892 CRO-GCILV KY-921892" at bounding box center [499, 19] width 999 height 39
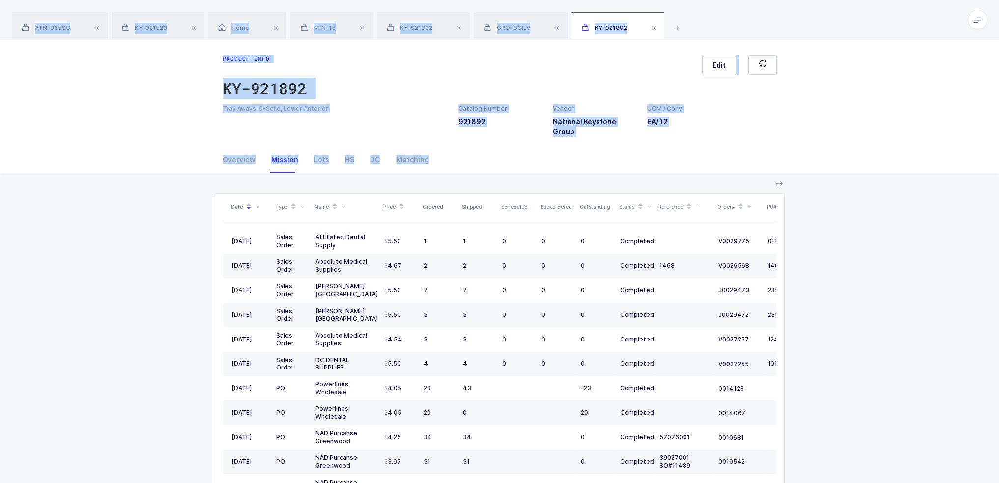
drag, startPoint x: 689, startPoint y: 177, endPoint x: 726, endPoint y: 19, distance: 162.0
click at [726, 19] on div "ATN-865SC KY-921523 Home ATN-15 KY-921892 CRO-GCILV [GEOGRAPHIC_DATA]-921892 Pr…" at bounding box center [499, 295] width 999 height 590
click at [726, 19] on div "ATN-865SC KY-921523 Home ATN-15 KY-921892 CRO-GCILV KY-921892" at bounding box center [499, 19] width 999 height 39
drag, startPoint x: 726, startPoint y: 19, endPoint x: 668, endPoint y: 168, distance: 159.8
click at [668, 168] on div "ATN-865SC KY-921523 Home ATN-15 KY-921892 CRO-GCILV [GEOGRAPHIC_DATA]-921892 Pr…" at bounding box center [499, 295] width 999 height 590
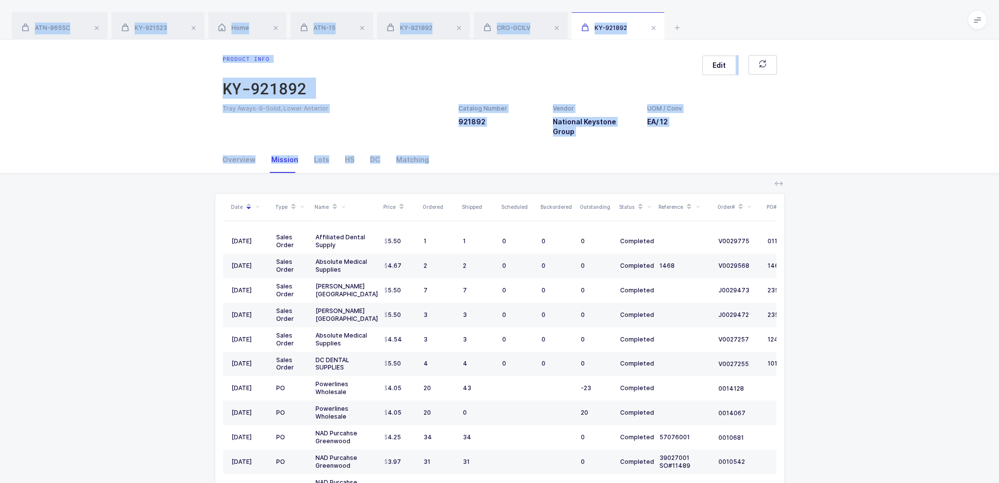
click at [668, 173] on div "Date Type Name Price Ordered Shipped Scheduled Backordered Outstanding Status R…" at bounding box center [499, 381] width 983 height 417
drag, startPoint x: 668, startPoint y: 168, endPoint x: 711, endPoint y: 23, distance: 151.0
click at [711, 23] on div "ATN-865SC KY-921523 Home ATN-15 KY-921892 CRO-GCILV [GEOGRAPHIC_DATA]-921892 Pr…" at bounding box center [499, 295] width 999 height 590
click at [711, 23] on div "ATN-865SC KY-921523 Home ATN-15 KY-921892 CRO-GCILV KY-921892" at bounding box center [499, 19] width 999 height 39
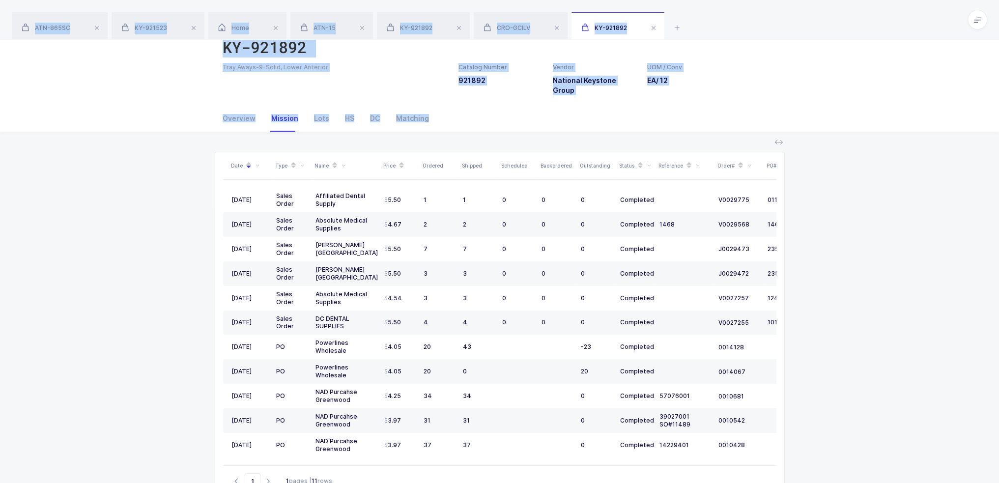
scroll to position [97, 0]
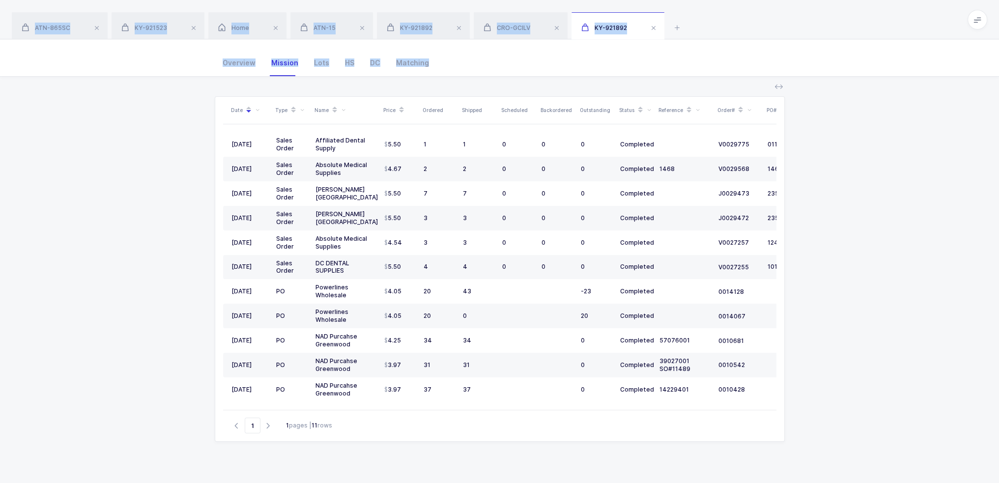
drag, startPoint x: 711, startPoint y: 23, endPoint x: 843, endPoint y: 465, distance: 461.7
click at [843, 465] on div "ATN-865SC KY-921523 Home ATN-15 KY-921892 CRO-GCILV [GEOGRAPHIC_DATA]-921892 Pr…" at bounding box center [499, 198] width 999 height 590
click at [843, 465] on div "Date Type Name Price Ordered Shipped Scheduled Backordered Outstanding Status R…" at bounding box center [499, 285] width 983 height 417
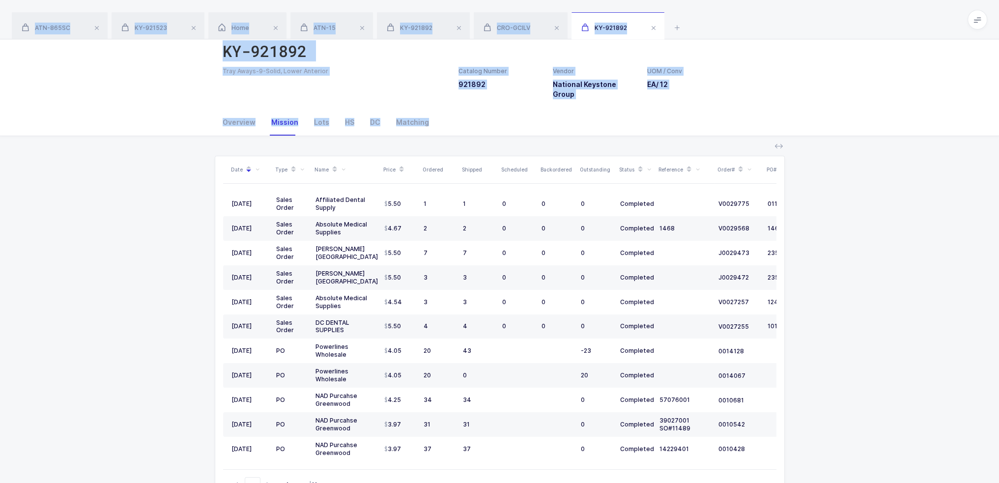
scroll to position [0, 0]
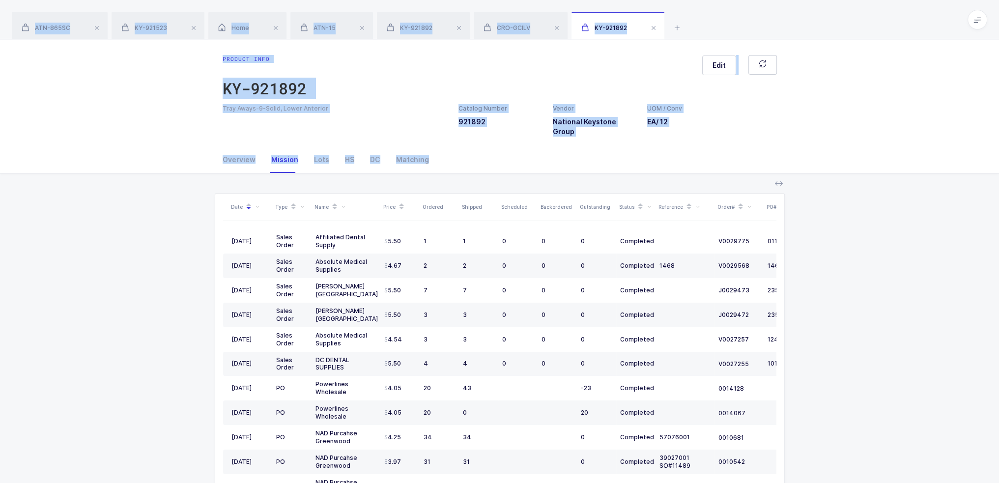
drag, startPoint x: 843, startPoint y: 465, endPoint x: 713, endPoint y: 13, distance: 470.3
click at [713, 13] on div "ATN-865SC KY-921523 Home ATN-15 KY-921892 CRO-GCILV [GEOGRAPHIC_DATA]-921892 Pr…" at bounding box center [499, 295] width 999 height 590
click at [713, 10] on div "ATN-865SC KY-921523 Home ATN-15 KY-921892 CRO-GCILV KY-921892" at bounding box center [499, 19] width 999 height 39
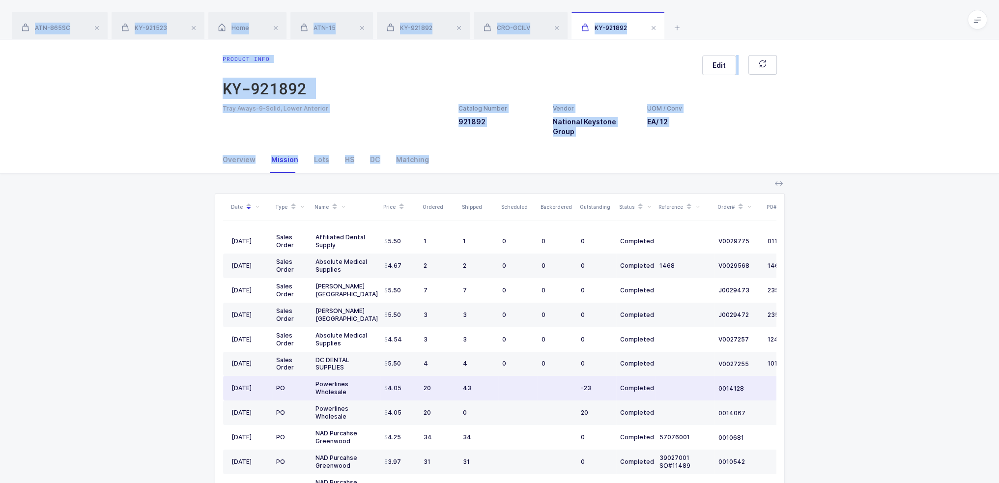
scroll to position [97, 0]
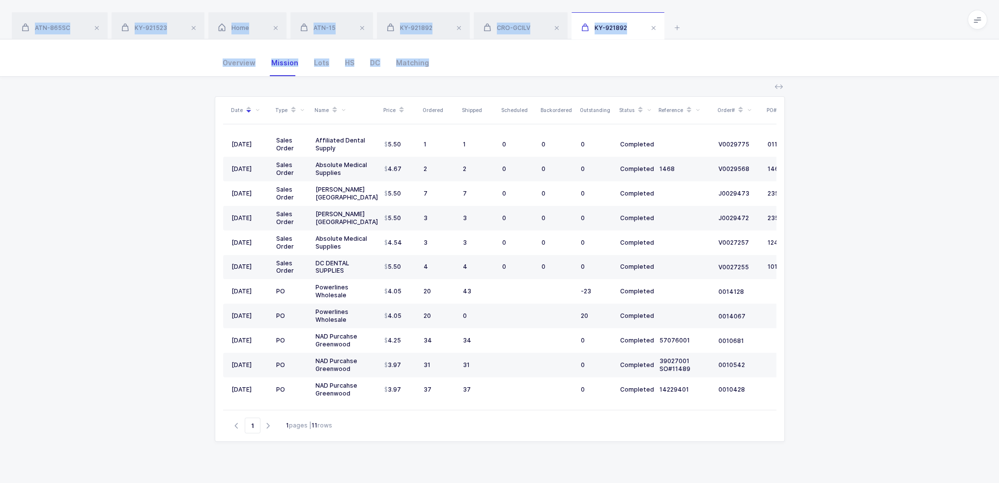
drag, startPoint x: 713, startPoint y: 10, endPoint x: 813, endPoint y: 435, distance: 436.5
click at [813, 435] on div "ATN-865SC KY-921523 Home ATN-15 KY-921892 CRO-GCILV [GEOGRAPHIC_DATA]-921892 Pr…" at bounding box center [499, 198] width 999 height 590
click at [813, 435] on div "Date Type Name Price Ordered Shipped Scheduled Backordered Outstanding Status R…" at bounding box center [499, 285] width 983 height 417
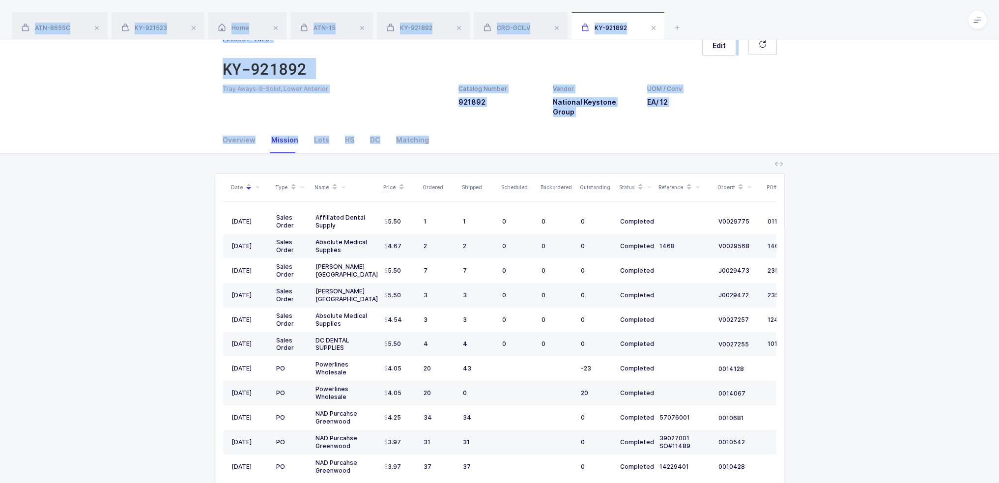
scroll to position [0, 0]
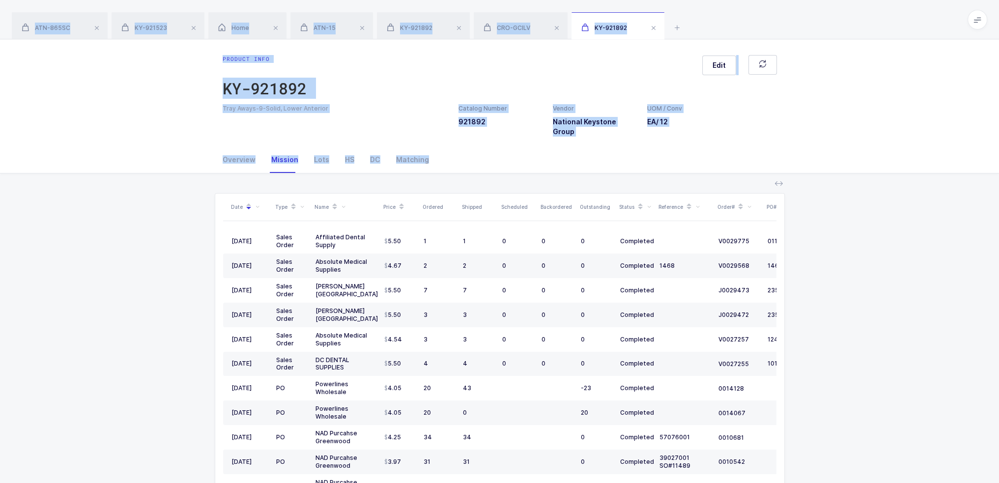
drag, startPoint x: 813, startPoint y: 435, endPoint x: 702, endPoint y: 19, distance: 430.3
click at [702, 19] on div "ATN-865SC KY-921523 Home ATN-15 KY-921892 CRO-GCILV [GEOGRAPHIC_DATA]-921892 Pr…" at bounding box center [499, 295] width 999 height 590
click at [702, 19] on div "ATN-865SC KY-921523 Home ATN-15 KY-921892 CRO-GCILV KY-921892" at bounding box center [499, 19] width 999 height 39
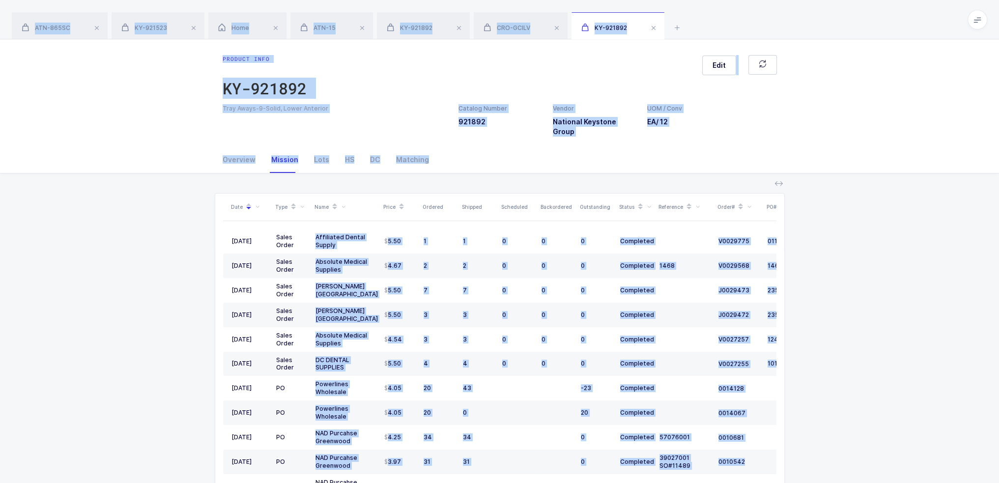
scroll to position [97, 0]
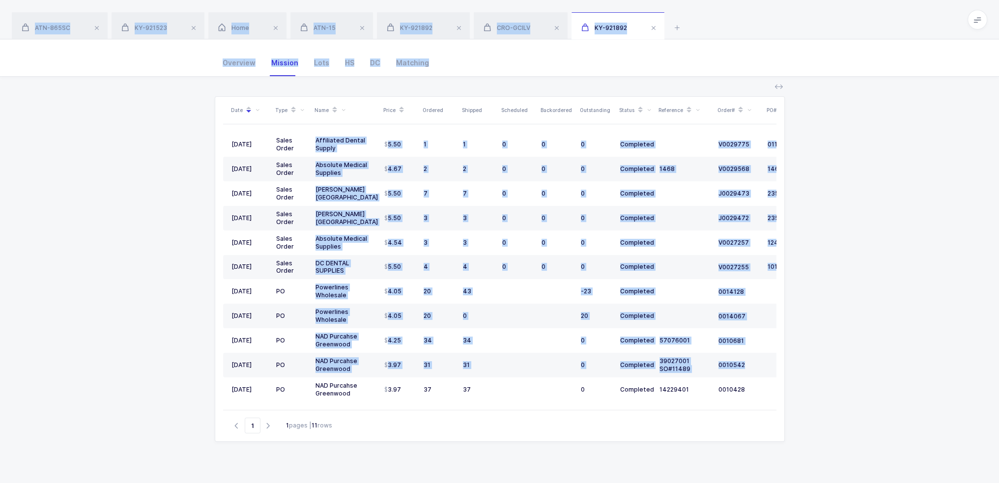
drag, startPoint x: 702, startPoint y: 19, endPoint x: 831, endPoint y: 452, distance: 451.4
click at [831, 452] on div "ATN-865SC KY-921523 Home ATN-15 KY-921892 CRO-GCILV [GEOGRAPHIC_DATA]-921892 Pr…" at bounding box center [499, 198] width 999 height 590
click at [831, 452] on div "Date Type Name Price Ordered Shipped Scheduled Backordered Outstanding Status R…" at bounding box center [499, 285] width 983 height 417
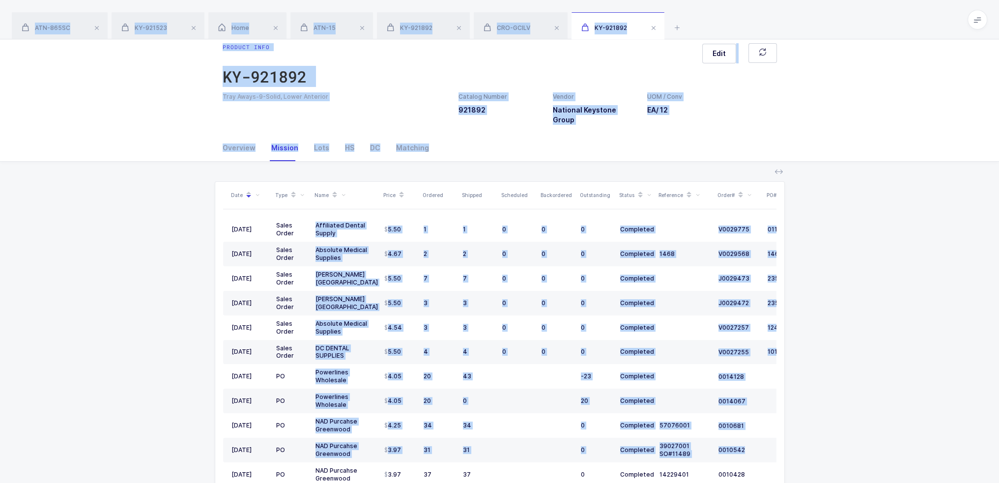
scroll to position [0, 0]
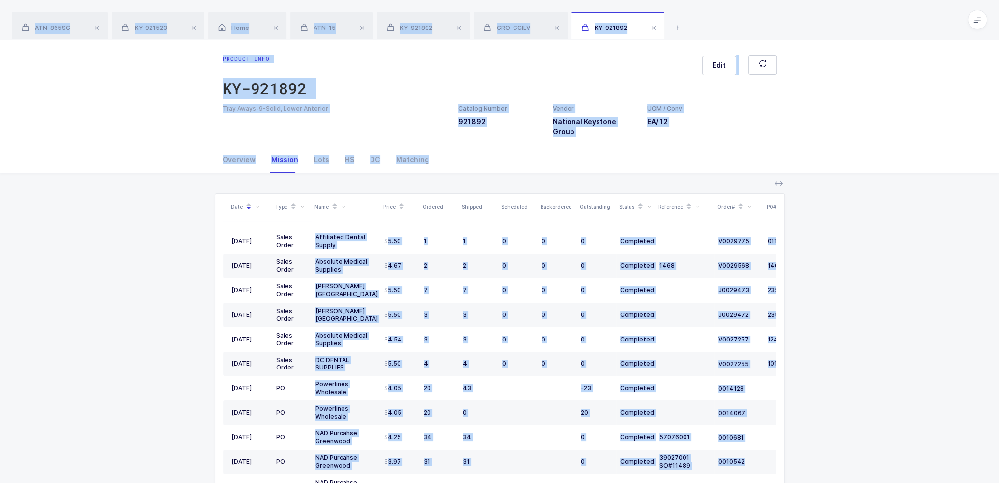
drag, startPoint x: 831, startPoint y: 452, endPoint x: 711, endPoint y: 27, distance: 441.4
click at [711, 27] on div "ATN-865SC KY-921523 Home ATN-15 KY-921892 CRO-GCILV [GEOGRAPHIC_DATA]-921892 Pr…" at bounding box center [499, 295] width 999 height 590
click at [711, 27] on div "ATN-865SC KY-921523 Home ATN-15 KY-921892 CRO-GCILV KY-921892" at bounding box center [499, 19] width 999 height 39
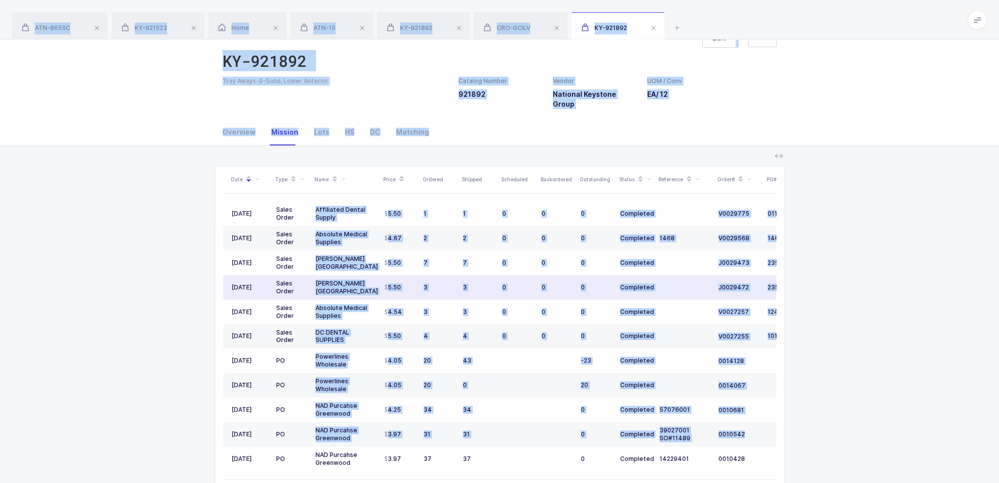
scroll to position [97, 0]
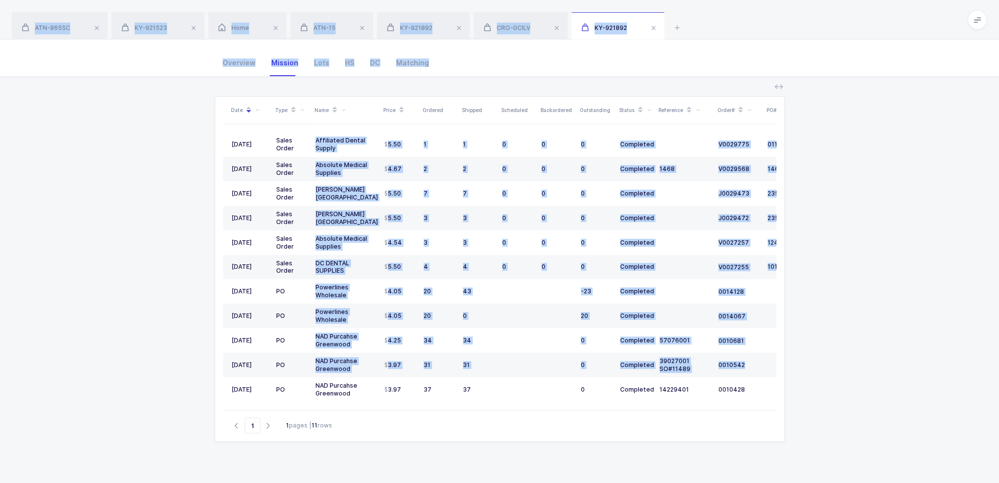
drag, startPoint x: 711, startPoint y: 27, endPoint x: 810, endPoint y: 420, distance: 405.4
click at [810, 420] on div "ATN-865SC KY-921523 Home ATN-15 KY-921892 CRO-GCILV [GEOGRAPHIC_DATA]-921892 Pr…" at bounding box center [499, 198] width 999 height 590
click at [810, 420] on div "Date Type Name Price Ordered Shipped Scheduled Backordered Outstanding Status R…" at bounding box center [499, 285] width 983 height 417
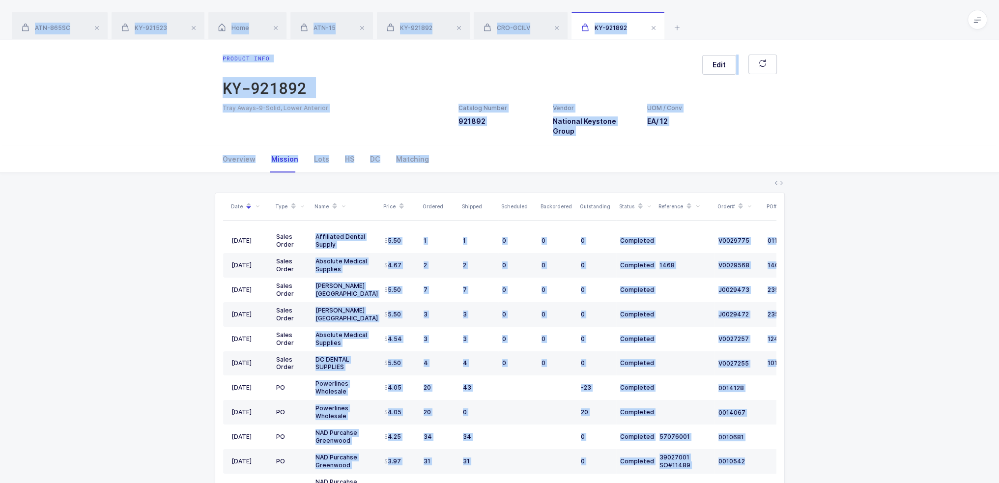
scroll to position [0, 0]
drag, startPoint x: 810, startPoint y: 420, endPoint x: 733, endPoint y: 17, distance: 410.6
click at [733, 17] on div "ATN-865SC KY-921523 Home ATN-15 KY-921892 CRO-GCILV [GEOGRAPHIC_DATA]-921892 Pr…" at bounding box center [499, 295] width 999 height 590
click at [733, 17] on div "ATN-865SC KY-921523 Home ATN-15 KY-921892 CRO-GCILV KY-921892" at bounding box center [499, 19] width 999 height 39
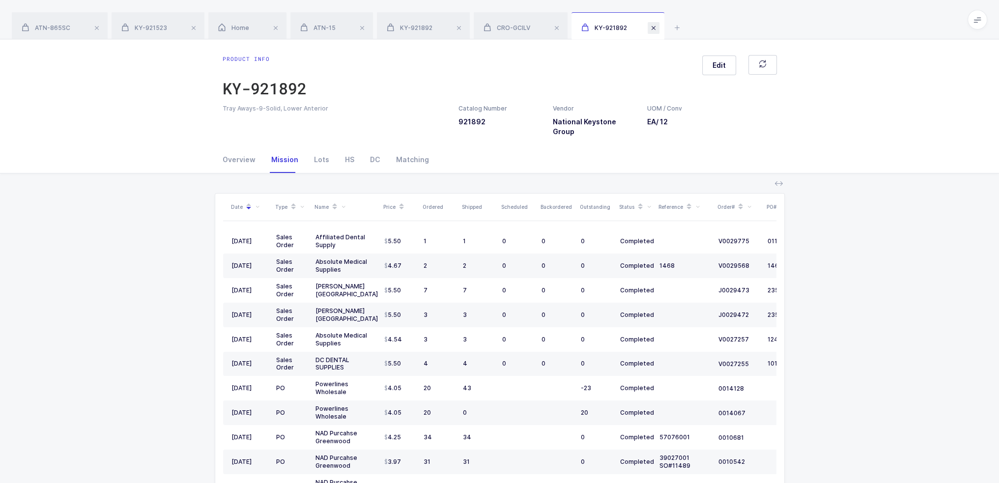
click at [659, 27] on span at bounding box center [654, 28] width 12 height 12
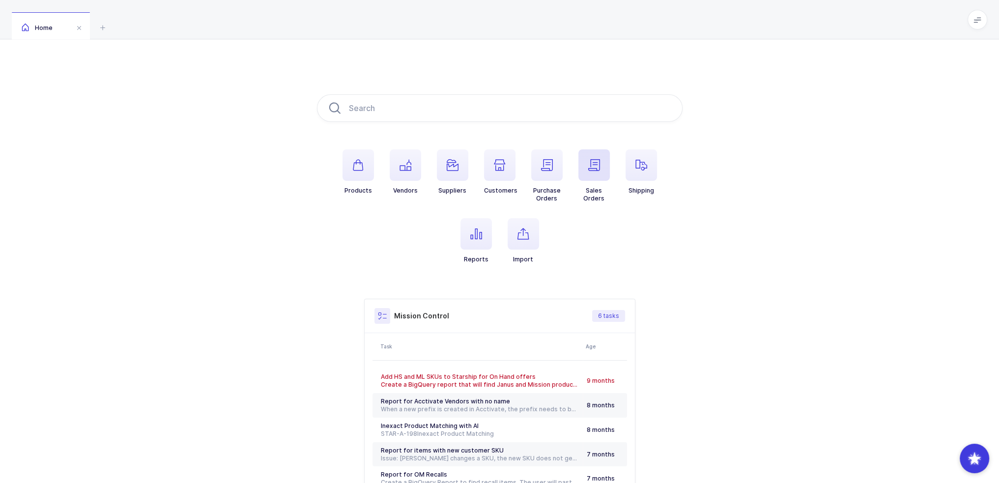
click at [595, 176] on span "button" at bounding box center [593, 164] width 31 height 31
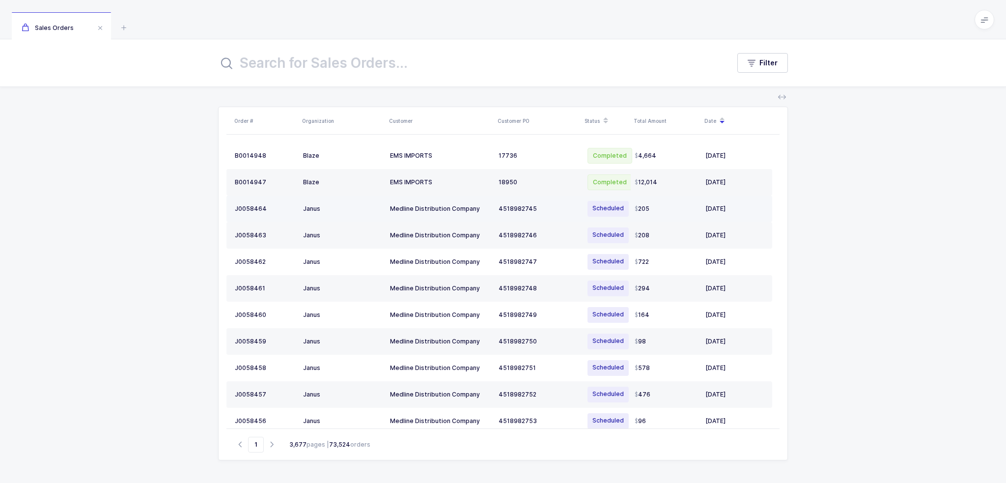
click at [417, 214] on td "Medline Distribution Company" at bounding box center [440, 209] width 109 height 27
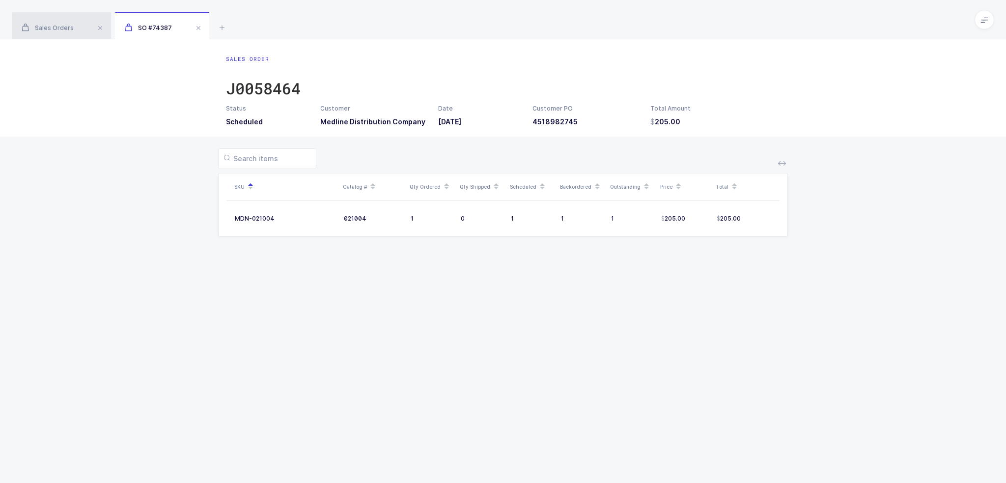
click at [72, 25] on div "Sales Orders" at bounding box center [61, 26] width 99 height 28
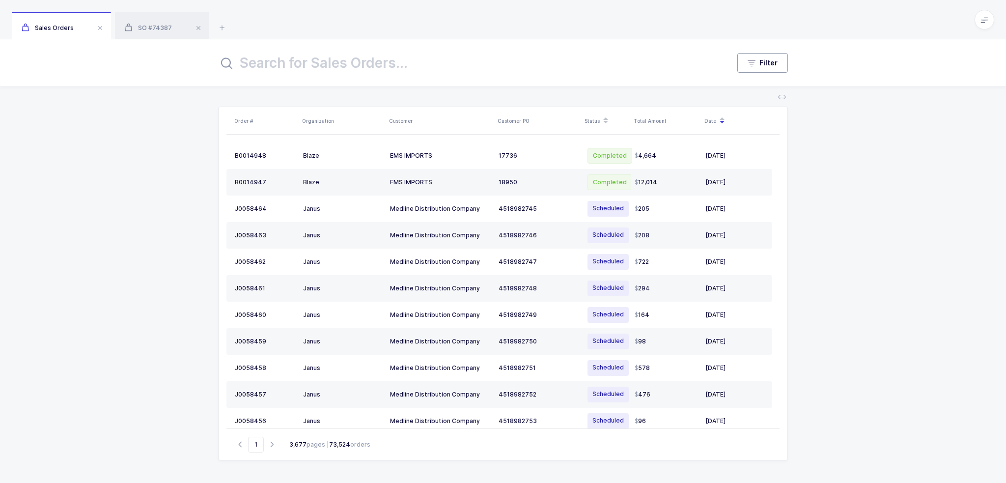
click at [768, 66] on span "Filter" at bounding box center [769, 63] width 18 height 10
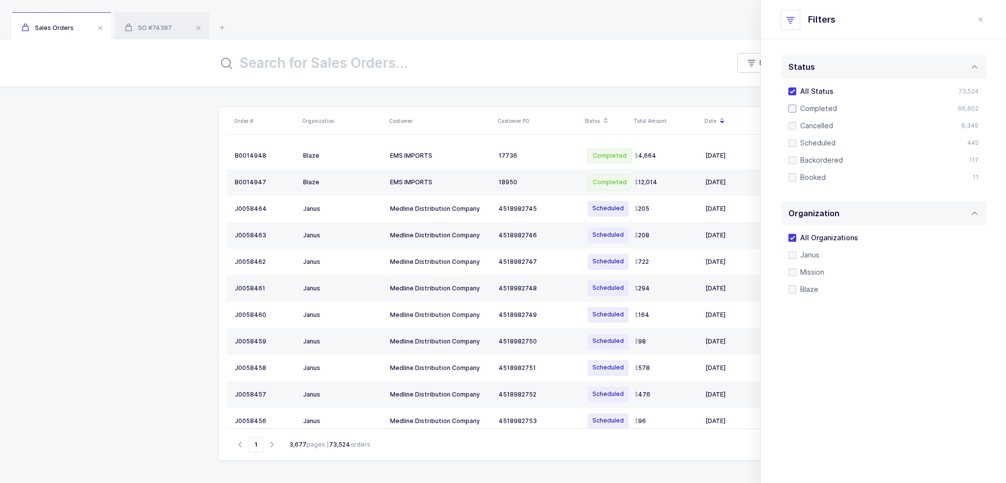
click at [808, 111] on span "Completed" at bounding box center [817, 108] width 41 height 9
click at [797, 105] on input "Completed" at bounding box center [797, 105] width 0 height 0
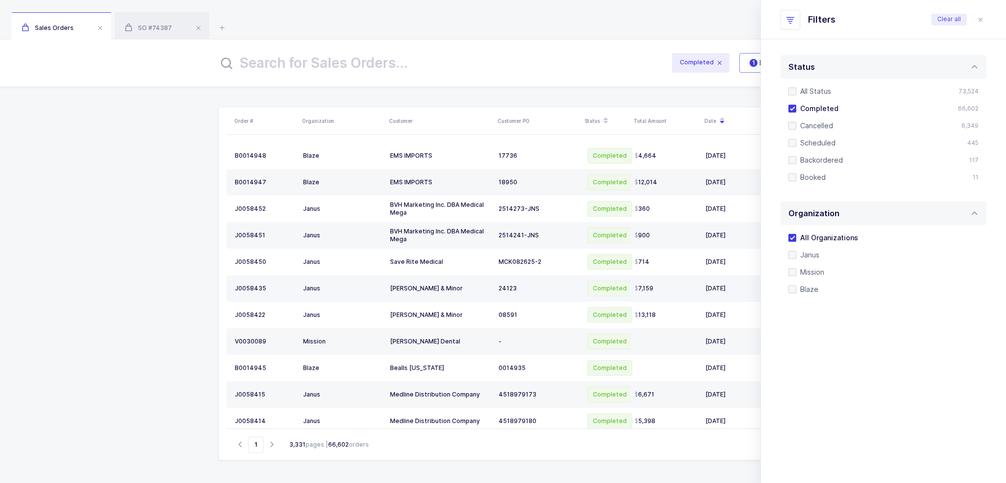
click at [436, 286] on div "[PERSON_NAME] & Minor" at bounding box center [440, 289] width 101 height 8
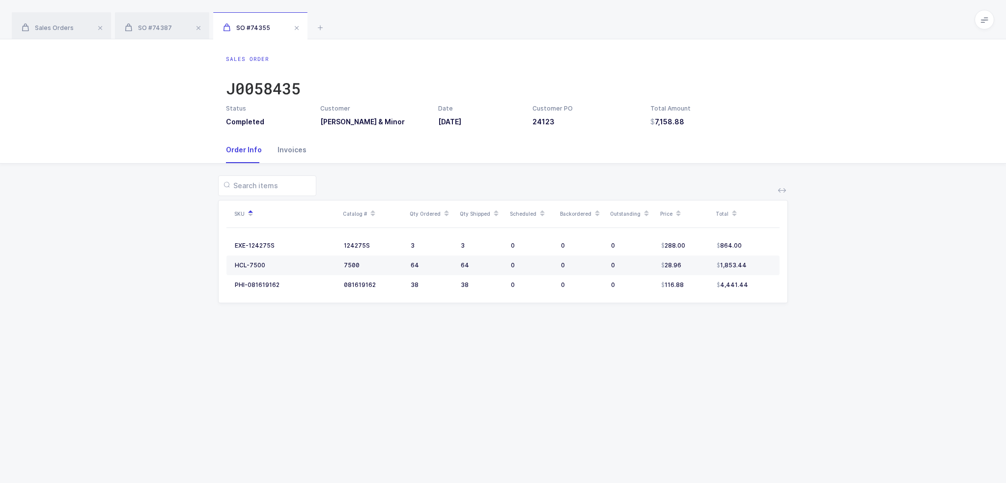
click at [288, 144] on div "Invoices" at bounding box center [288, 150] width 37 height 27
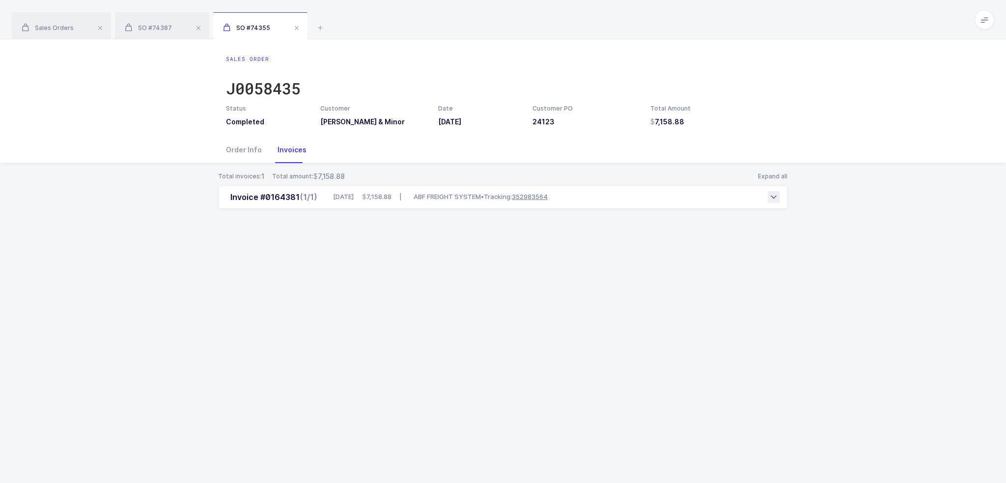
click at [363, 202] on div "Invoice #0164381 (1/1) 08/26/2025 7,158.88 | ABF FREIGHT SYSTEM • Tracking: 352…" at bounding box center [503, 197] width 570 height 24
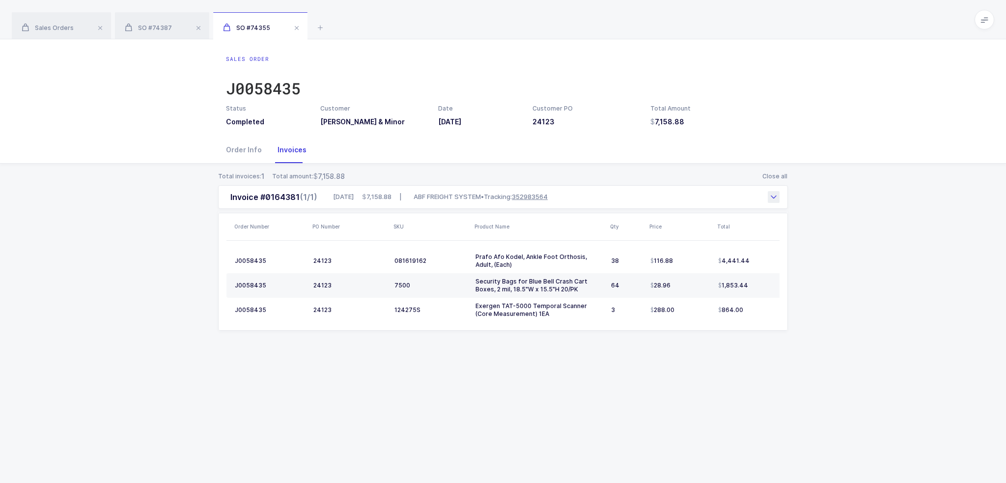
click at [358, 191] on div "Invoice #0164381 (1/1) 08/26/2025 7,158.88 | ABF FREIGHT SYSTEM • Tracking: 352…" at bounding box center [503, 197] width 570 height 24
